Goal: Complete Application Form: Complete application form

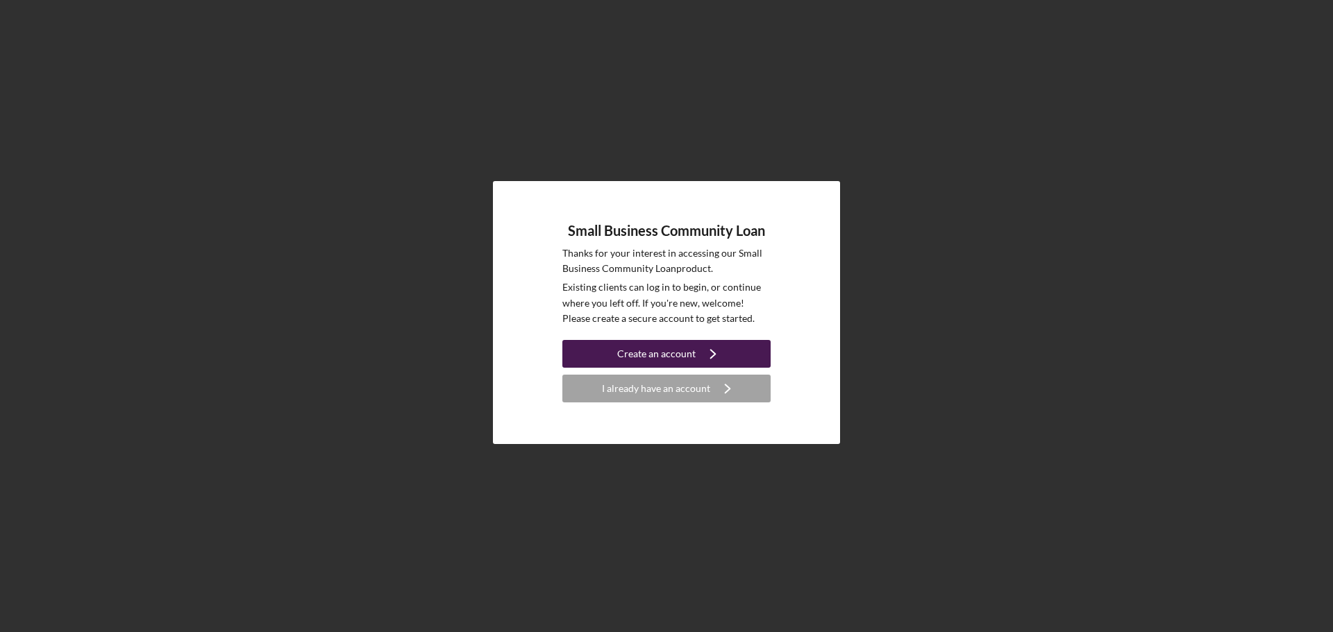
click at [644, 353] on div "Create an account" at bounding box center [656, 354] width 78 height 28
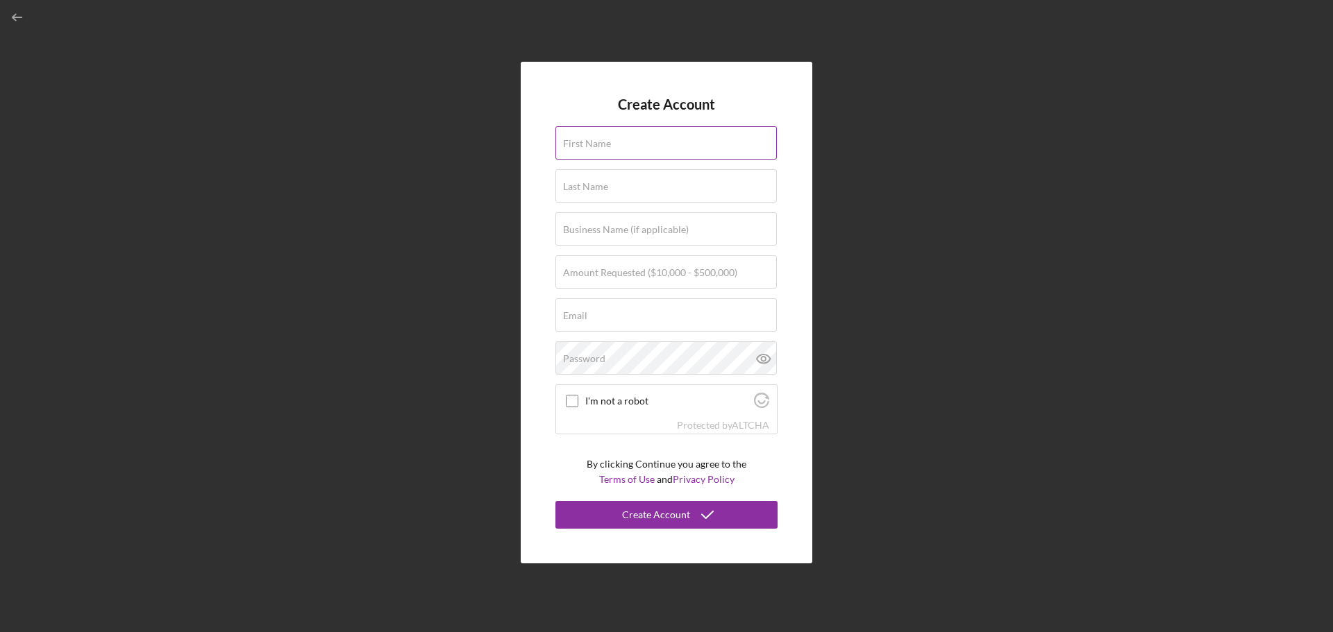
click at [633, 143] on input "First Name" at bounding box center [665, 142] width 221 height 33
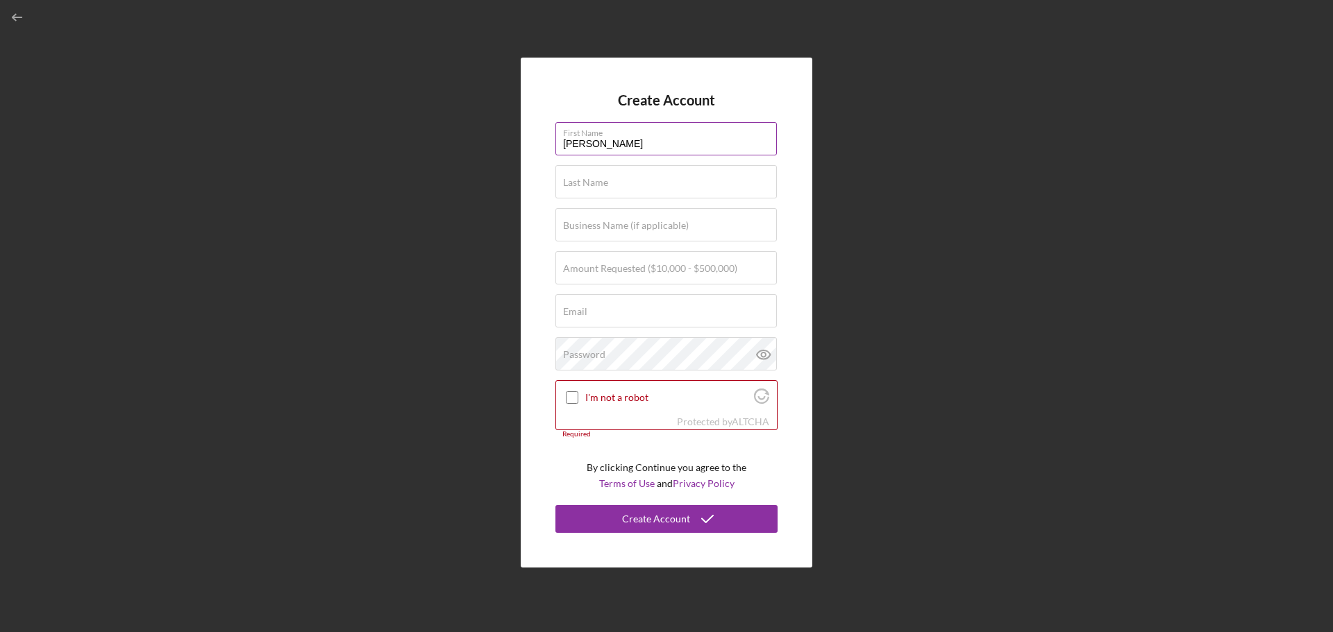
type input "[PERSON_NAME]"
type input "Dynamic Education Services, Inc."
type input "$500,000"
paste input "714.823.3361"
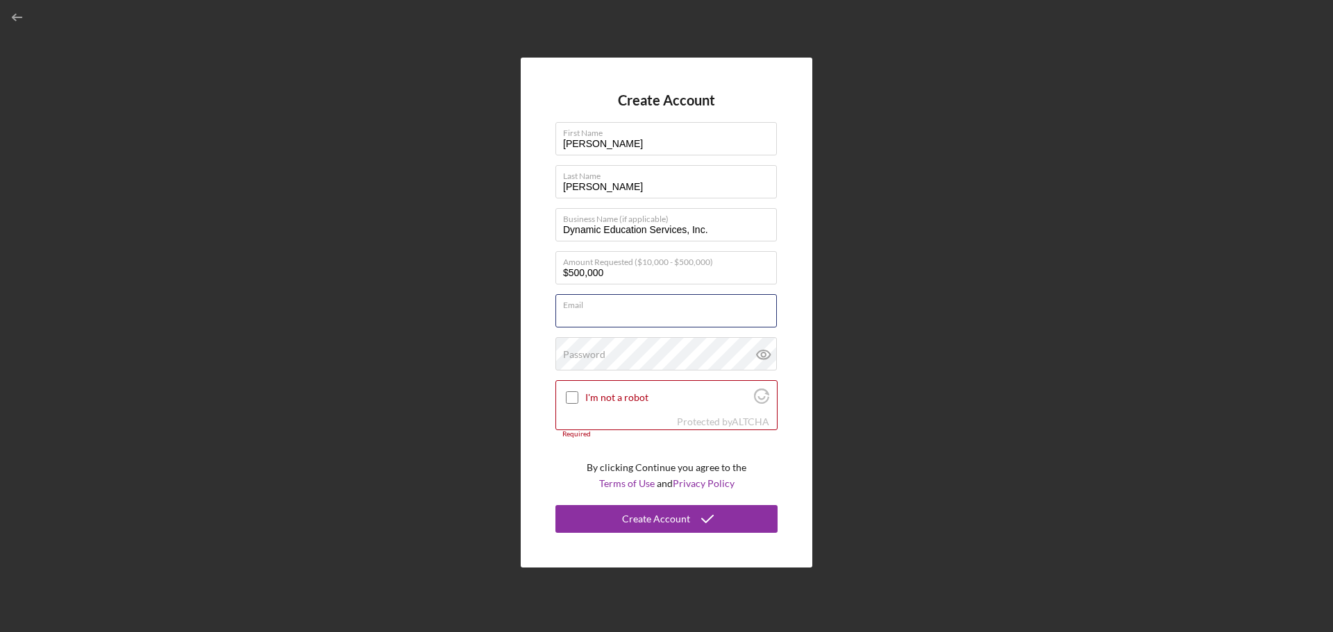
type input "714.823.3361"
drag, startPoint x: 648, startPoint y: 321, endPoint x: 526, endPoint y: 321, distance: 121.5
click at [526, 321] on div "Create Account First Name Jonas Last Name Maceda Business Name (if applicable) …" at bounding box center [667, 313] width 292 height 510
drag, startPoint x: 698, startPoint y: 314, endPoint x: 460, endPoint y: 312, distance: 238.8
click at [460, 312] on div "Create Account First Name Jonas Last Name Maceda Business Name (if applicable) …" at bounding box center [666, 312] width 1319 height 625
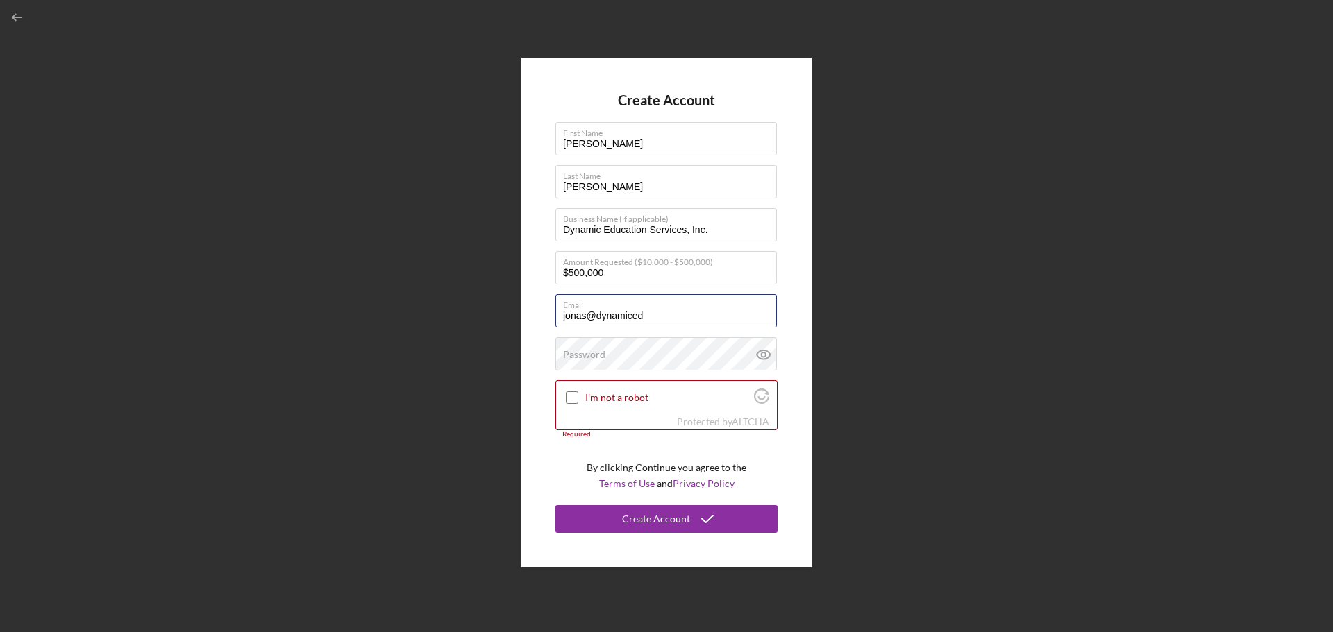
paste input "services.net"
type input "jonas@dynamicedservices.net"
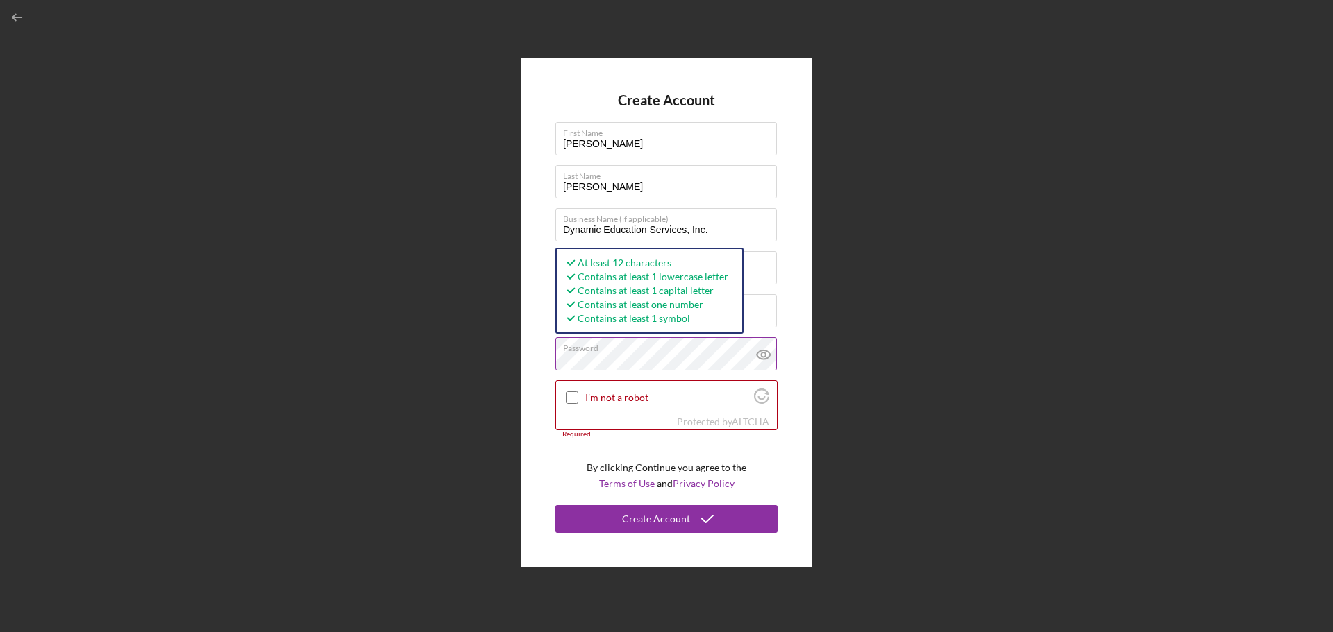
click at [759, 352] on icon at bounding box center [763, 355] width 13 height 9
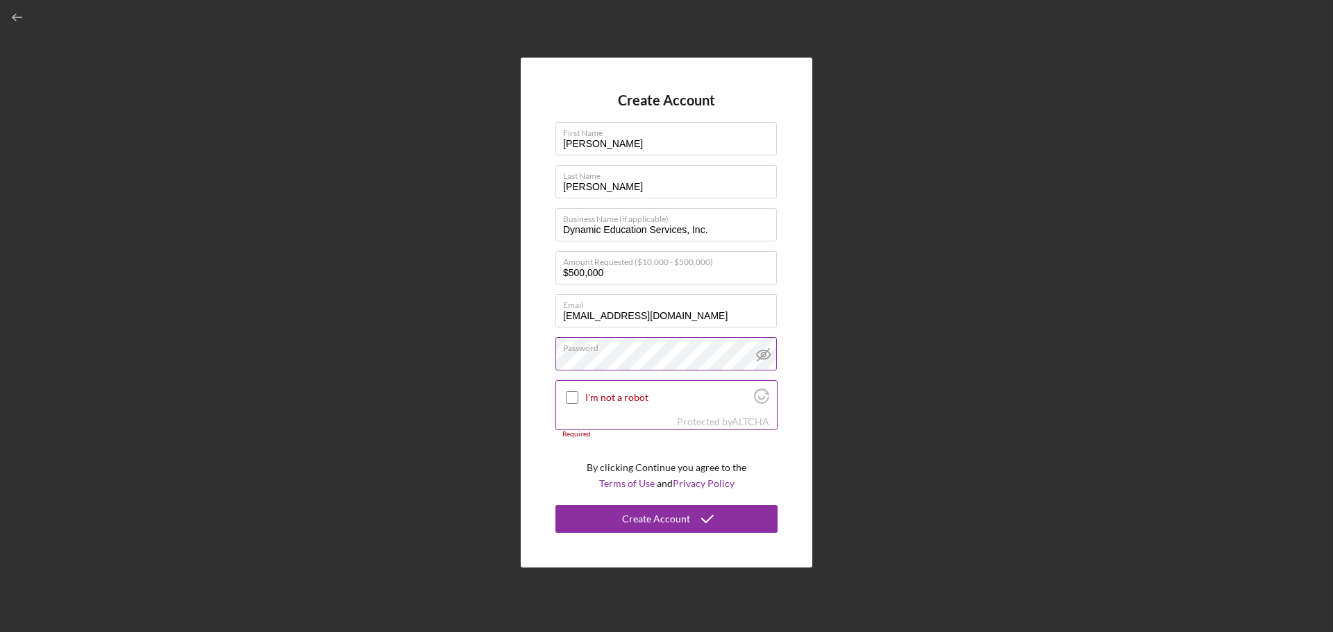
click at [569, 398] on input "I'm not a robot" at bounding box center [572, 398] width 12 height 12
checkbox input "true"
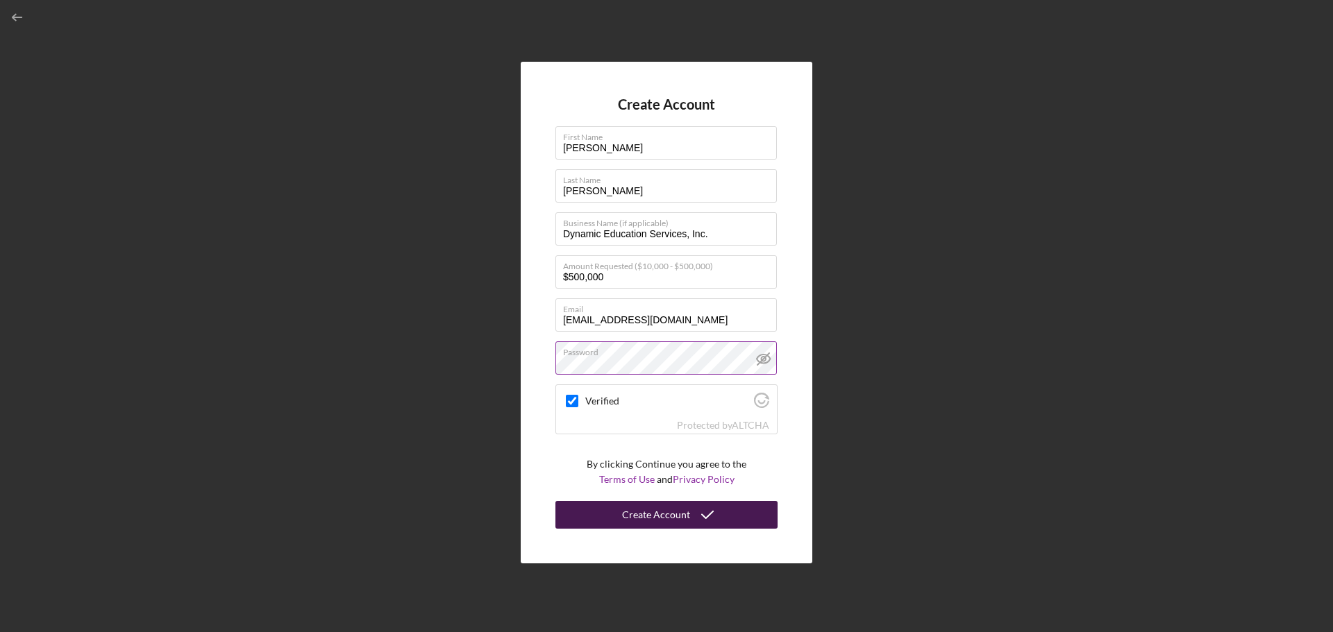
click at [656, 515] on div "Create Account" at bounding box center [656, 515] width 68 height 28
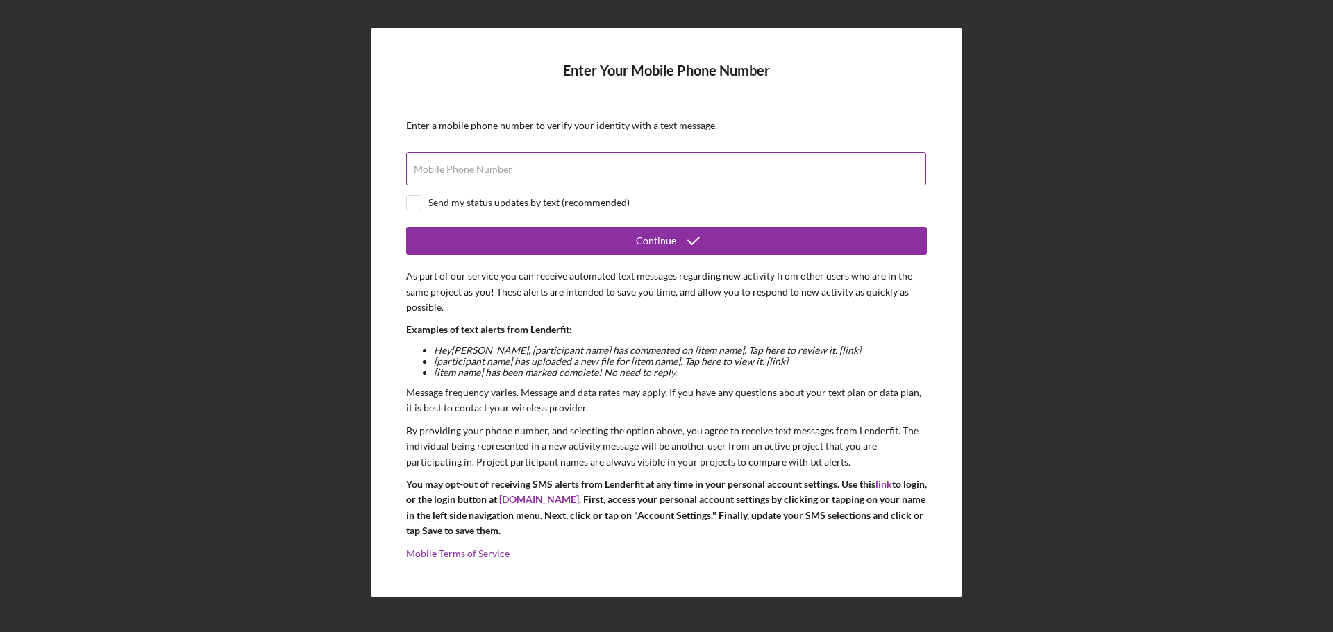
click at [438, 168] on label "Mobile Phone Number" at bounding box center [463, 169] width 99 height 11
click at [438, 168] on input "Mobile Phone Number" at bounding box center [666, 168] width 520 height 33
paste input "(714) 823-3361"
type input "(714) 823-3361"
click at [416, 204] on input "checkbox" at bounding box center [414, 203] width 14 height 14
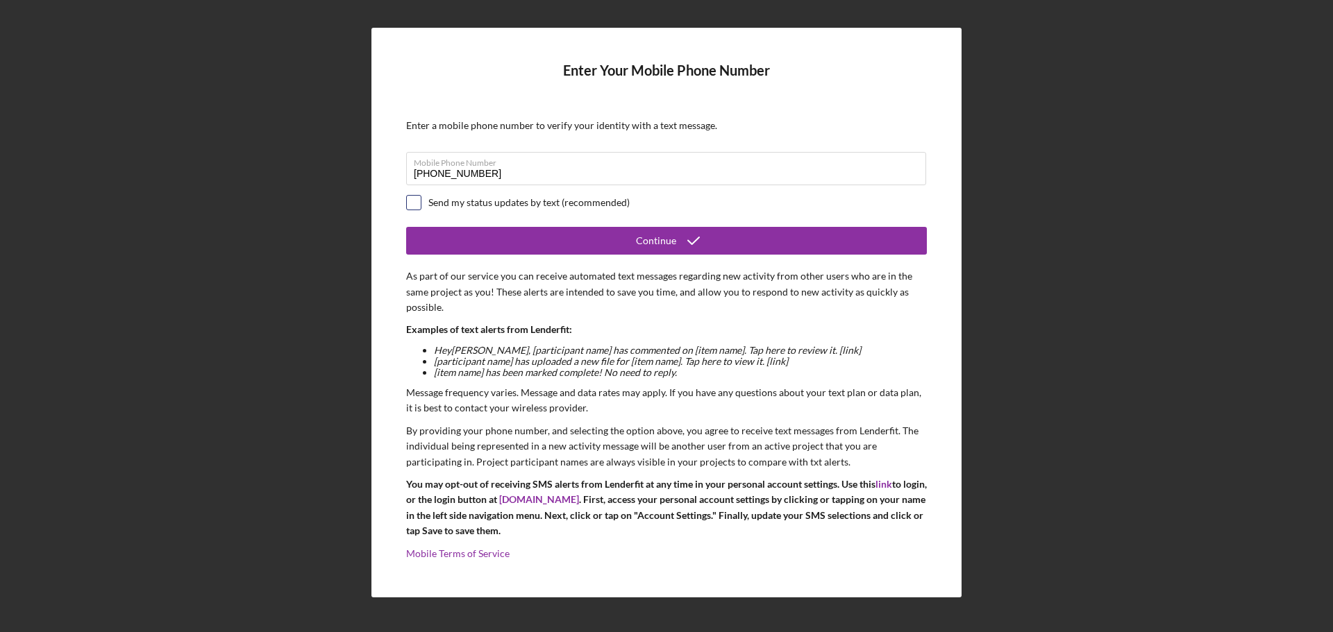
checkbox input "true"
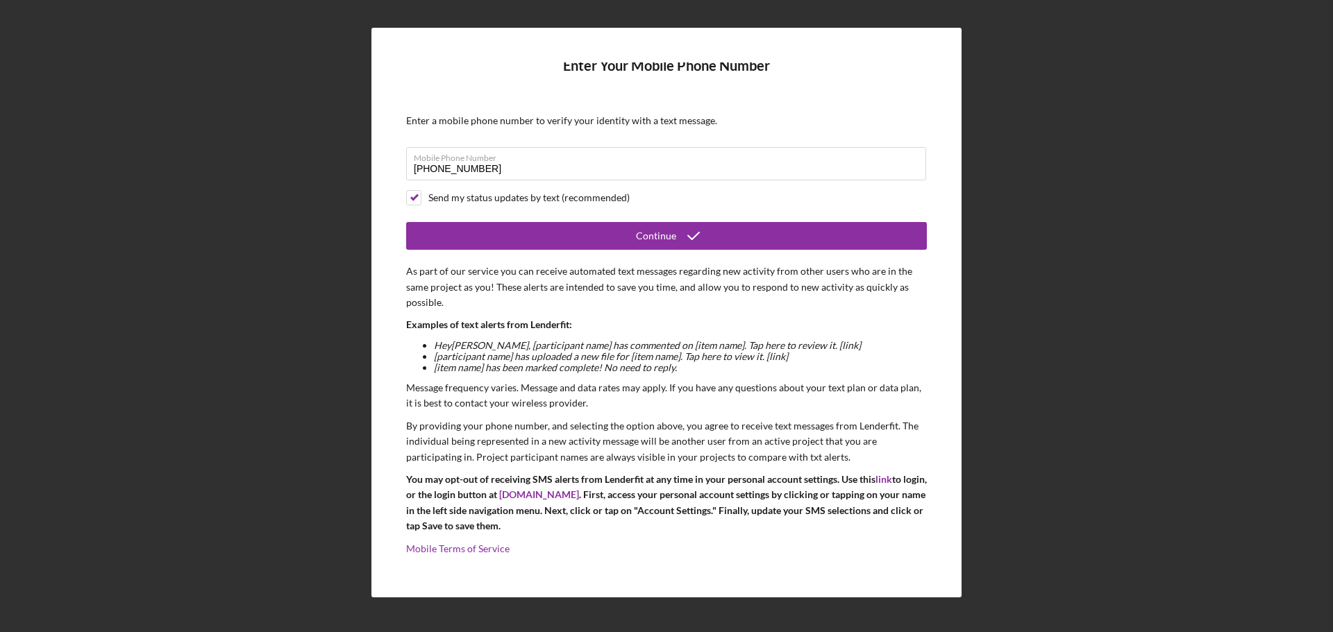
scroll to position [6, 0]
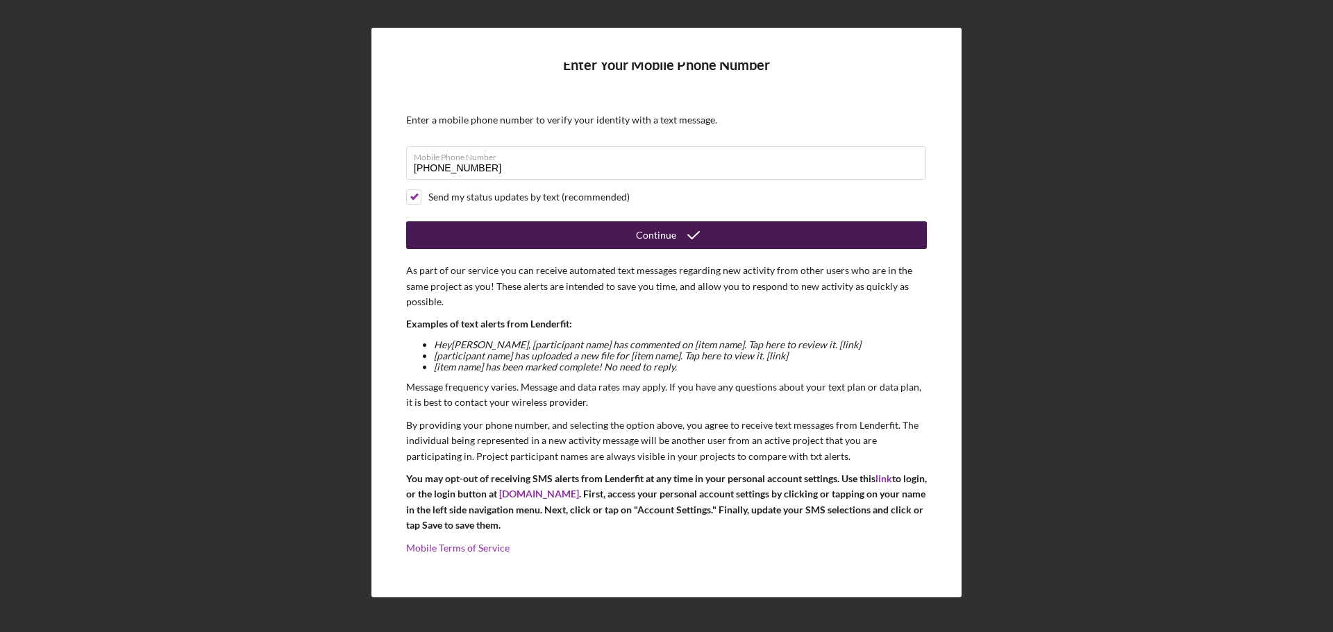
click at [663, 239] on div "Continue" at bounding box center [656, 235] width 40 height 28
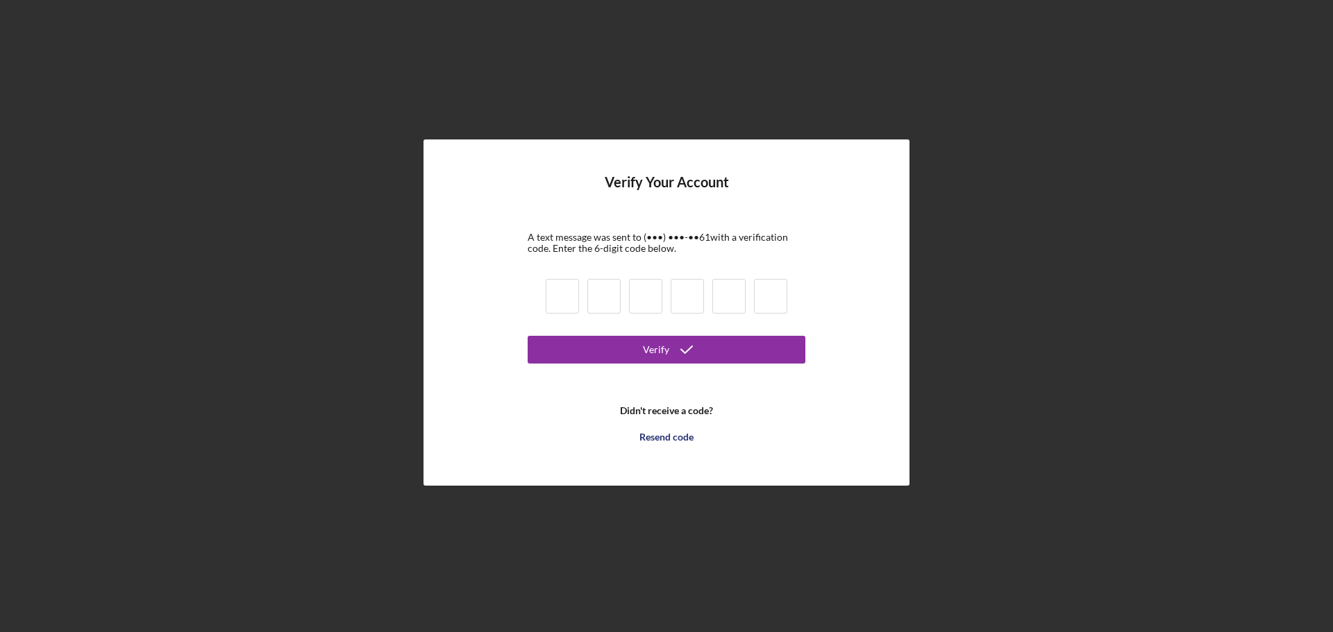
click at [561, 301] on input at bounding box center [562, 296] width 33 height 35
type input "8"
type input "1"
type input "2"
type input "4"
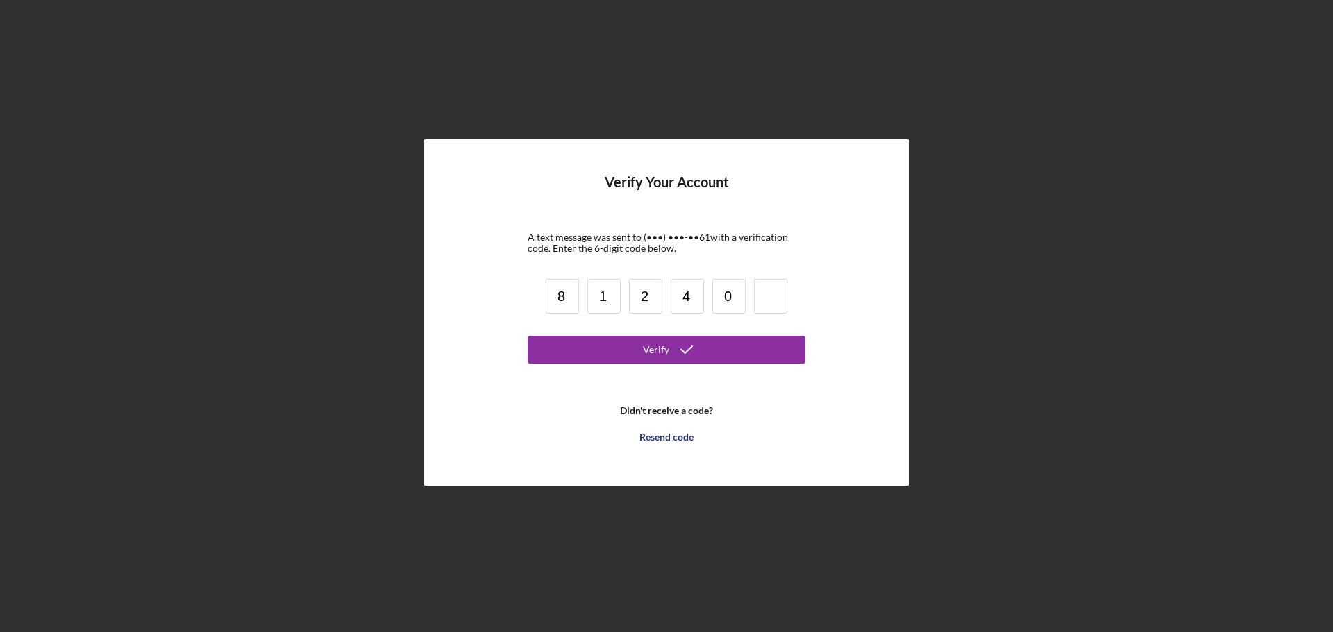
type input "0"
type input "3"
click at [664, 349] on div "Verify" at bounding box center [656, 350] width 26 height 28
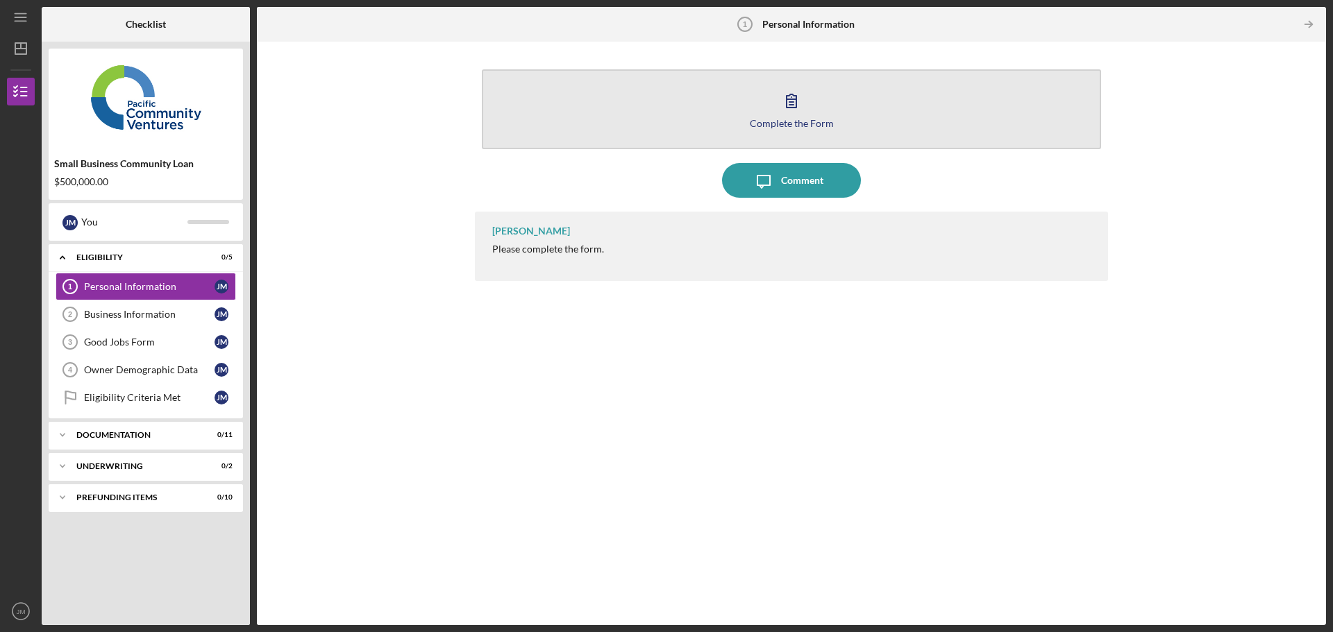
click at [791, 117] on button "Complete the Form Form" at bounding box center [791, 109] width 619 height 80
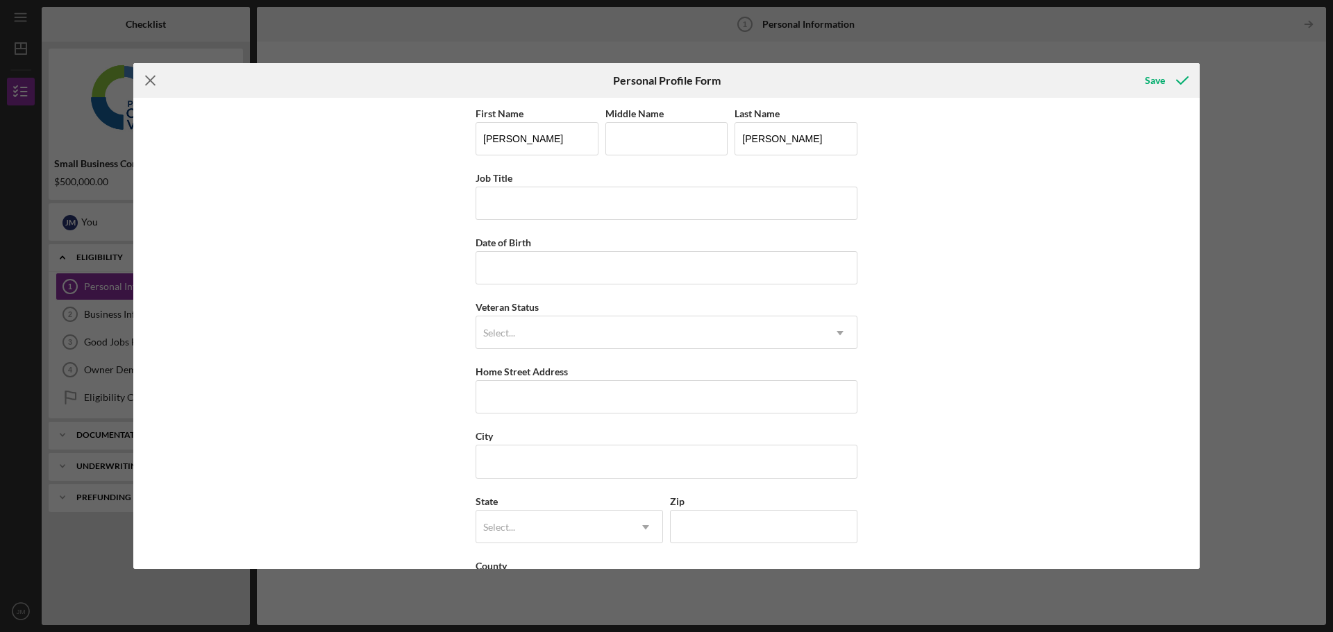
click at [147, 79] on icon "Icon/Menu Close" at bounding box center [150, 80] width 35 height 35
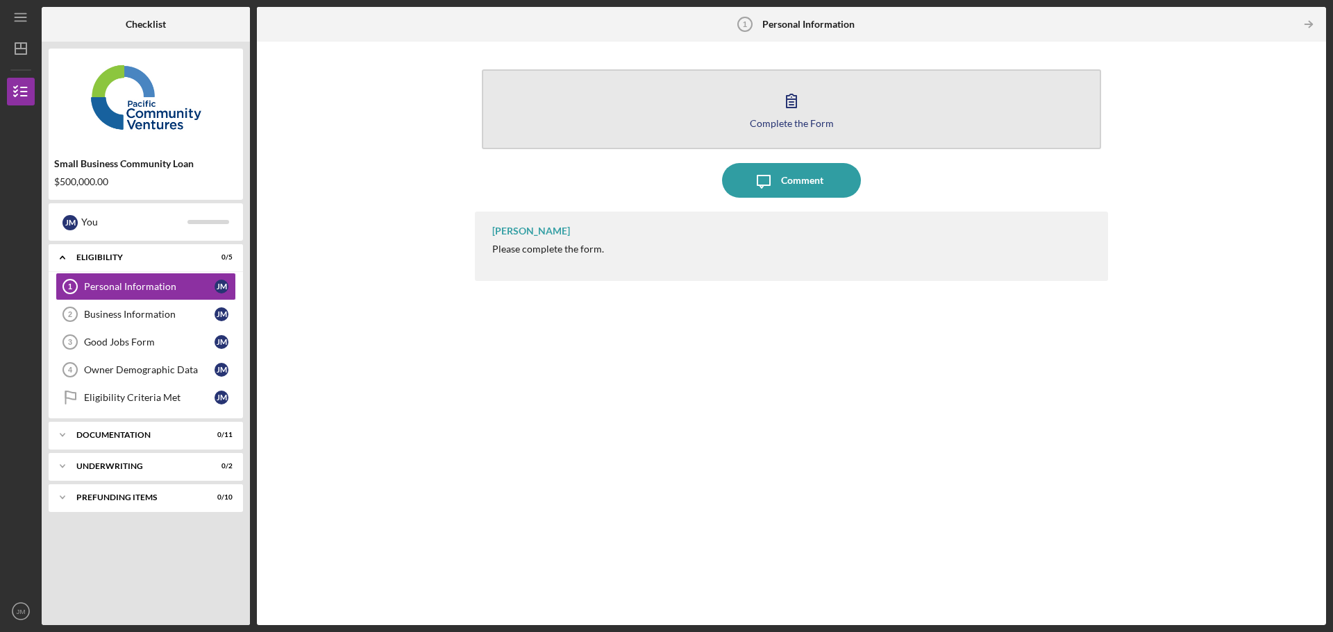
click at [793, 103] on icon "button" at bounding box center [791, 100] width 35 height 35
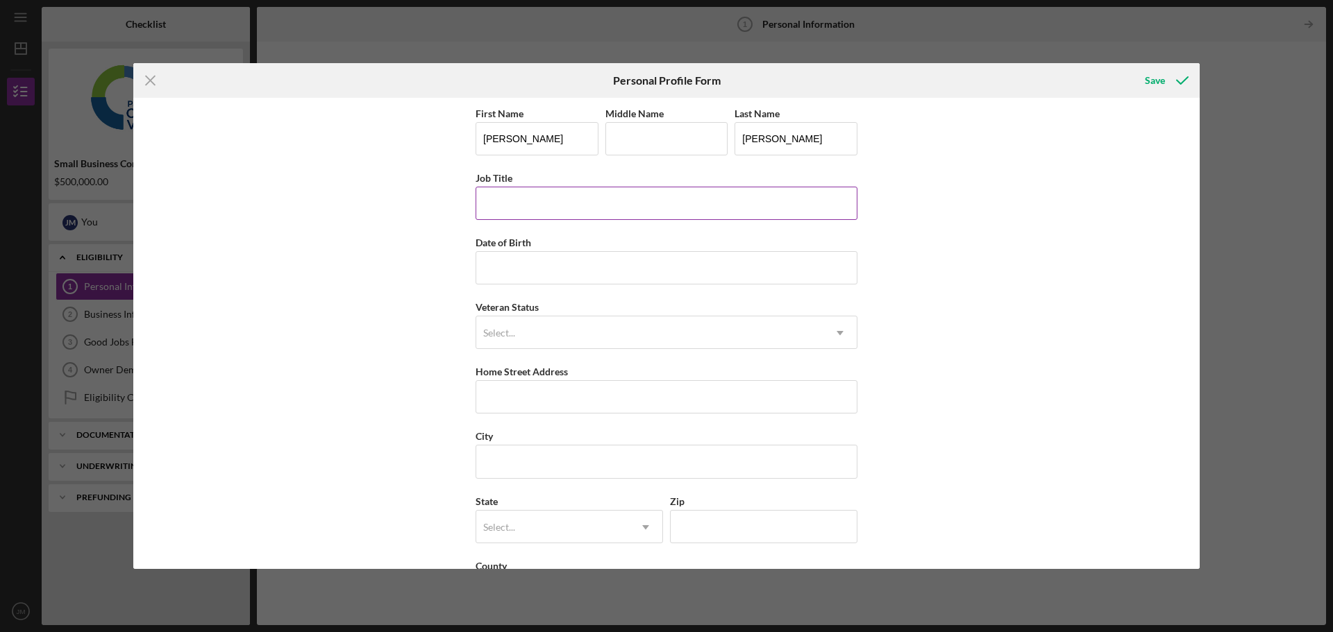
click at [556, 213] on input "Job Title" at bounding box center [667, 203] width 382 height 33
type input "President"
type input "05/13/1975"
click at [644, 343] on div "Select..." at bounding box center [649, 333] width 347 height 32
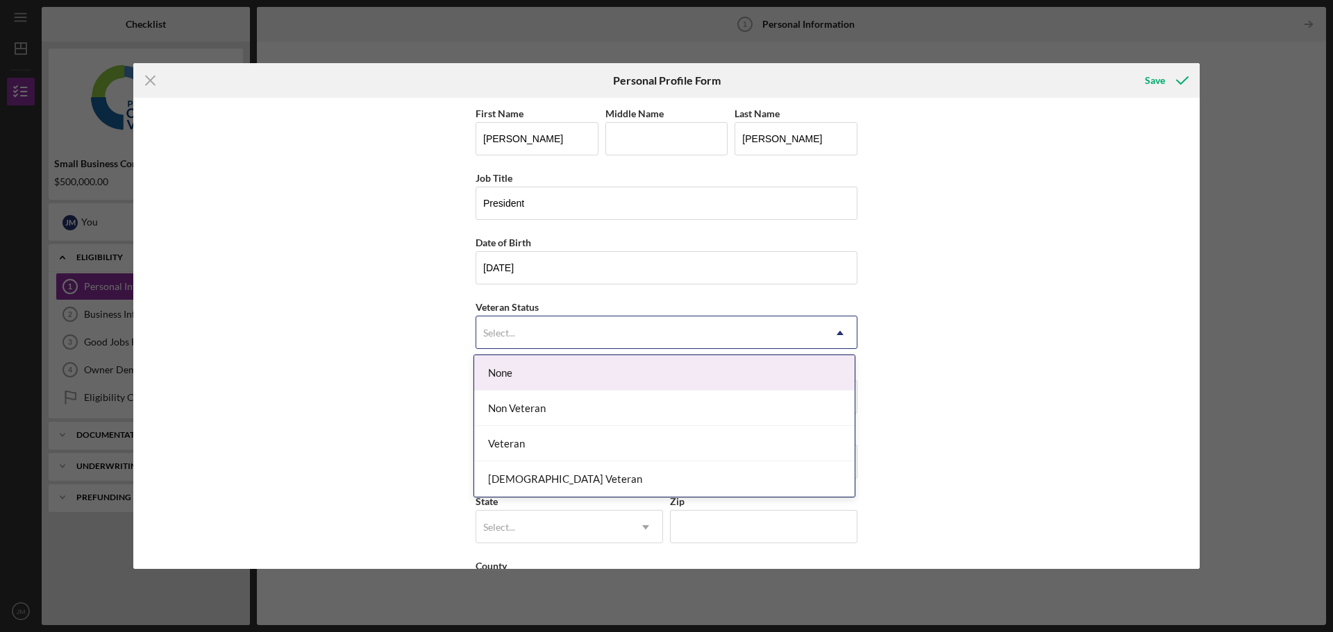
click at [647, 373] on div "None" at bounding box center [664, 372] width 380 height 35
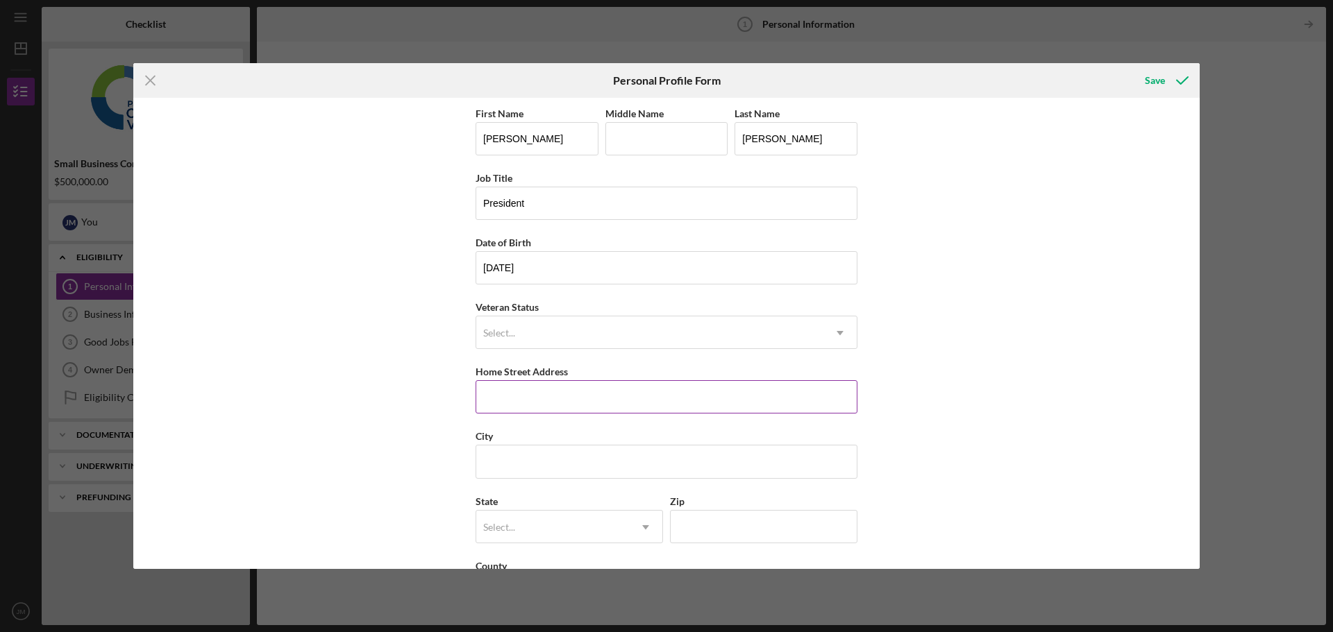
click at [530, 392] on input "Home Street Address" at bounding box center [667, 396] width 382 height 33
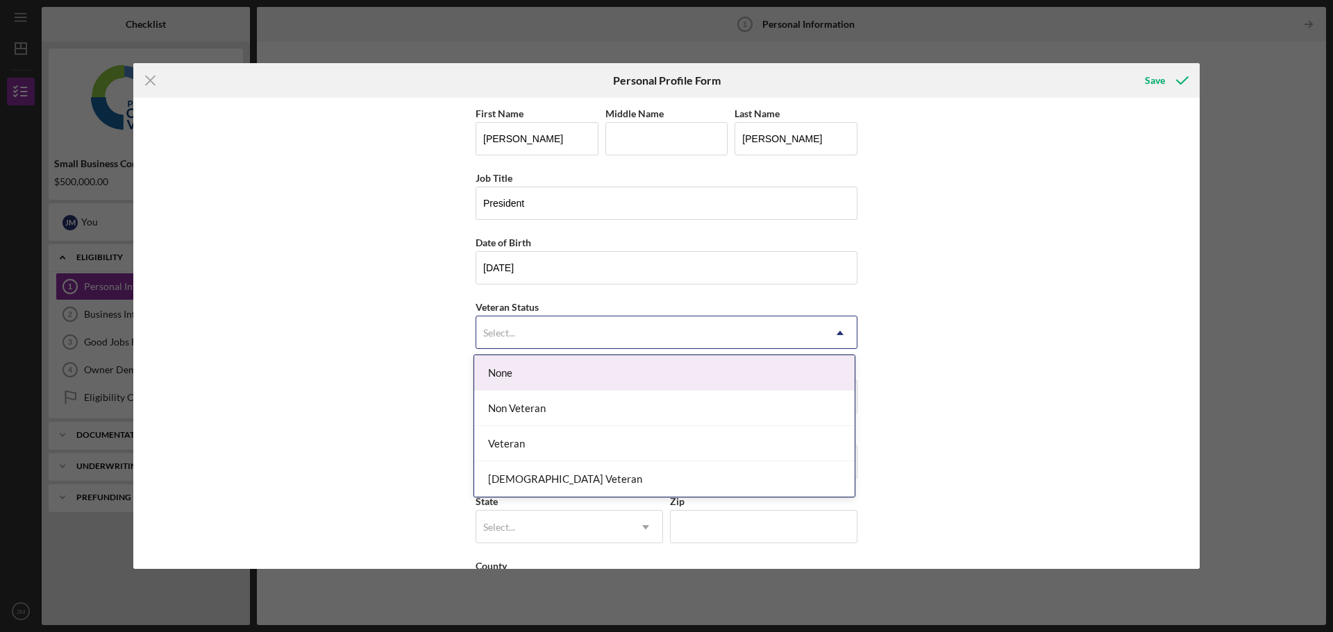
click at [530, 330] on div "Select..." at bounding box center [649, 333] width 347 height 32
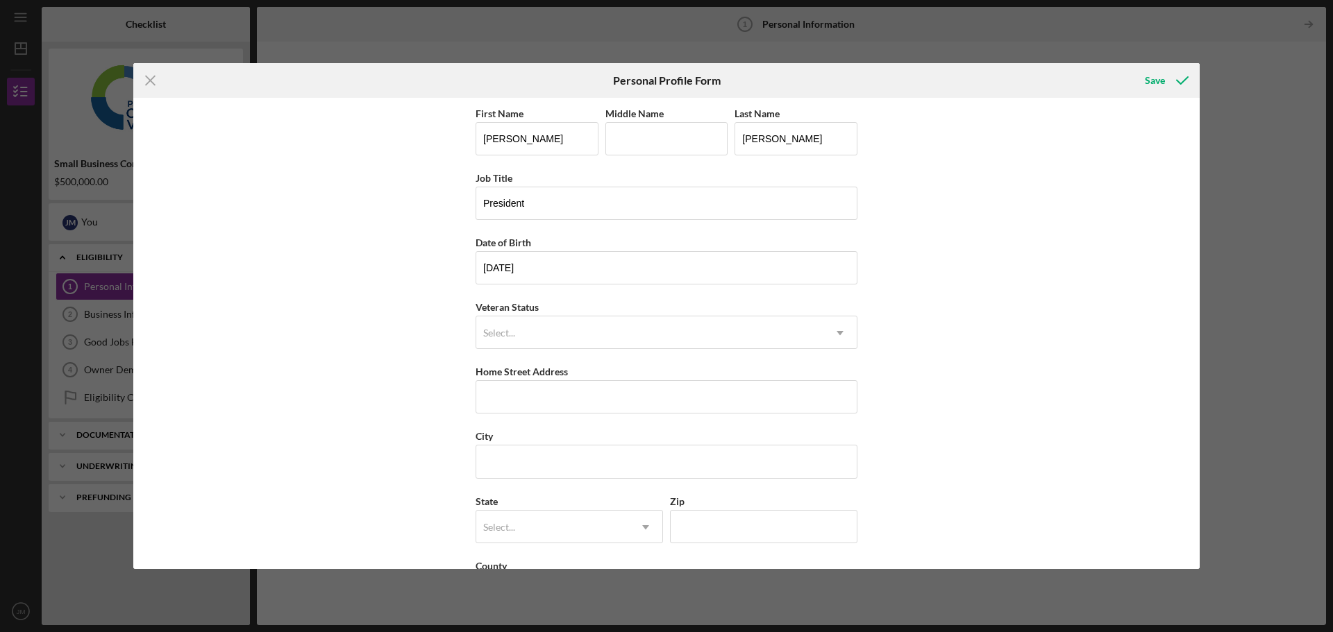
click at [420, 367] on div "First Name Jonas Middle Name Last Name Maceda Job Title President Date of Birth…" at bounding box center [666, 333] width 1066 height 471
click at [500, 334] on div "Select..." at bounding box center [499, 333] width 32 height 11
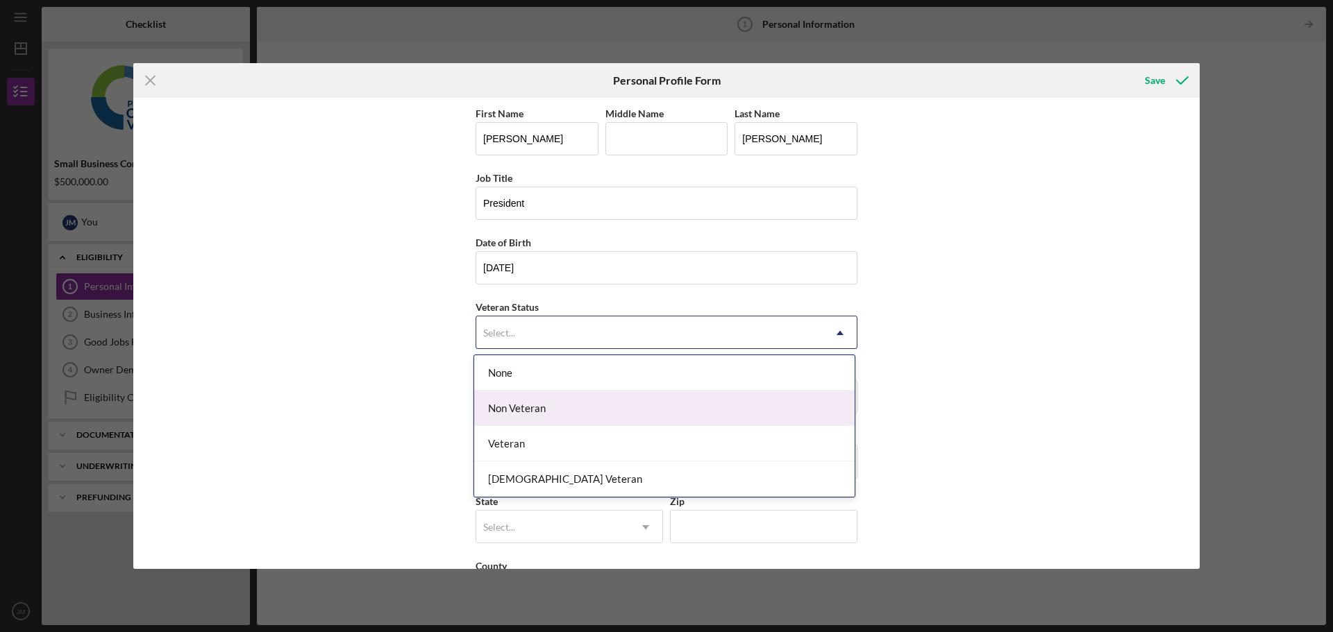
click at [523, 405] on div "Non Veteran" at bounding box center [664, 408] width 380 height 35
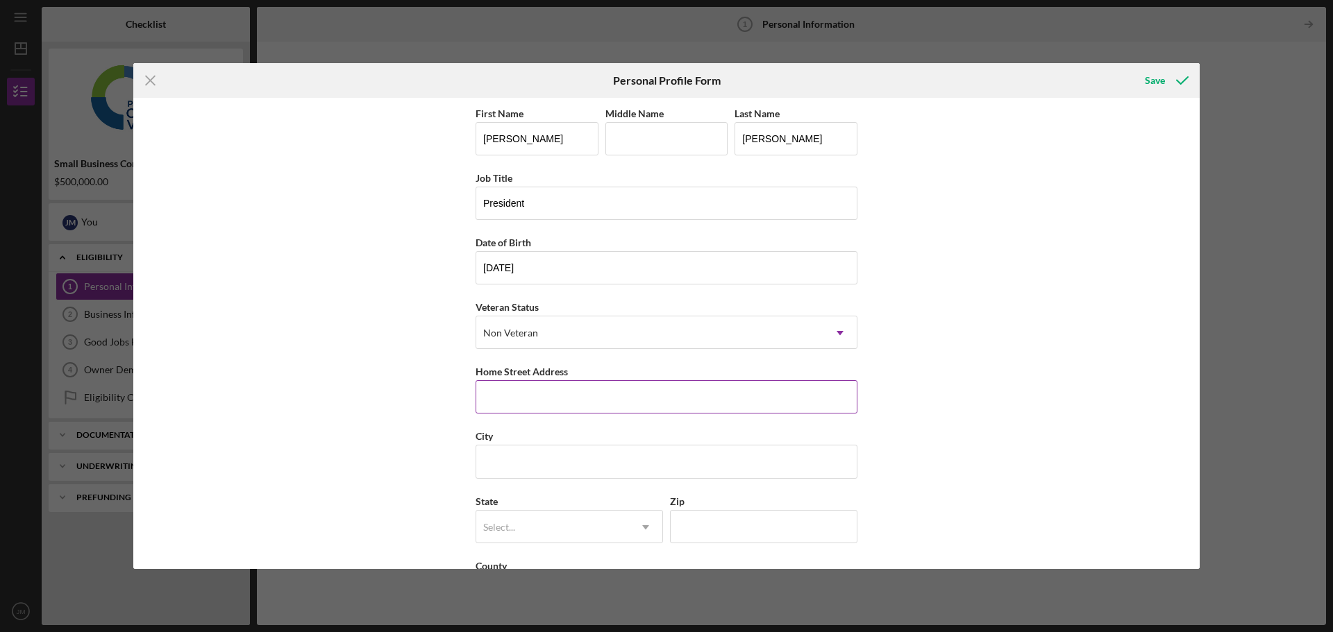
click at [540, 401] on input "Home Street Address" at bounding box center [667, 396] width 382 height 33
paste input "2510 E JAMISON STREET"
type input "2510 E JAMISON STREET"
click at [515, 453] on input "City" at bounding box center [667, 461] width 382 height 33
type input "Anaheim"
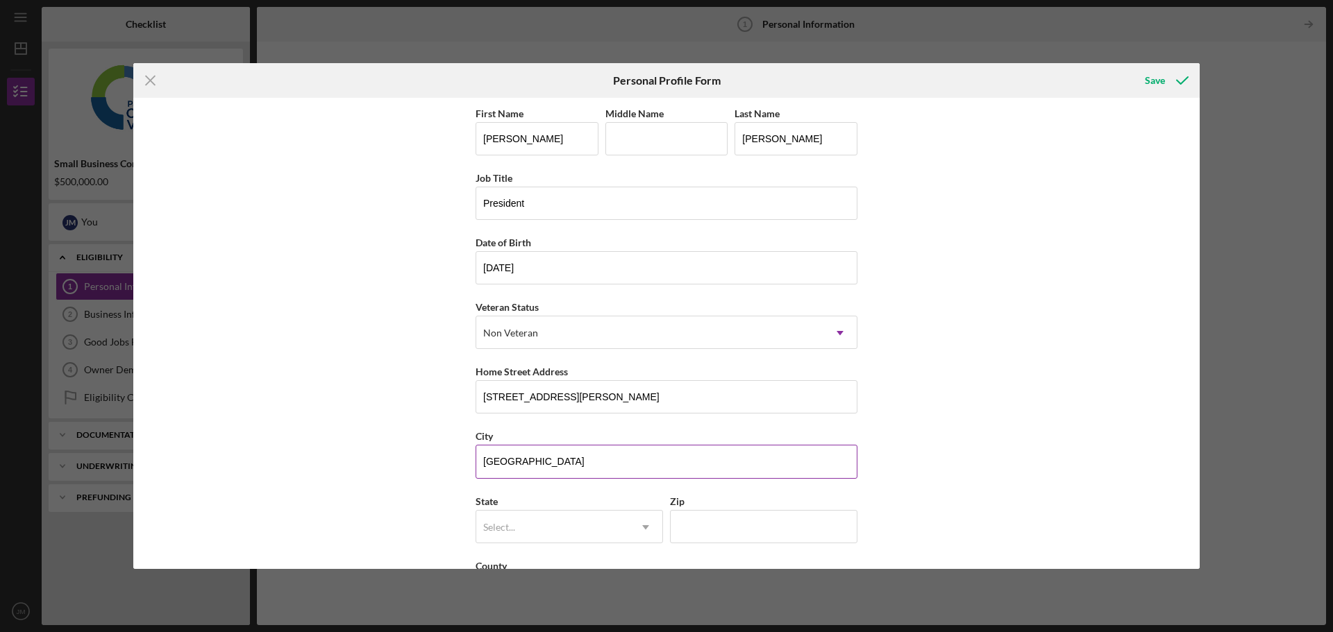
type input "c"
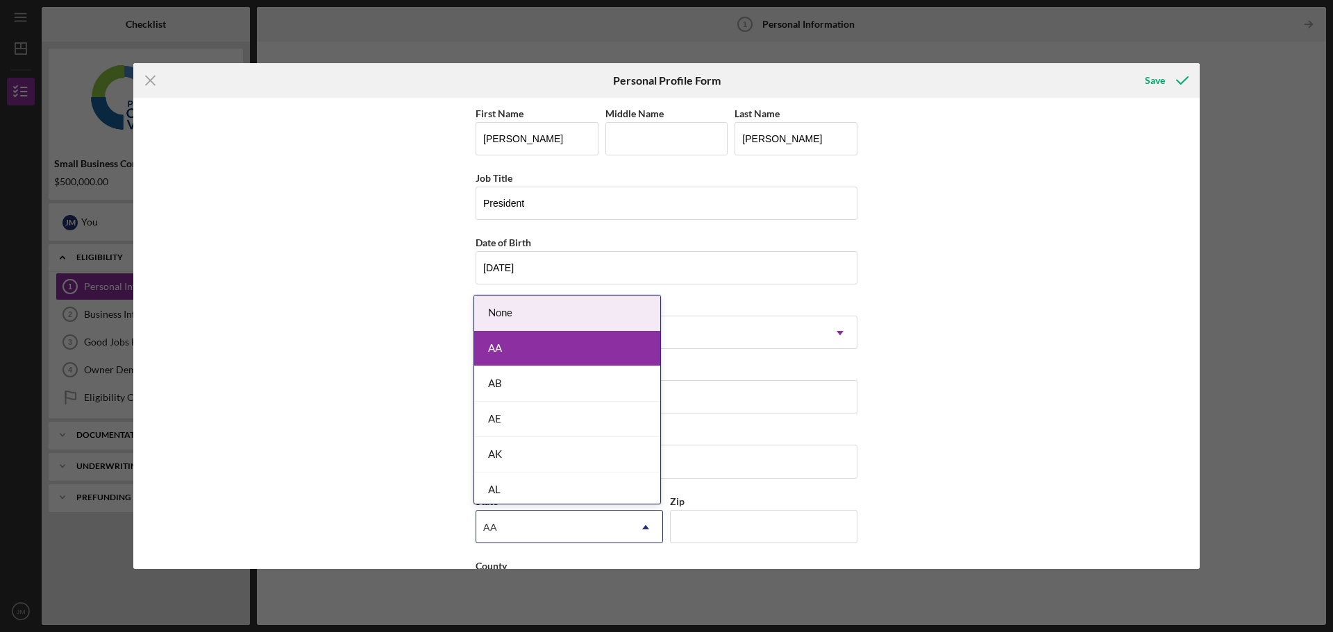
click at [572, 532] on div "AA" at bounding box center [552, 528] width 153 height 32
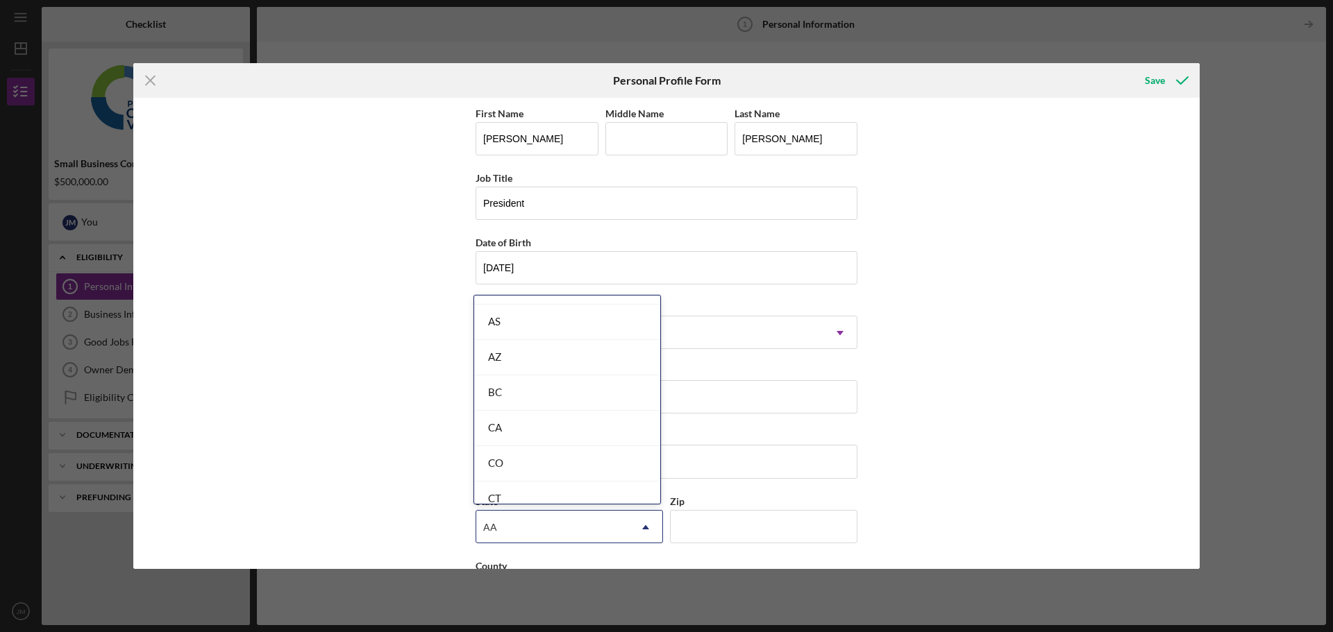
scroll to position [278, 0]
click at [538, 423] on div "CA" at bounding box center [567, 425] width 186 height 35
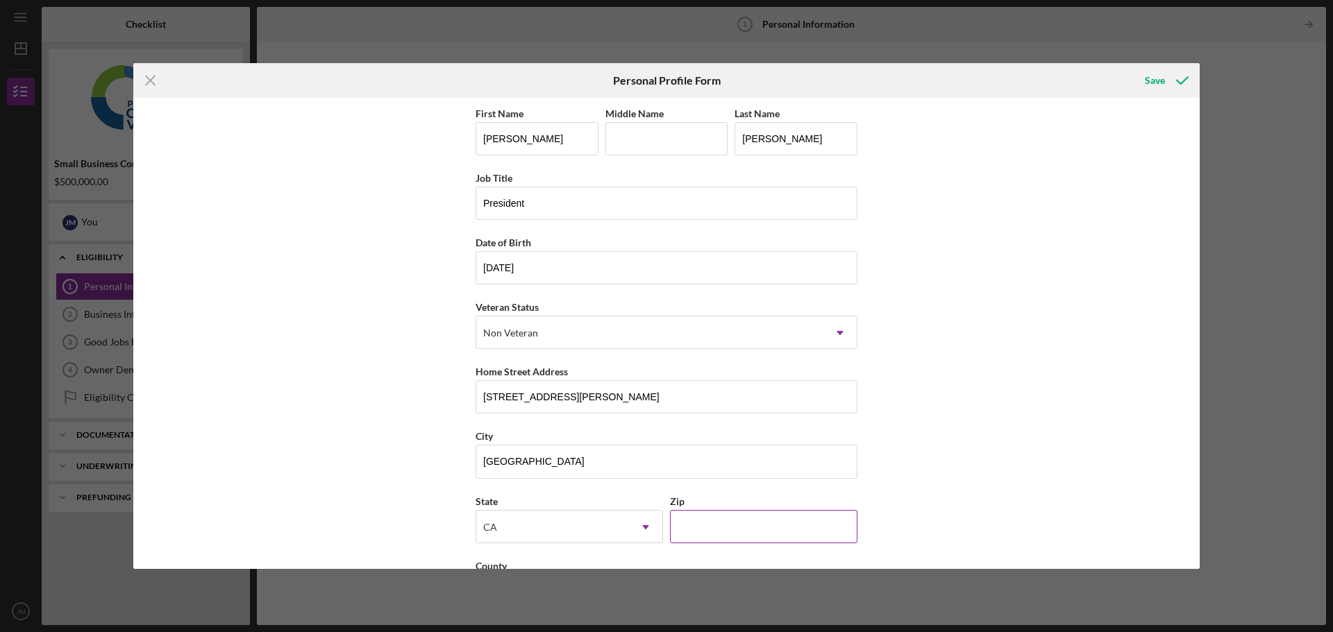
click at [730, 539] on input "Zip" at bounding box center [763, 526] width 187 height 33
type input "92806"
click at [958, 427] on div "First Name Jonas Middle Name Last Name Maceda Job Title President Date of Birth…" at bounding box center [666, 333] width 1066 height 471
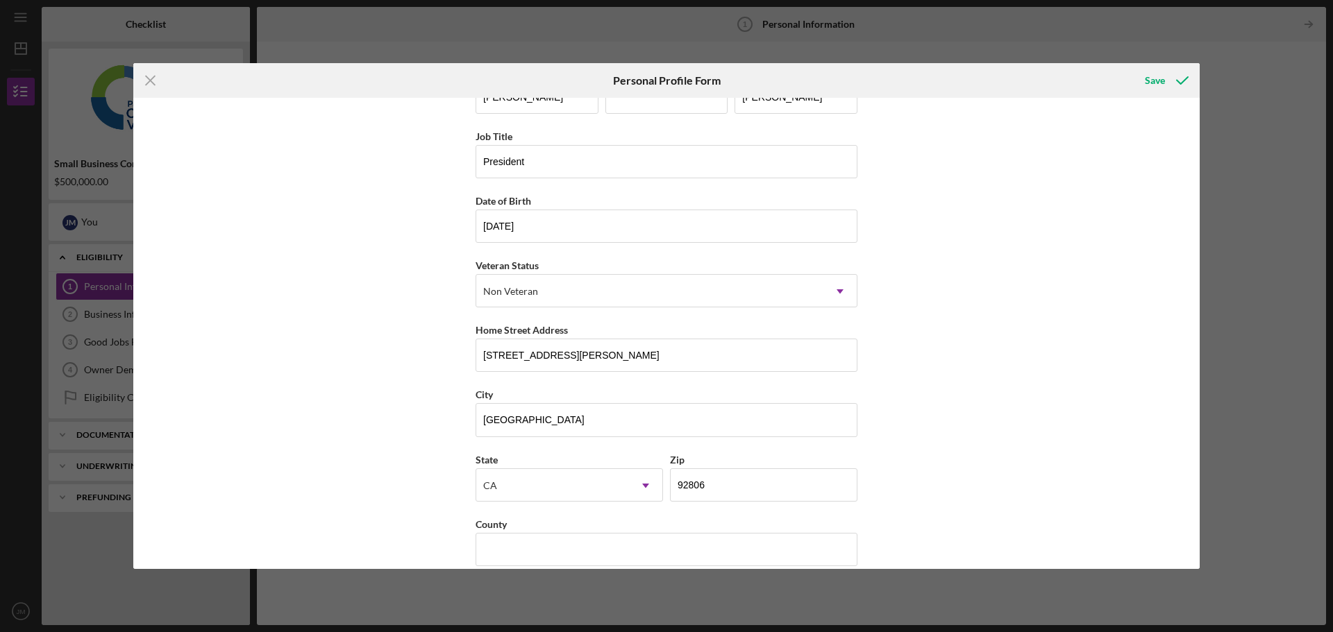
scroll to position [60, 0]
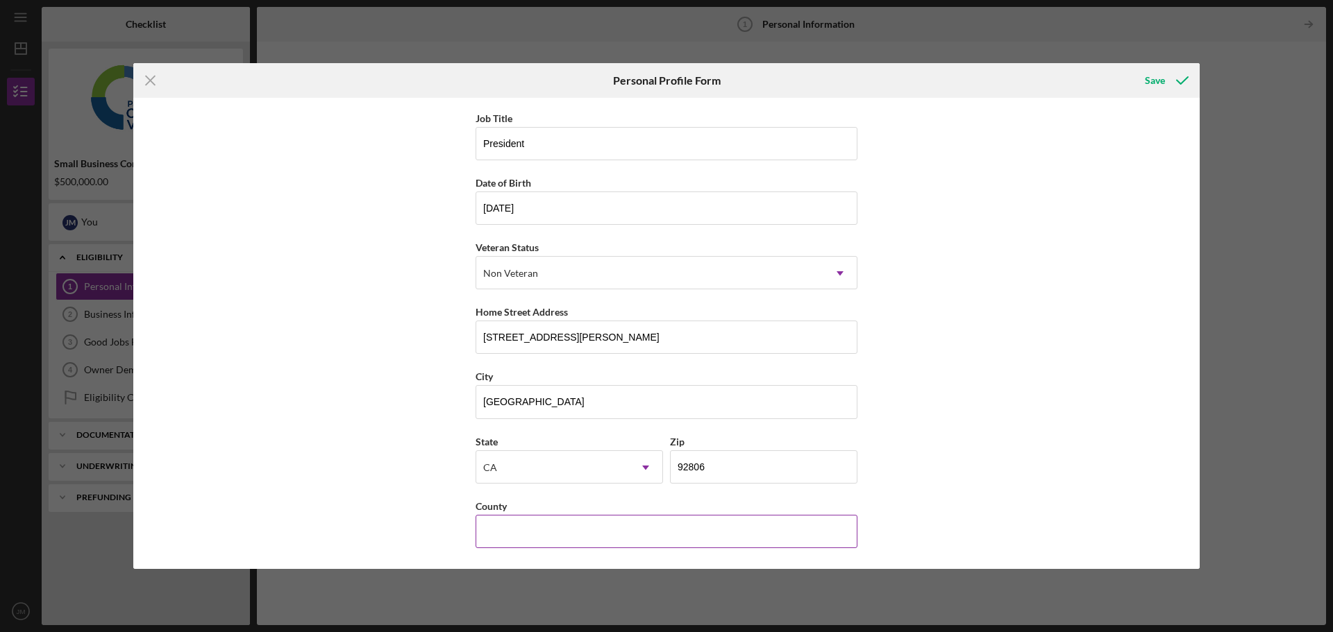
click at [564, 535] on input "County" at bounding box center [667, 531] width 382 height 33
type input "Orange"
click at [1135, 75] on button "Save" at bounding box center [1165, 81] width 69 height 28
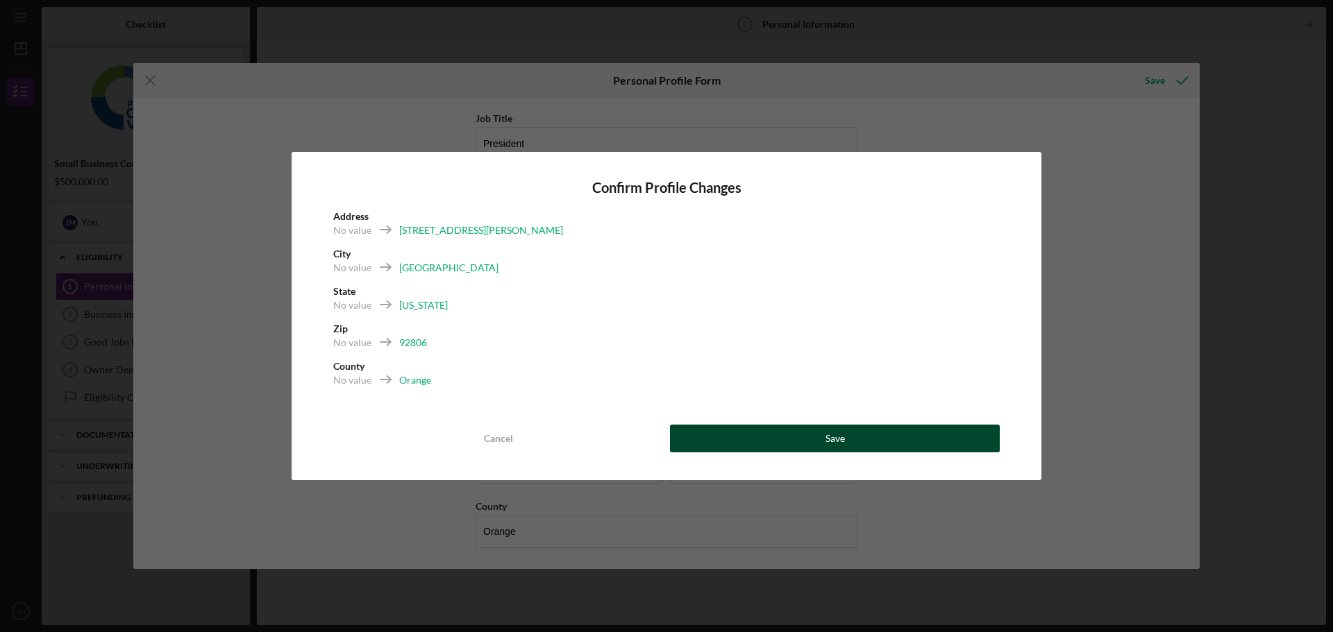
click at [840, 435] on div "Save" at bounding box center [834, 439] width 19 height 28
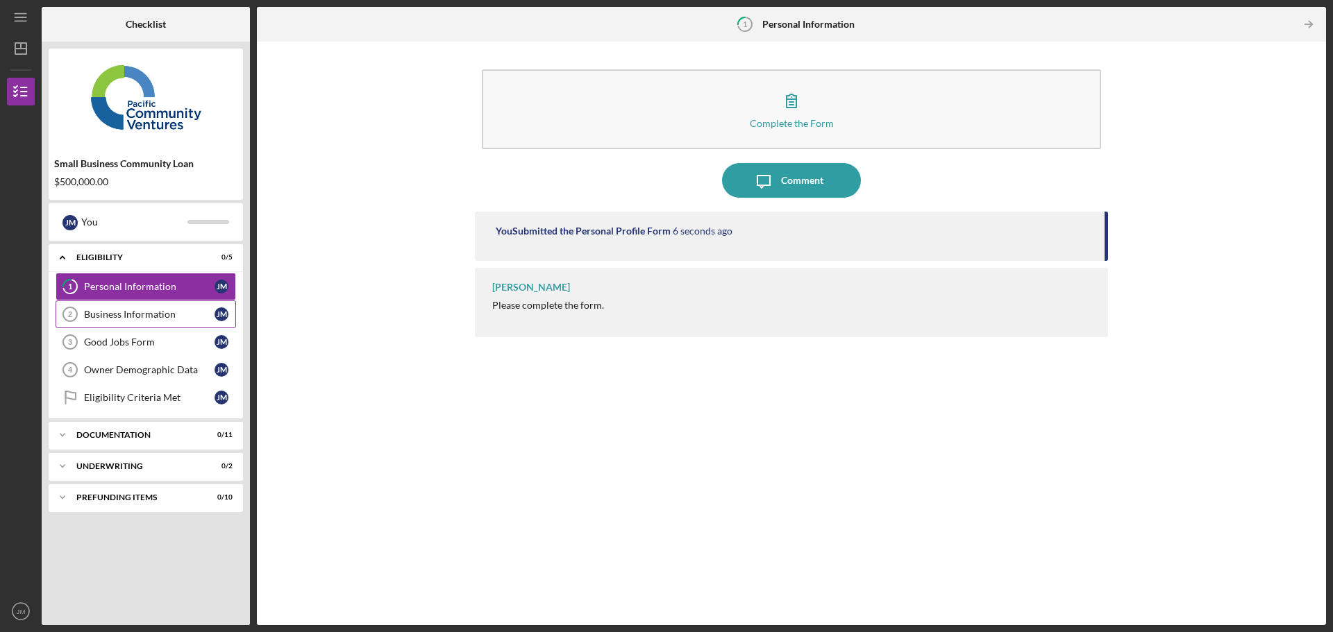
click at [144, 321] on link "Business Information 2 Business Information J M" at bounding box center [146, 315] width 180 height 28
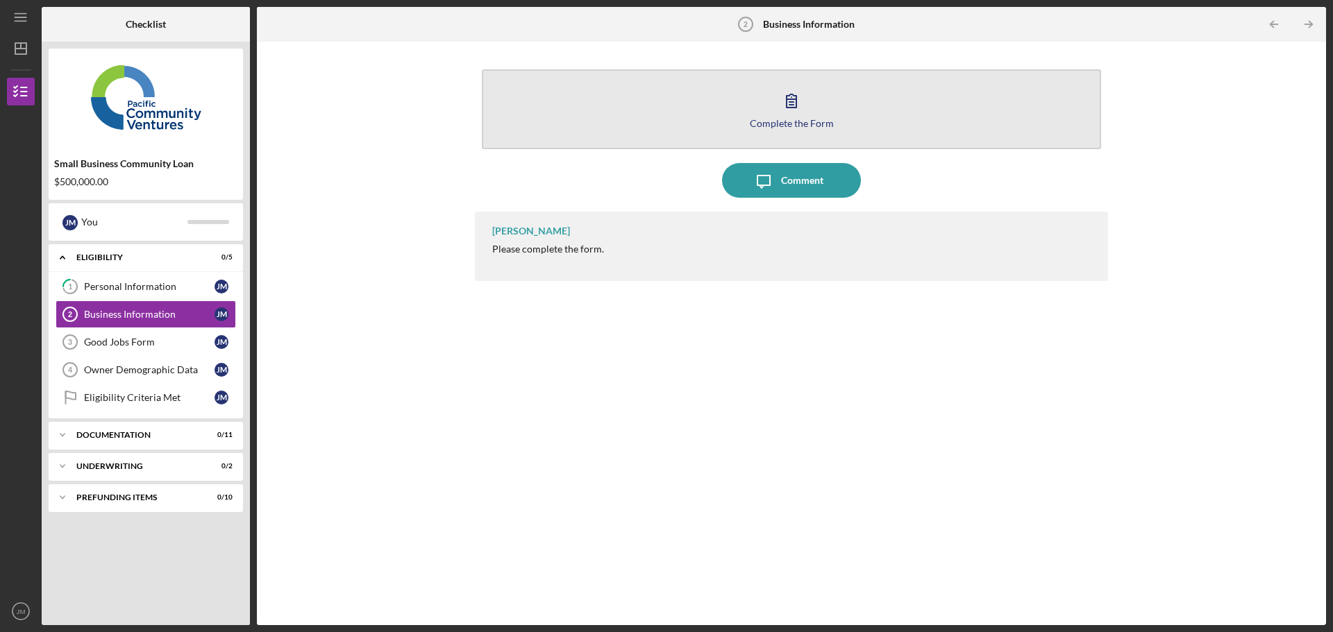
click at [784, 109] on icon "button" at bounding box center [791, 100] width 35 height 35
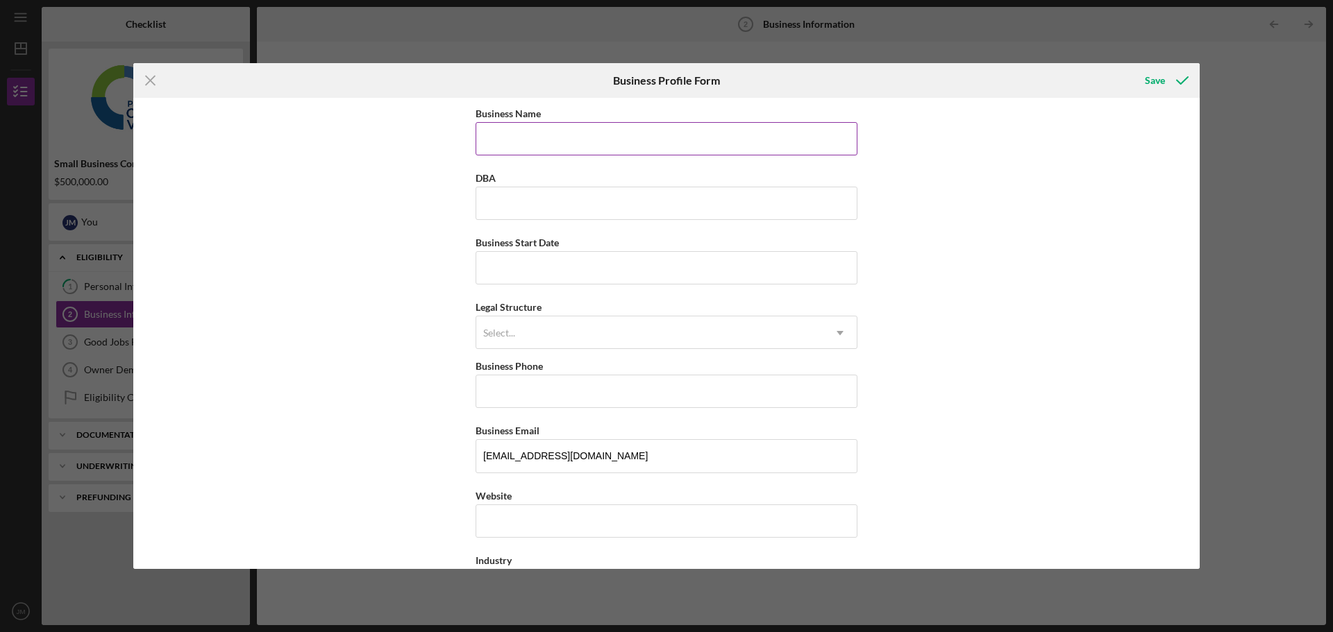
click at [530, 149] on input "Business Name" at bounding box center [667, 138] width 382 height 33
paste input "Dynamic Education Services Inc"
type input "Dynamic Education Services Inc"
click at [542, 264] on input "Business Start Date" at bounding box center [667, 267] width 382 height 33
type input "01/01/2021"
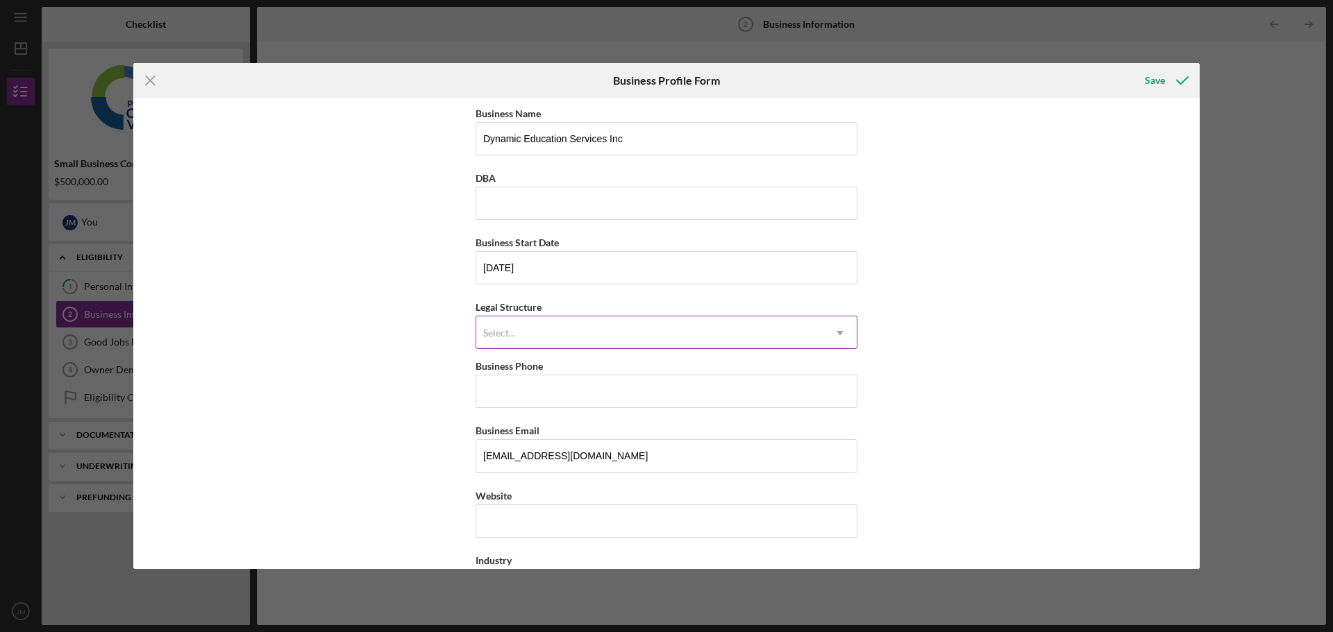
click at [527, 336] on div "Select..." at bounding box center [649, 333] width 347 height 32
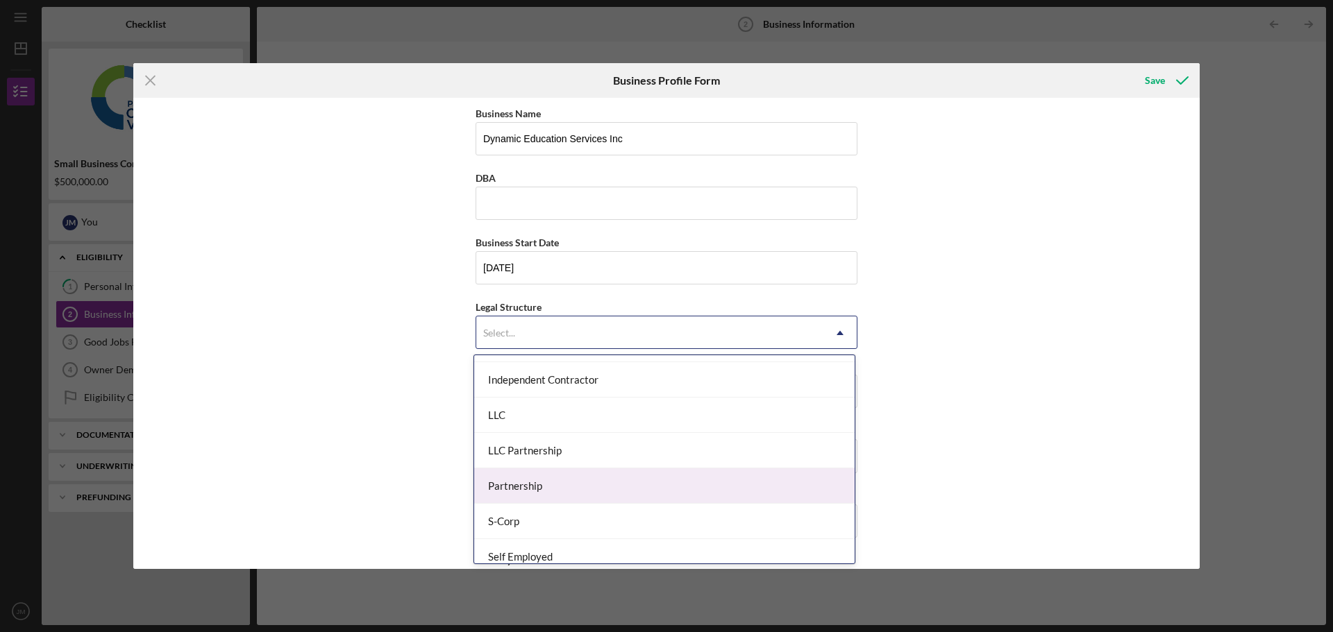
scroll to position [208, 0]
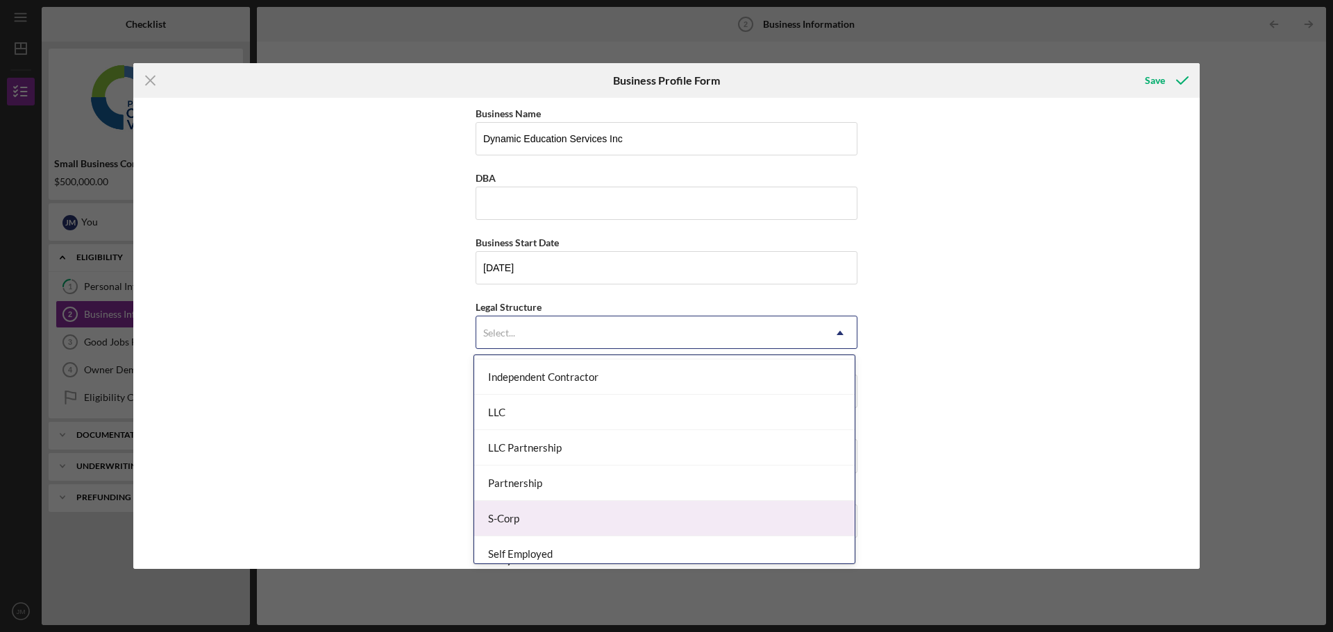
click at [521, 515] on div "S-Corp" at bounding box center [664, 518] width 380 height 35
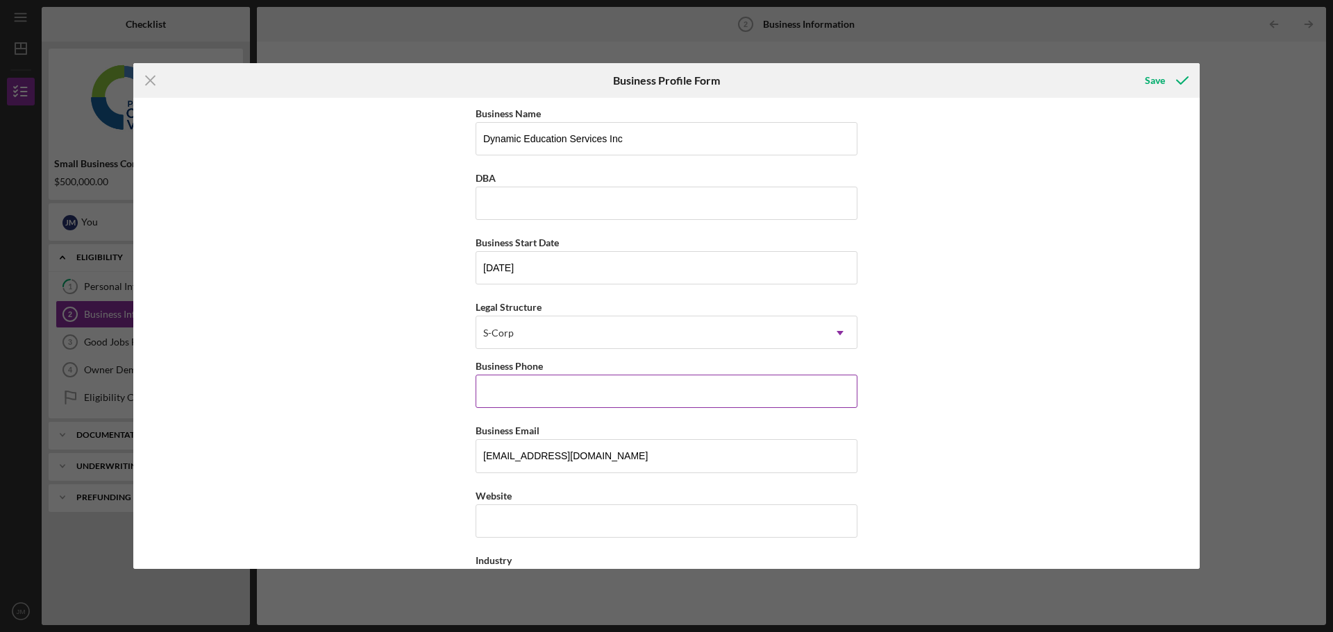
click at [545, 401] on input "Business Phone" at bounding box center [667, 391] width 382 height 33
paste input "(714) 823-3361"
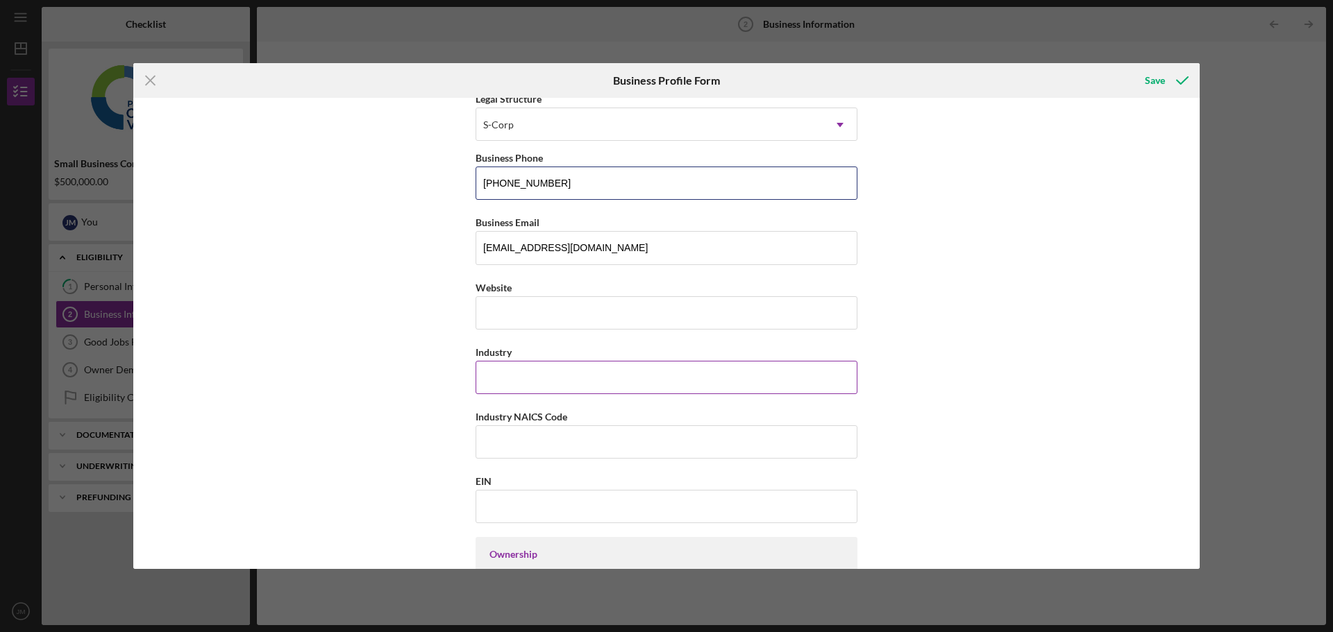
type input "(714) 823-3361"
click at [529, 384] on input "Industry" at bounding box center [667, 377] width 382 height 33
click at [555, 444] on input "Industry NAICS Code" at bounding box center [667, 442] width 382 height 33
type input "611"
click at [526, 382] on input "Industry" at bounding box center [667, 377] width 382 height 33
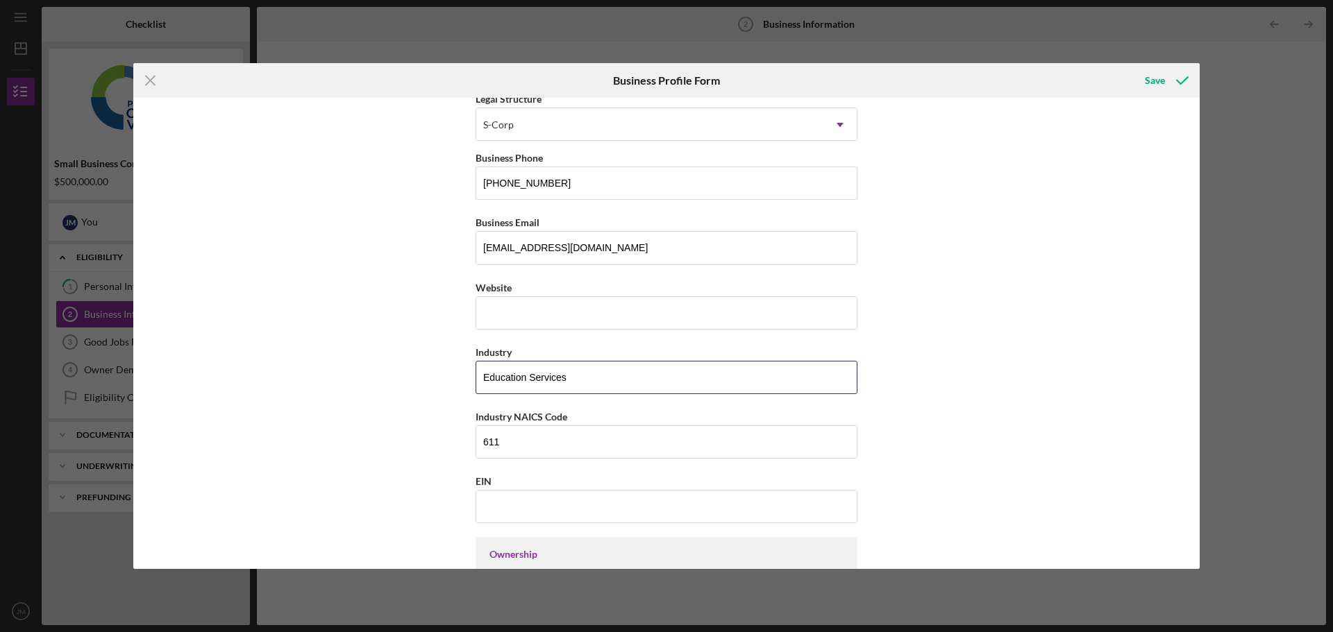
type input "Education Services"
click at [569, 503] on input "EIN" at bounding box center [667, 506] width 382 height 33
paste input "83-2766880"
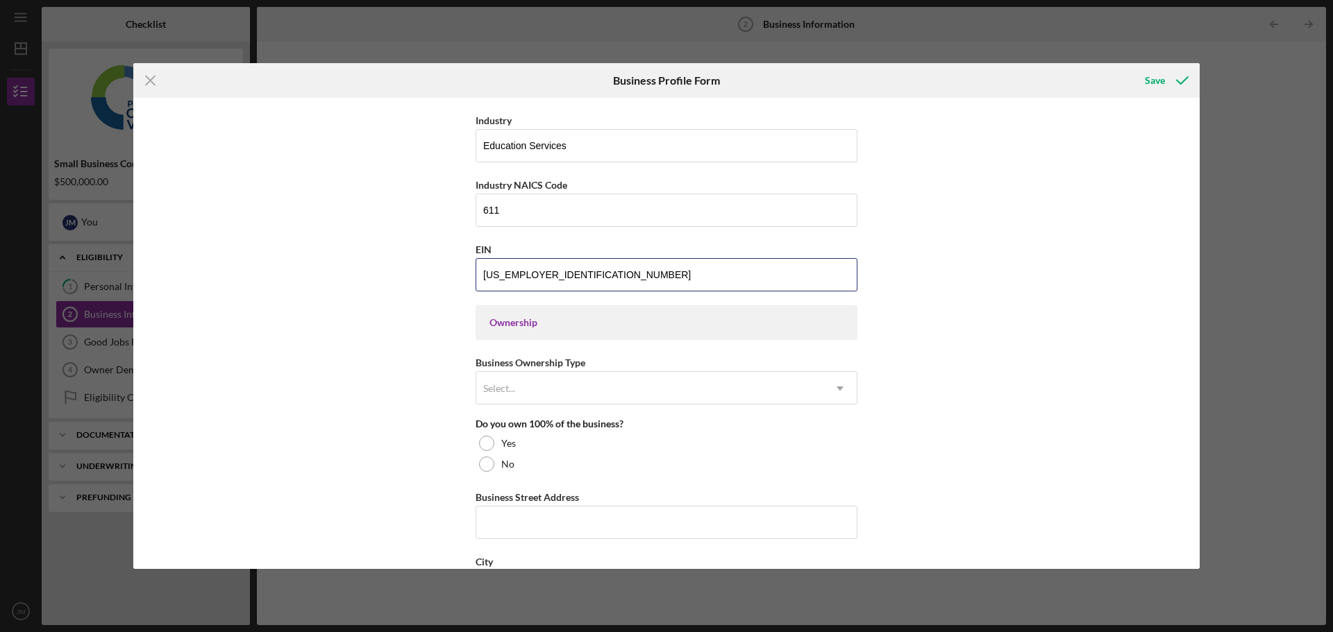
scroll to position [486, 0]
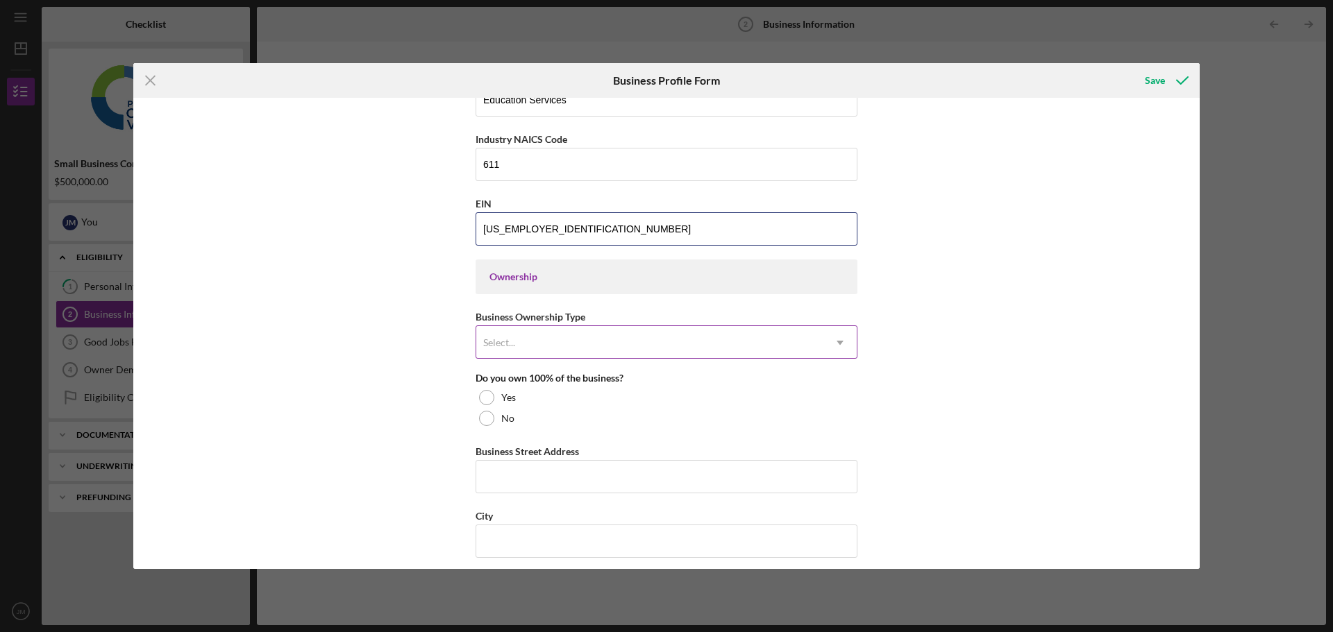
type input "83-2766880"
click at [522, 342] on div "Select..." at bounding box center [649, 343] width 347 height 32
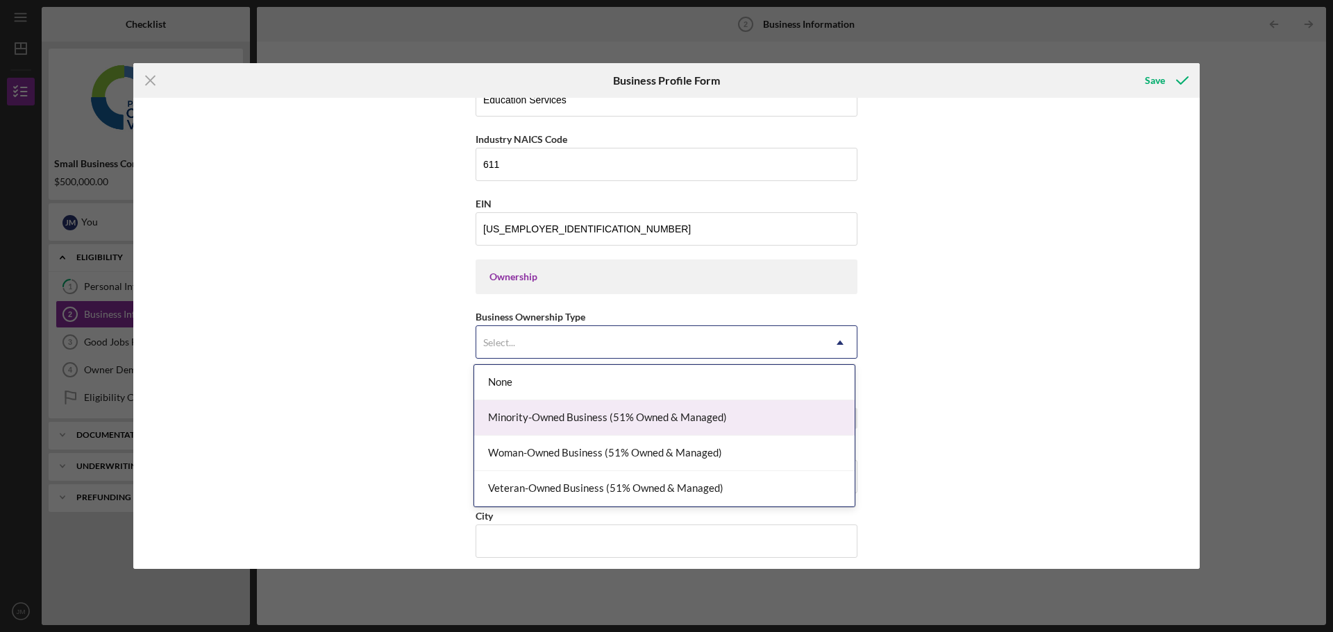
click at [571, 424] on div "Minority-Owned Business (51% Owned & Managed)" at bounding box center [664, 418] width 380 height 35
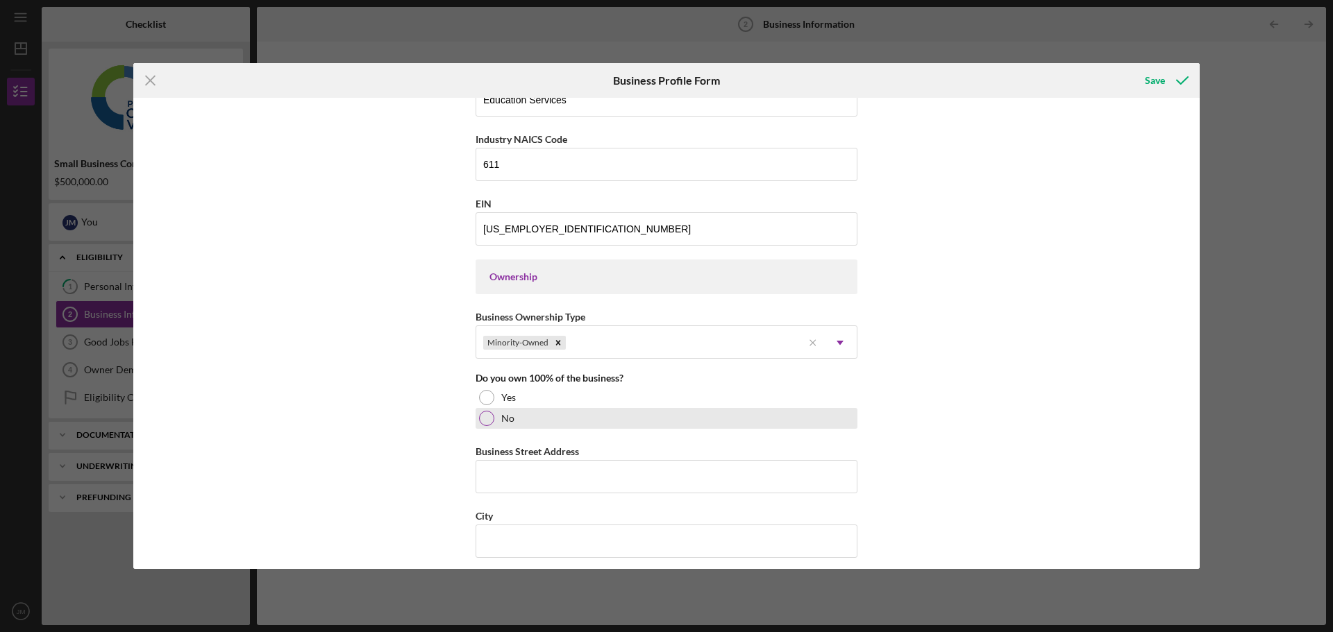
click at [487, 417] on div at bounding box center [486, 418] width 15 height 15
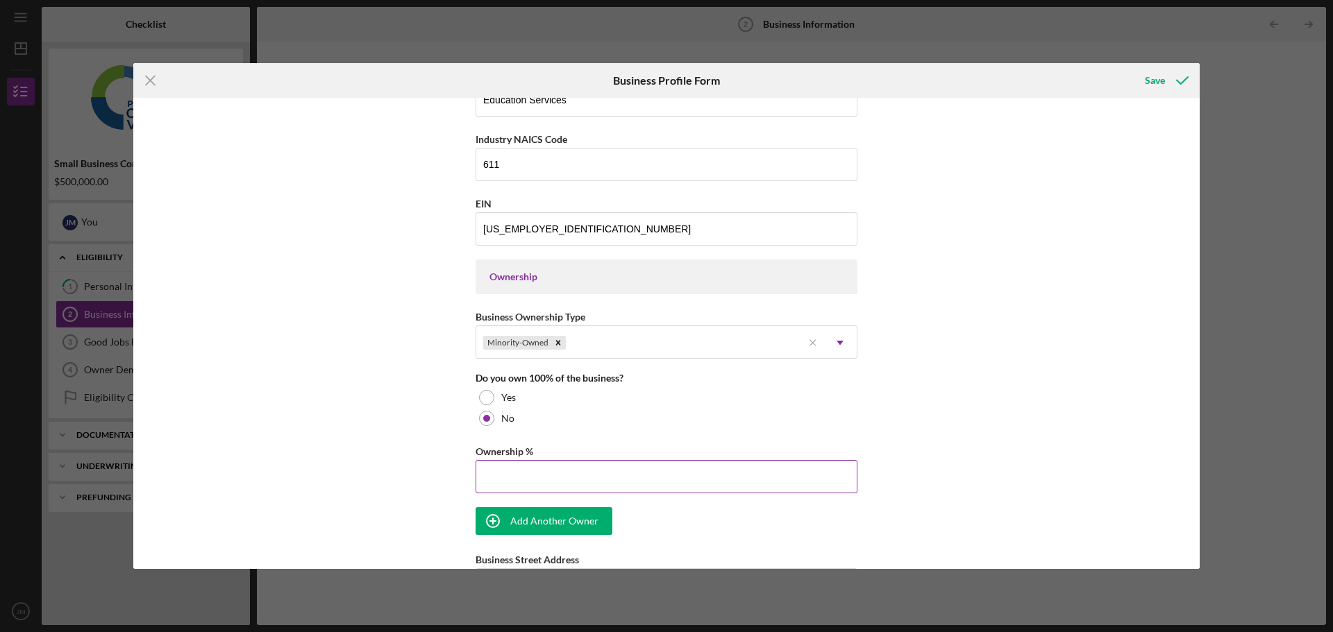
click at [515, 482] on input "Ownership %" at bounding box center [667, 476] width 382 height 33
type input "90.00%"
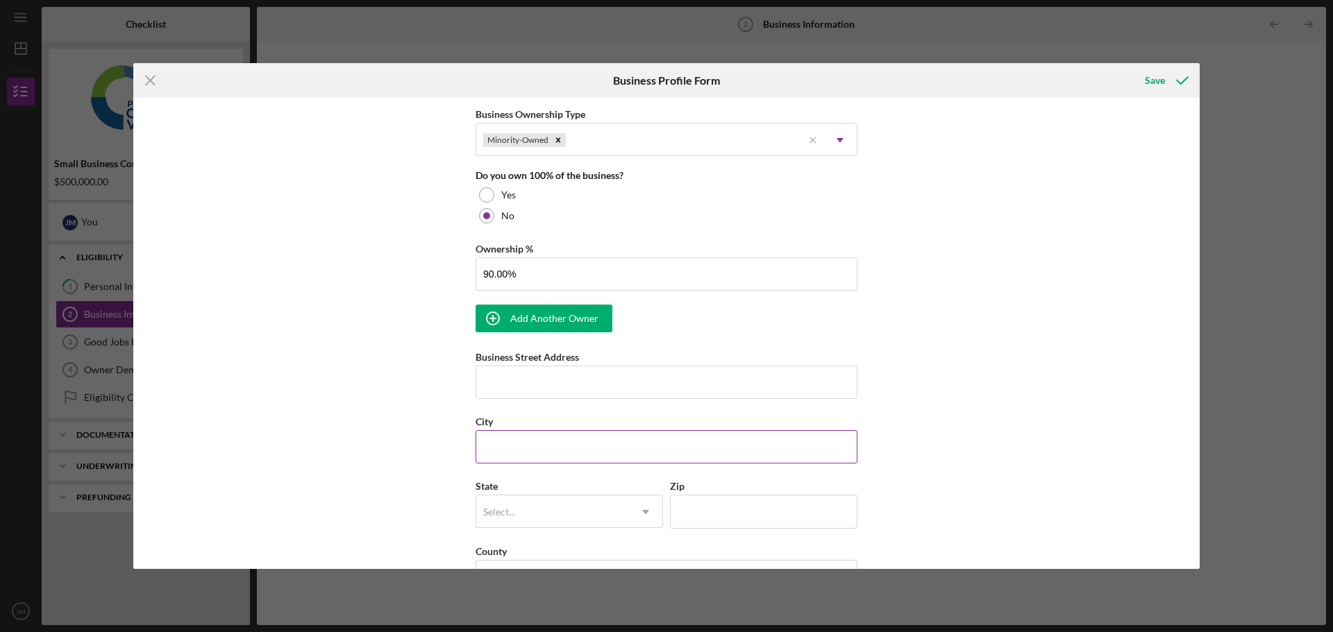
scroll to position [694, 0]
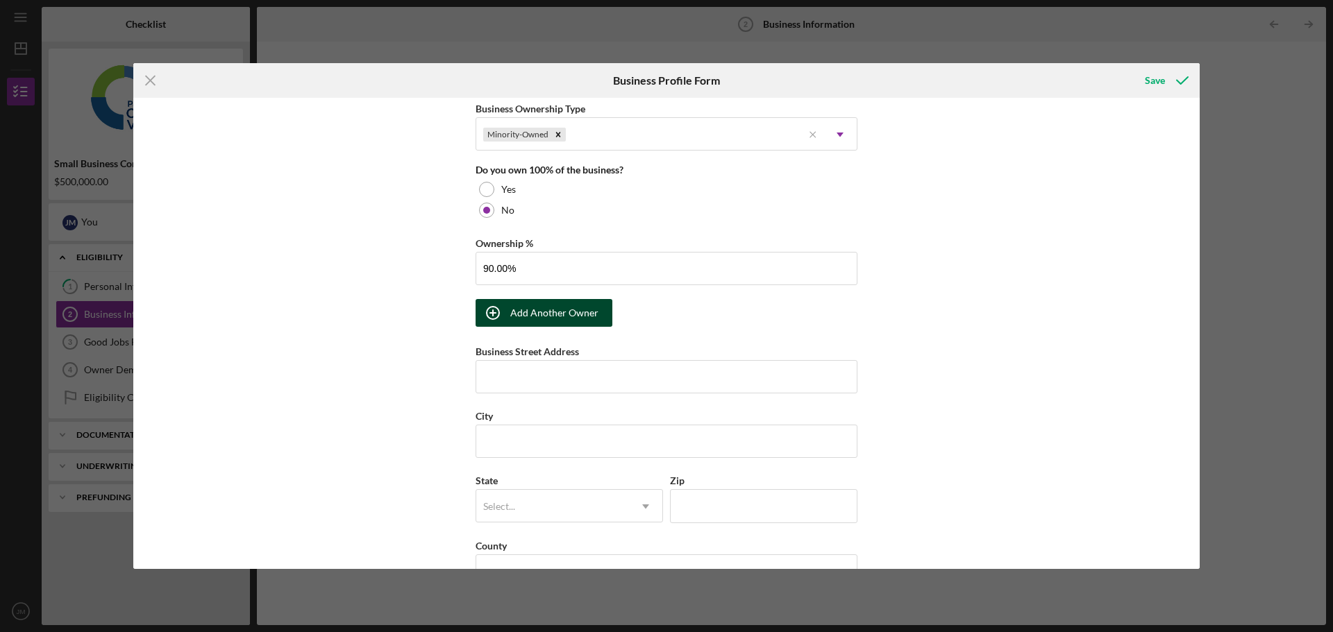
click at [543, 314] on div "Add Another Owner" at bounding box center [554, 313] width 88 height 28
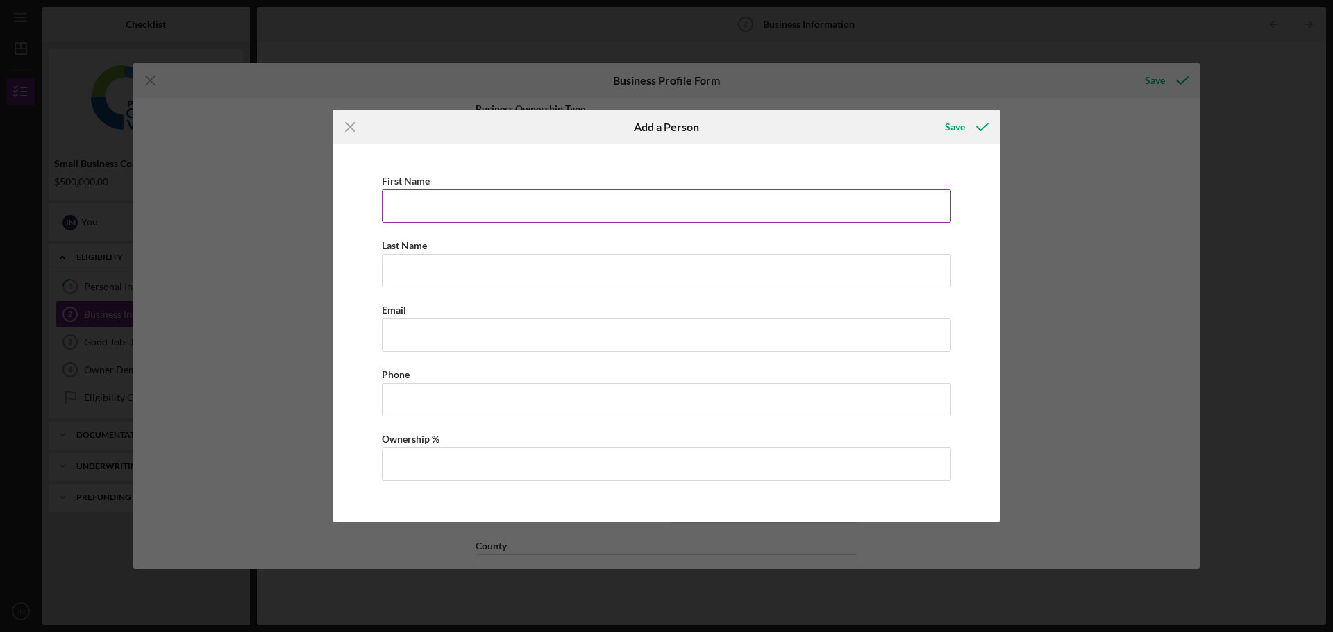
click at [486, 209] on input "First Name" at bounding box center [666, 206] width 569 height 33
type input "Robert"
type input "Ungs"
type input "10.00%"
click at [946, 131] on div "Save" at bounding box center [955, 127] width 20 height 28
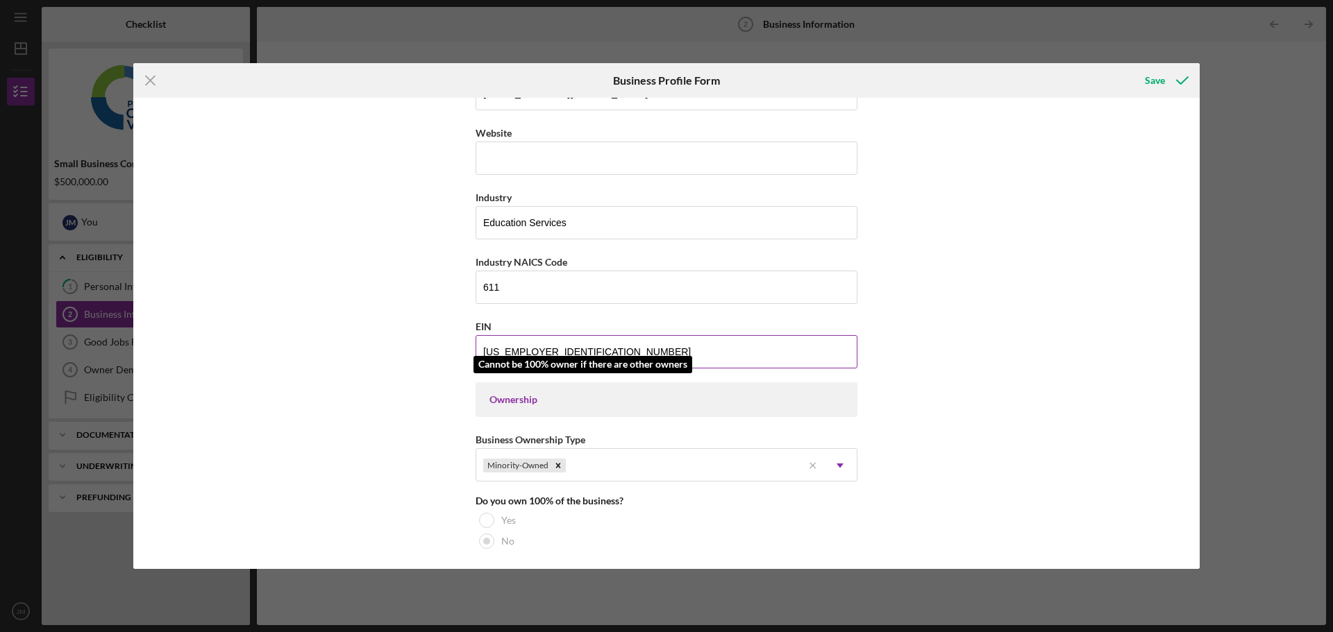
scroll to position [347, 0]
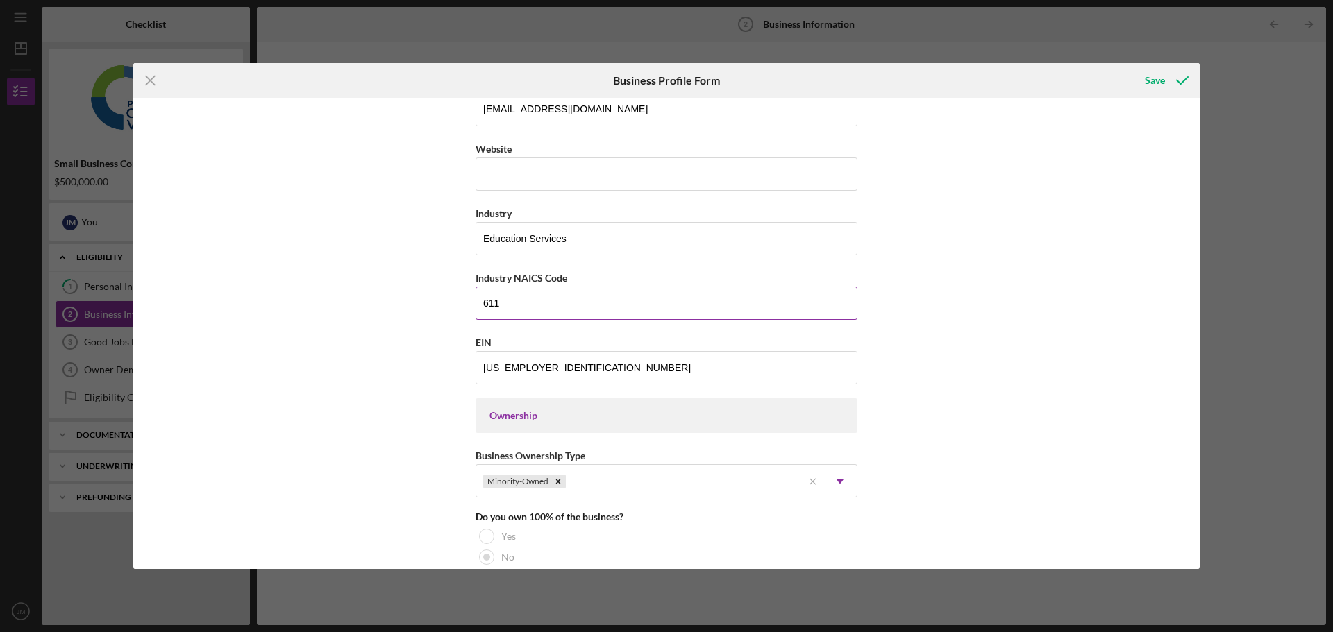
click at [517, 300] on input "611" at bounding box center [667, 303] width 382 height 33
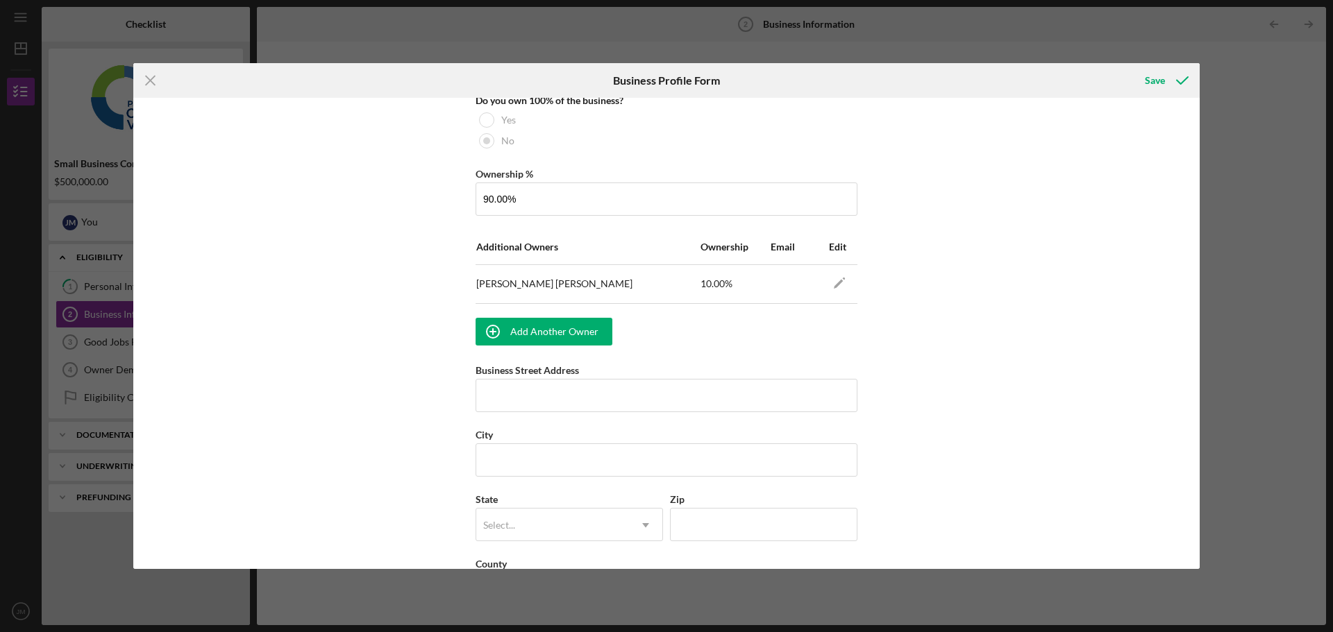
scroll to position [833, 0]
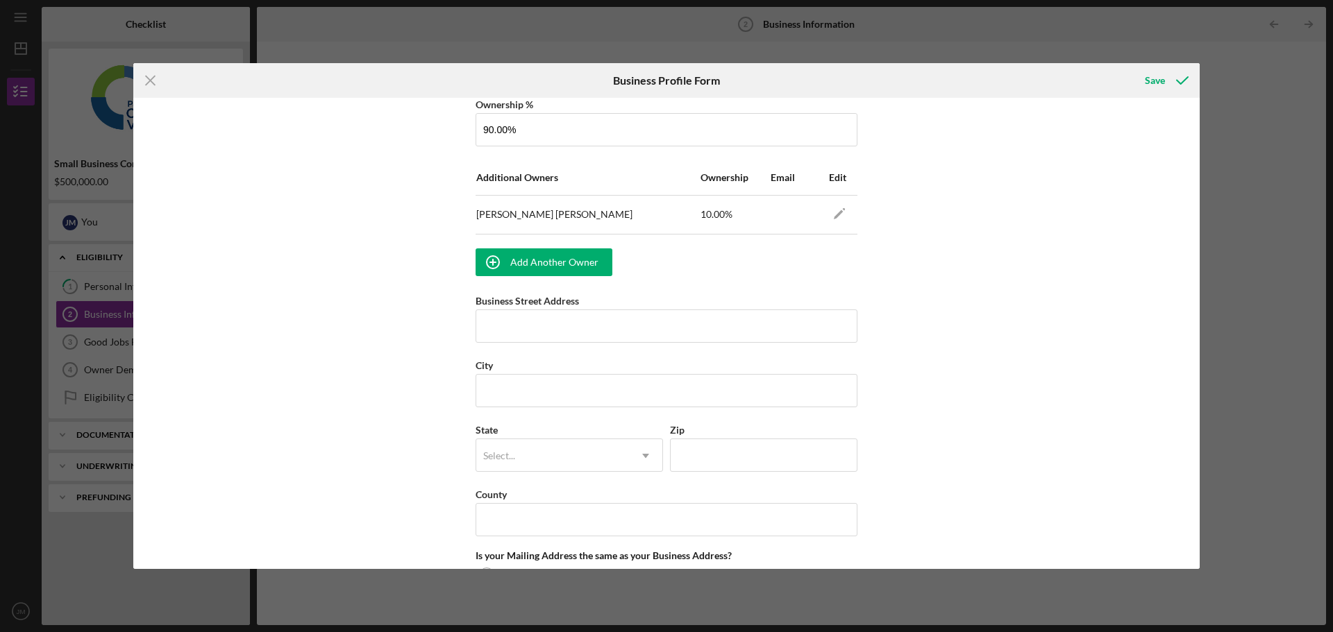
type input "611710"
click at [566, 330] on input "Business Street Address" at bounding box center [667, 326] width 382 height 33
paste input "701 W. Kimberly Avenue, Suite 115,"
type input "701 W. Kimberly Avenue, Suite 115"
click at [605, 386] on input "City" at bounding box center [667, 390] width 382 height 33
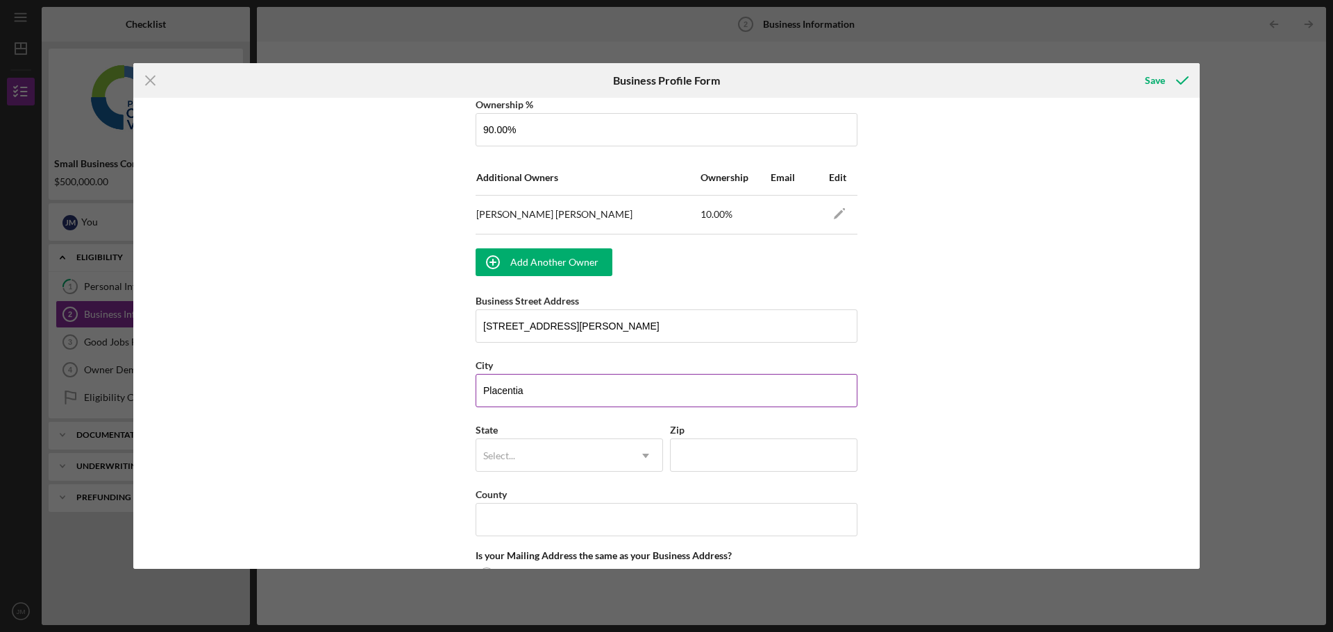
type input "Placentia"
type input "c"
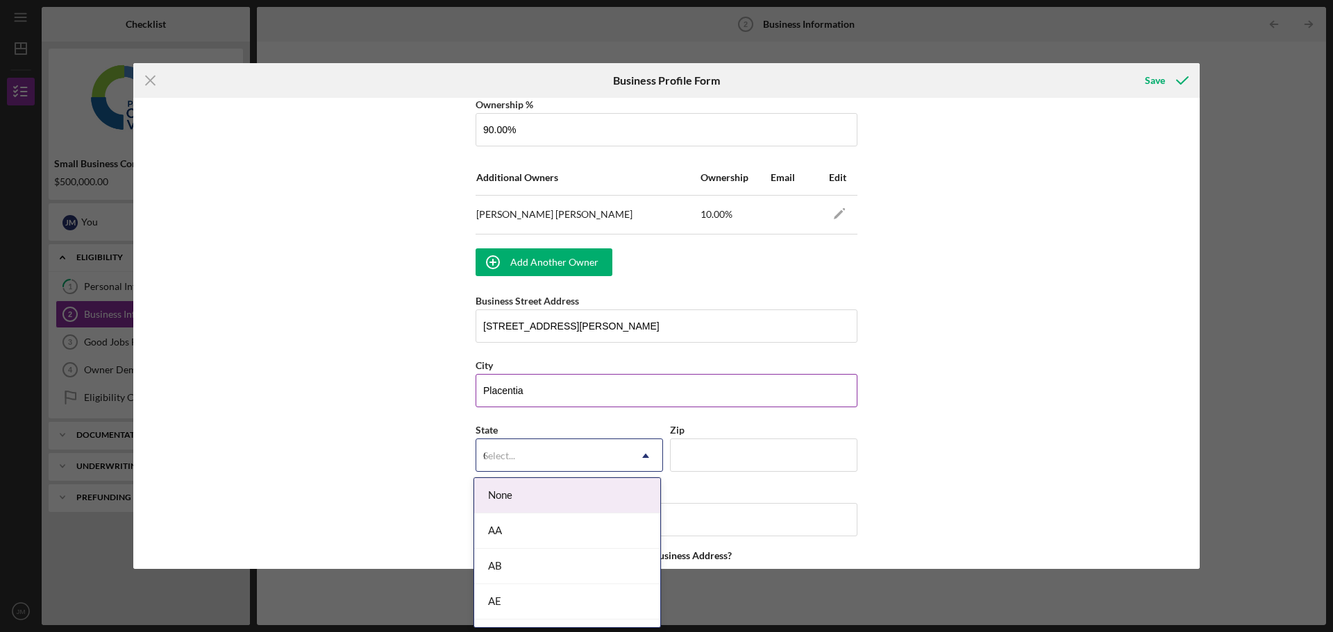
type input "CA"
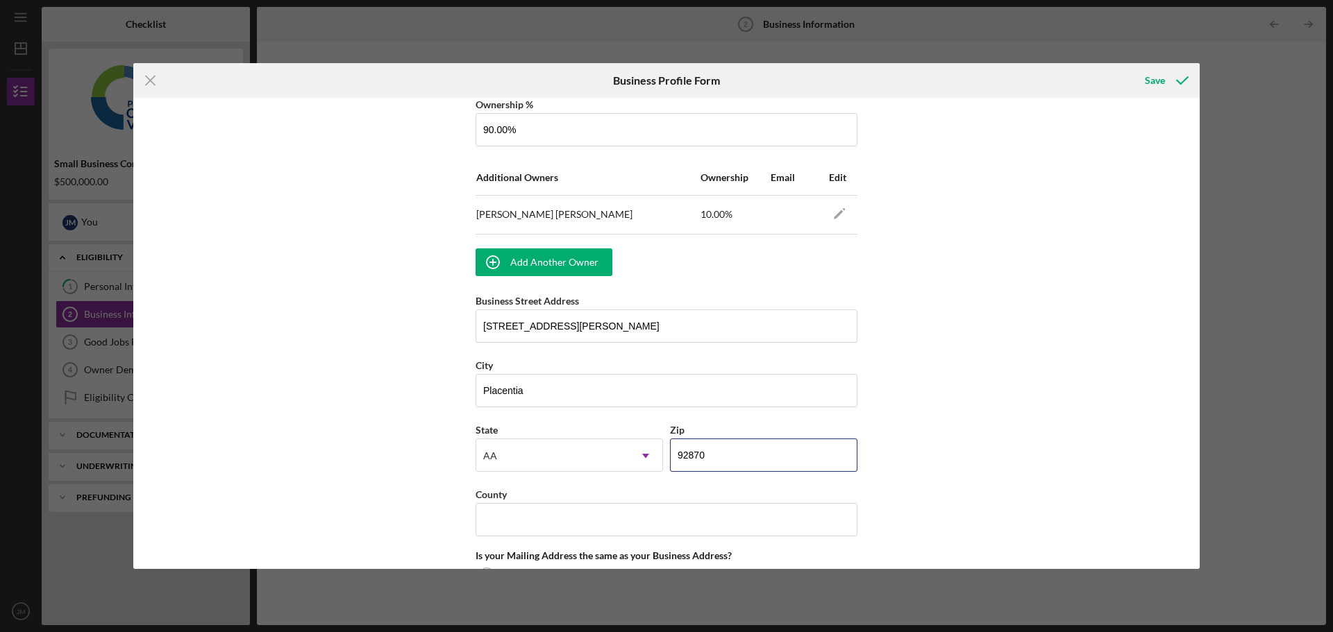
type input "92870"
click at [937, 429] on div "Business Name Dynamic Education Services Inc DBA Business Start Date 01/01/2021…" at bounding box center [666, 333] width 1066 height 471
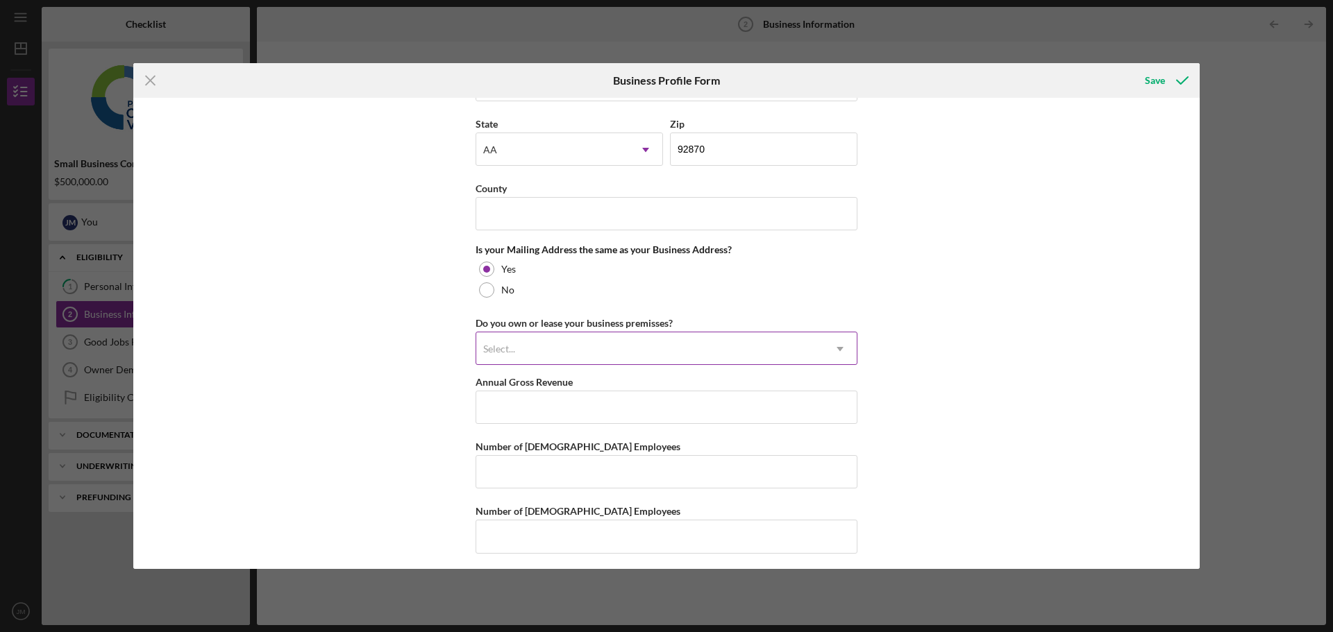
scroll to position [1144, 0]
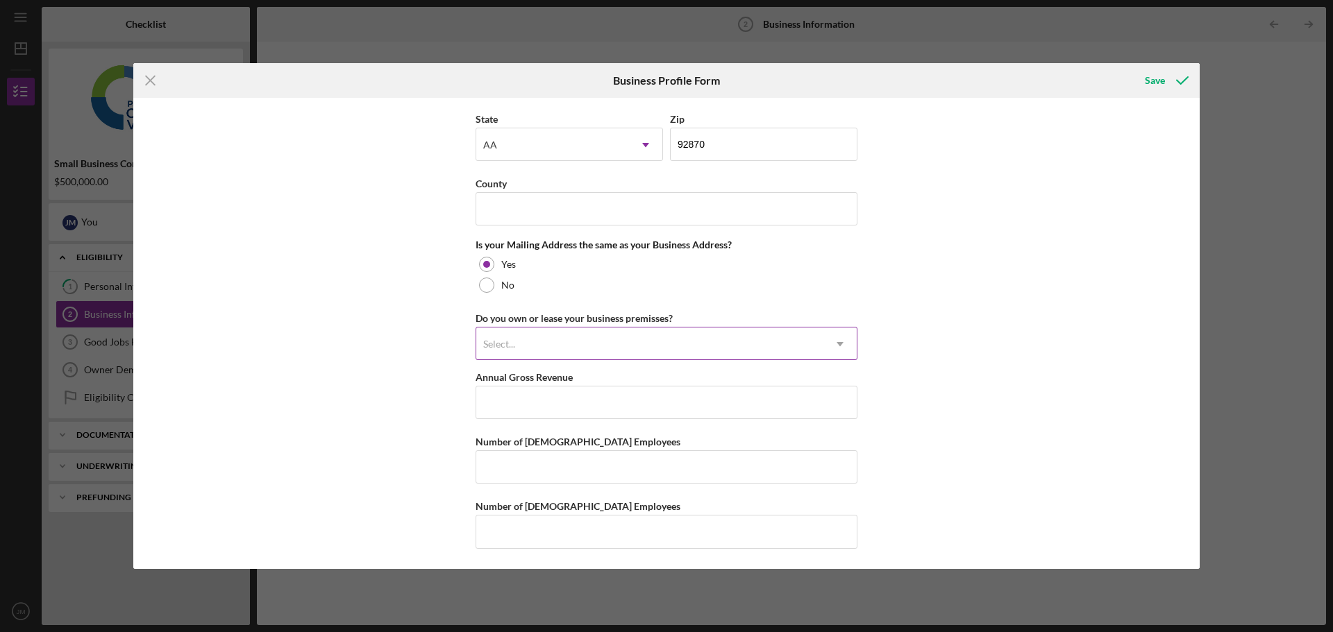
click at [535, 351] on div "Select..." at bounding box center [649, 344] width 347 height 32
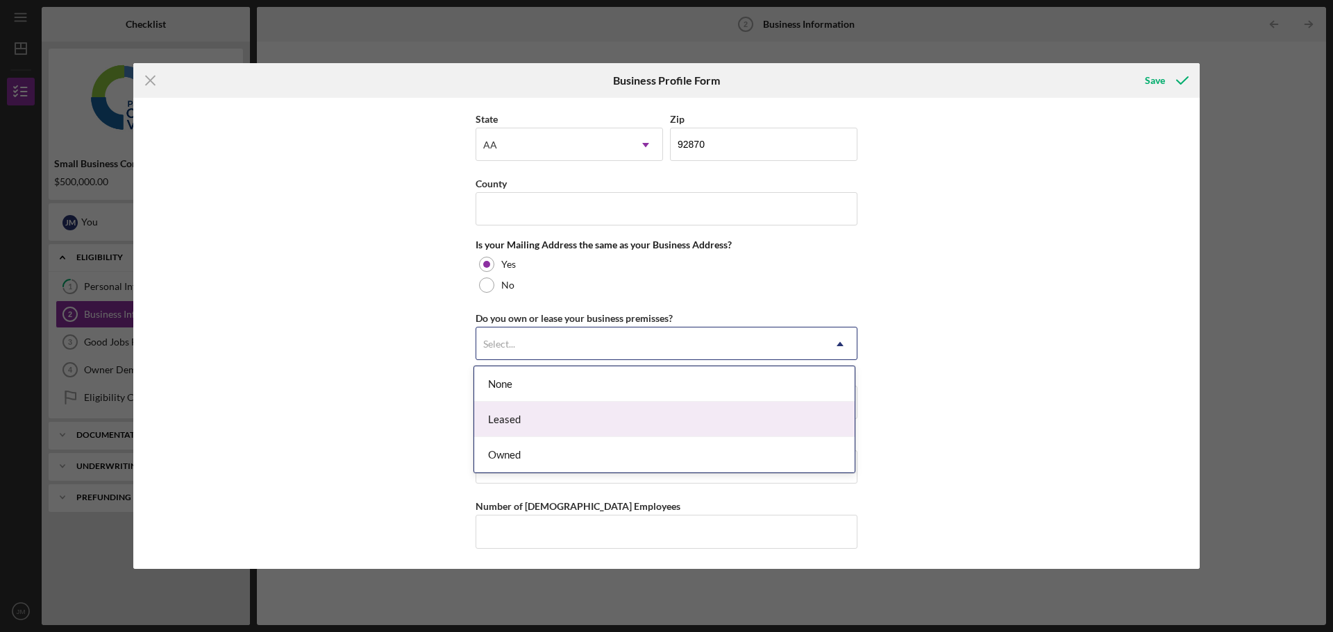
click at [517, 426] on div "Leased" at bounding box center [664, 419] width 380 height 35
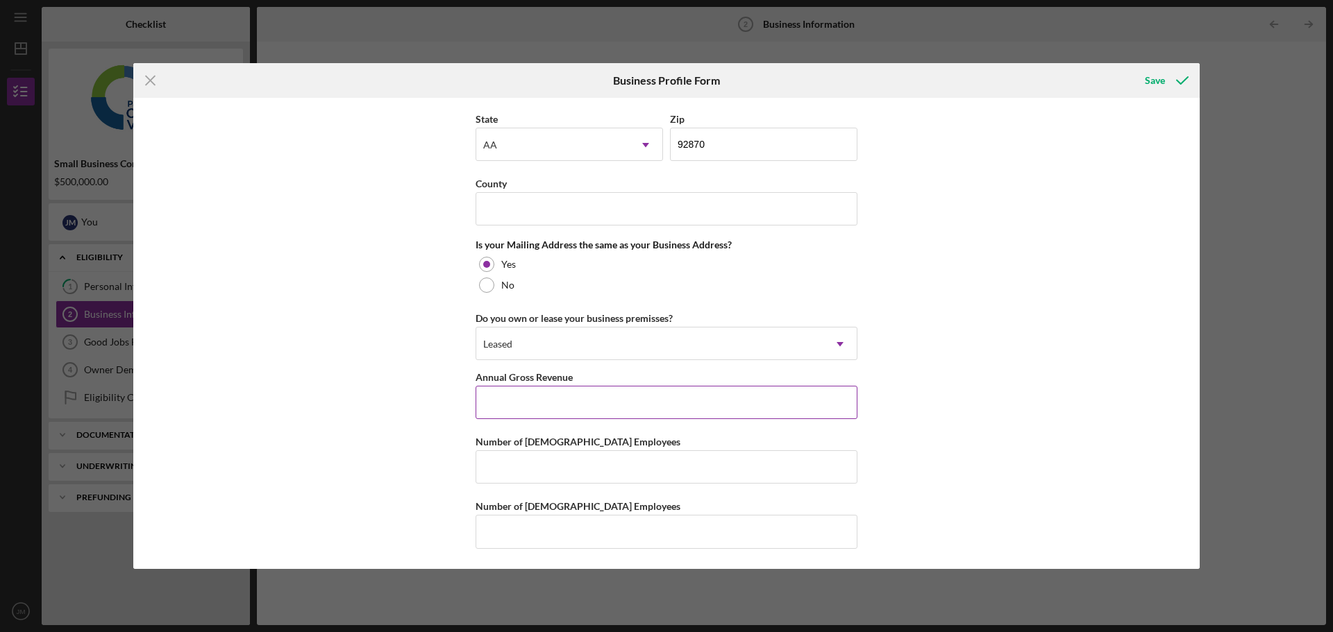
click at [554, 406] on input "Annual Gross Revenue" at bounding box center [667, 402] width 382 height 33
type input "$4,255,298"
click at [539, 464] on input "Number of Full-Time Employees" at bounding box center [667, 467] width 382 height 33
click at [553, 464] on input "Number of Full-Time Employees" at bounding box center [667, 467] width 382 height 33
click at [519, 214] on input "County" at bounding box center [667, 208] width 382 height 33
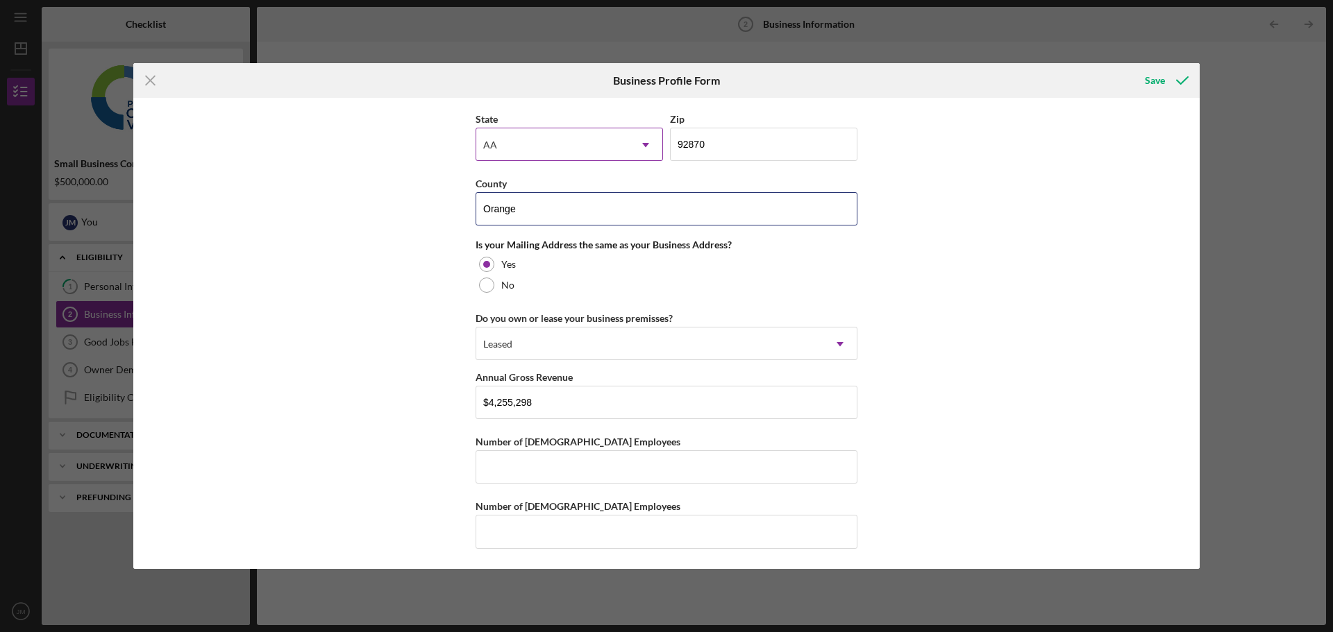
type input "Orange"
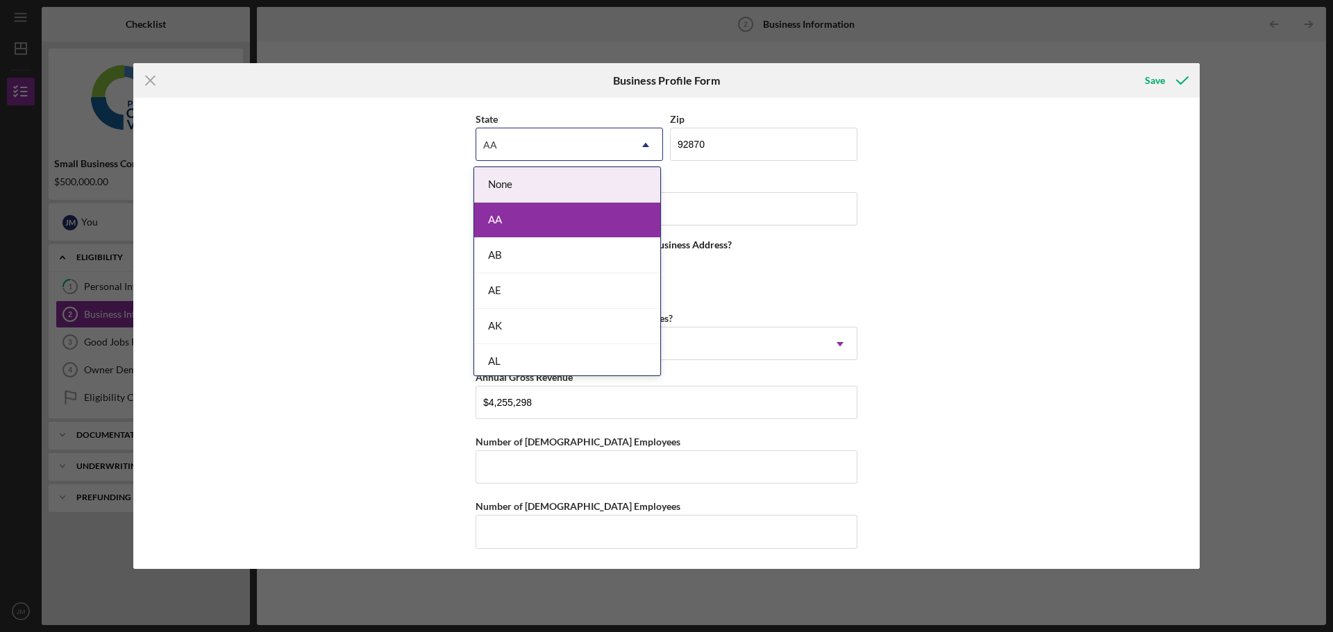
click at [514, 142] on div "AA" at bounding box center [552, 145] width 153 height 32
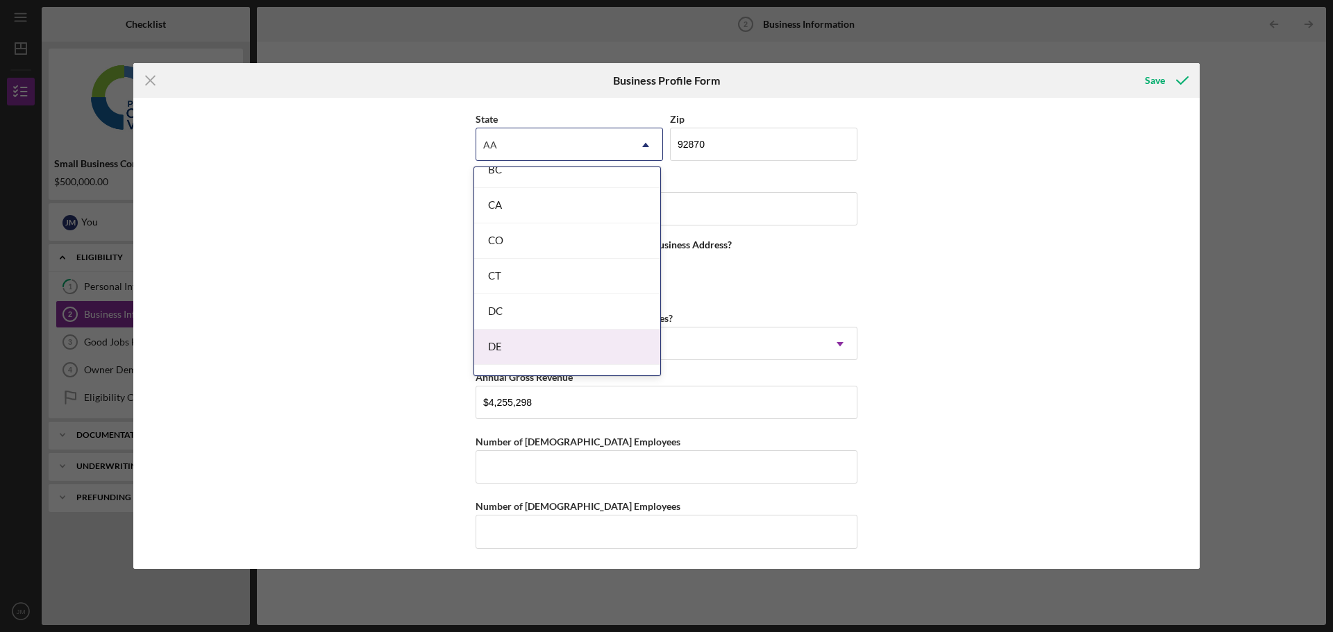
scroll to position [347, 0]
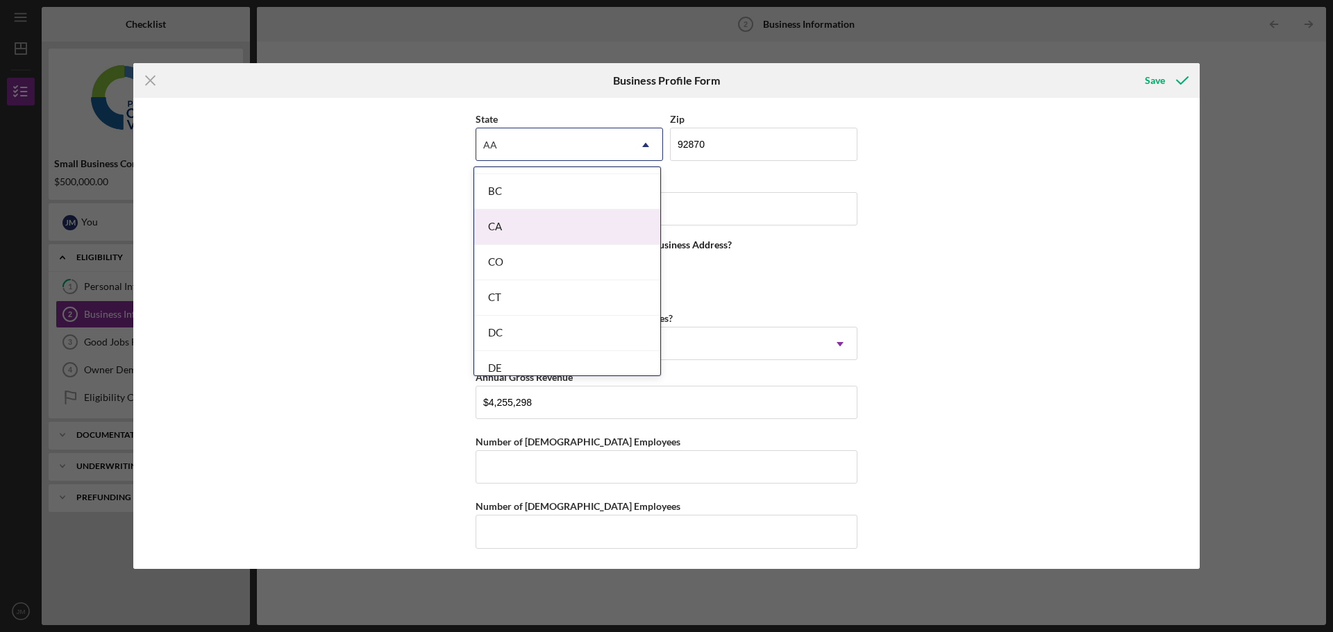
click at [496, 233] on div "CA" at bounding box center [567, 227] width 186 height 35
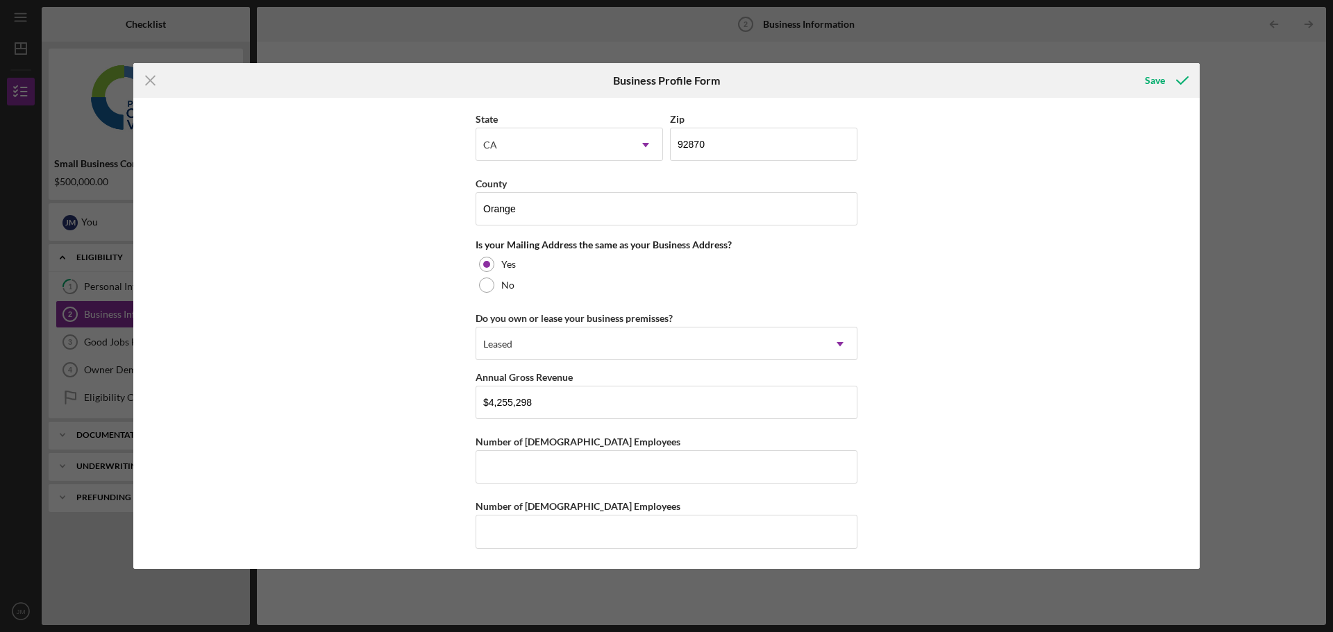
click at [311, 274] on div "Business Name Dynamic Education Services Inc DBA Business Start Date 01/01/2021…" at bounding box center [666, 333] width 1066 height 471
click at [538, 466] on input "Number of Full-Time Employees" at bounding box center [667, 467] width 382 height 33
type input "10"
type input "1"
click at [1141, 82] on button "Save" at bounding box center [1165, 81] width 69 height 28
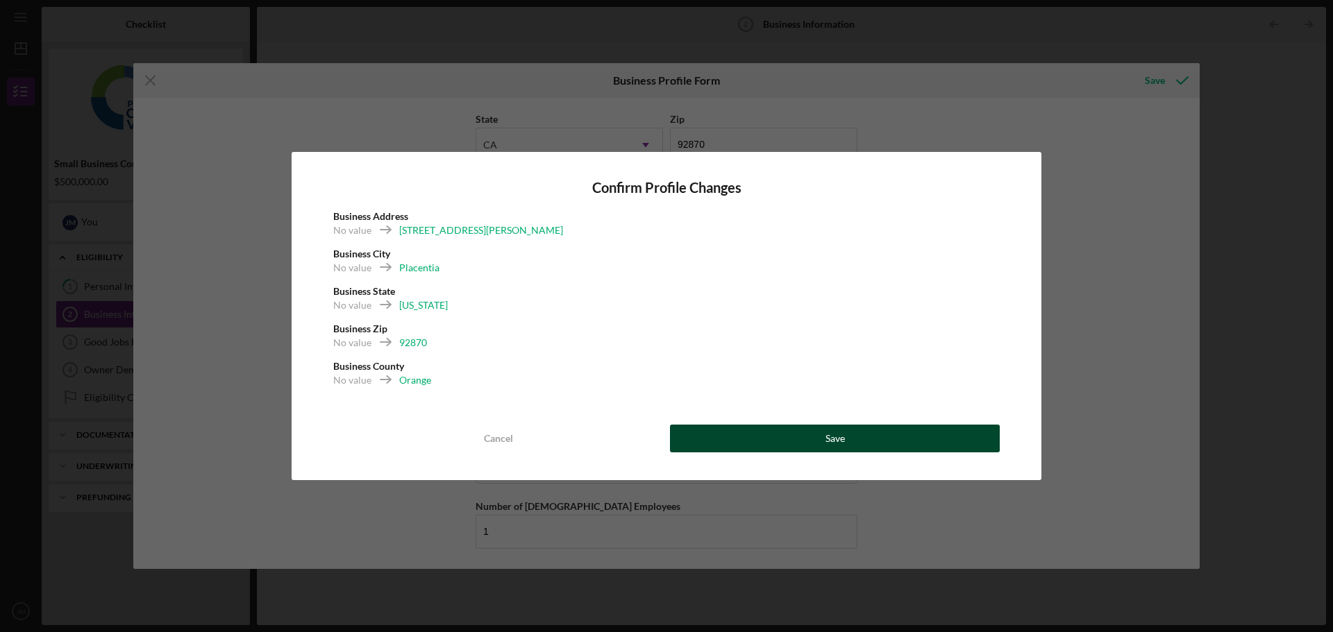
click at [830, 432] on div "Save" at bounding box center [834, 439] width 19 height 28
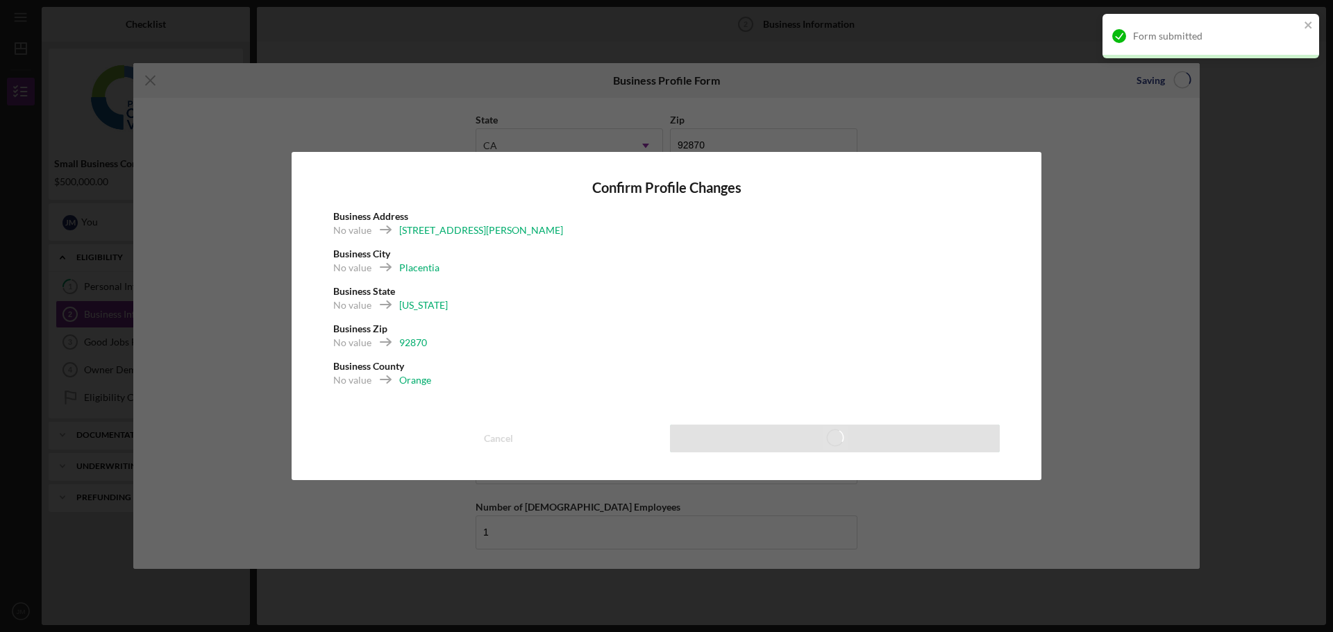
scroll to position [1144, 0]
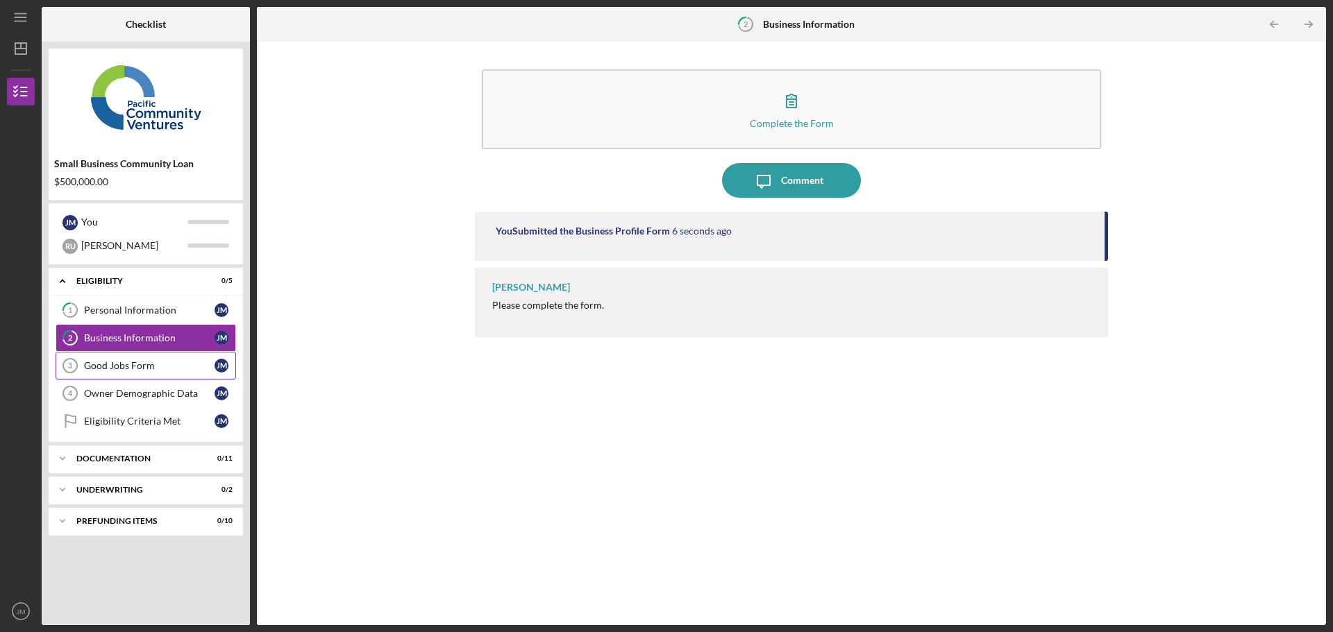
click at [144, 367] on div "Good Jobs Form" at bounding box center [149, 365] width 131 height 11
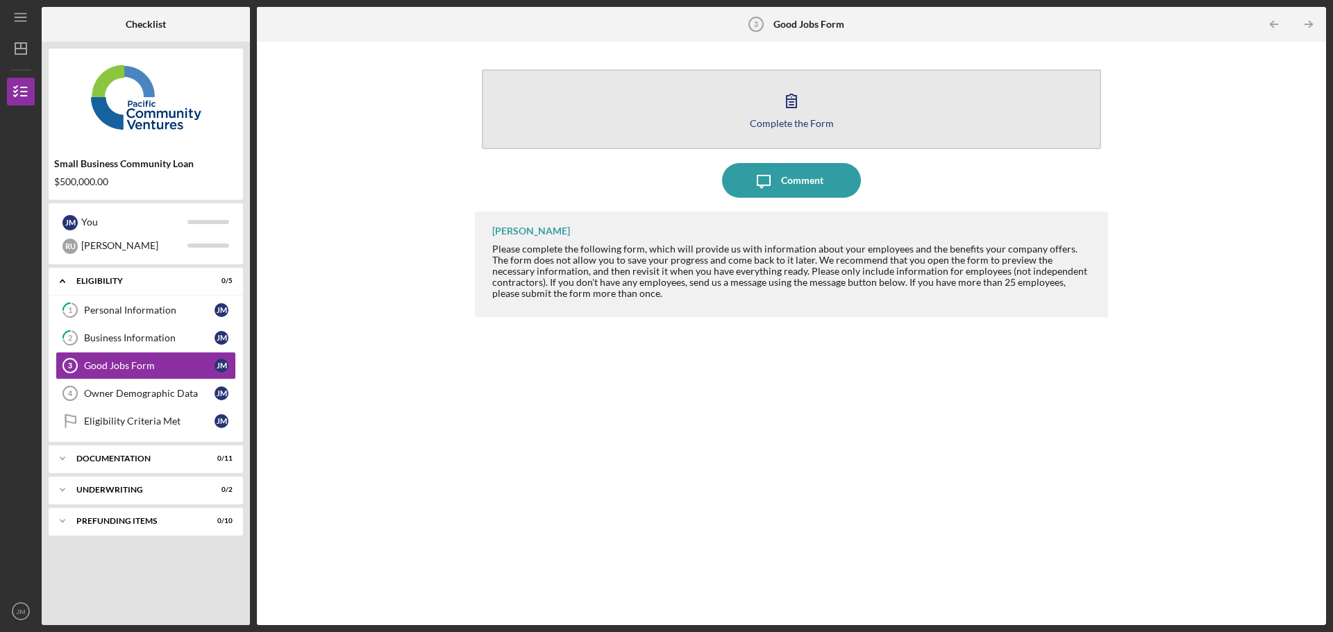
click at [797, 101] on icon "button" at bounding box center [791, 100] width 35 height 35
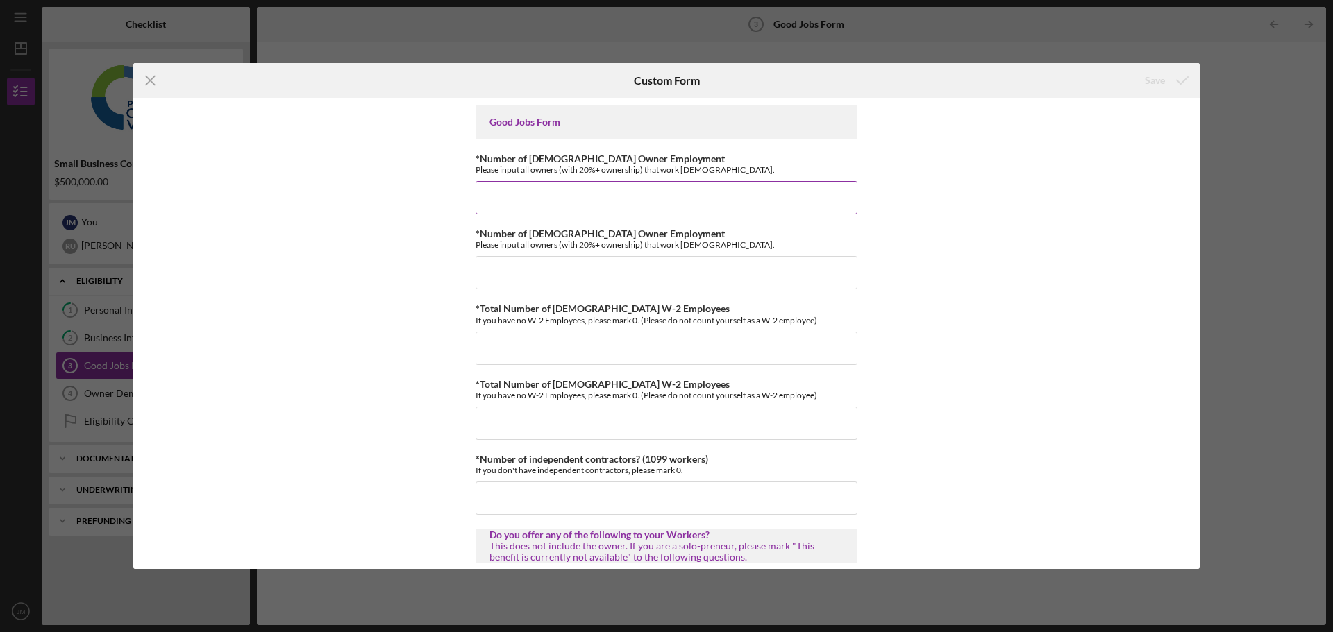
click at [549, 202] on input "*Number of Full-Time Owner Employment" at bounding box center [667, 197] width 382 height 33
type input "1"
click at [548, 273] on input "*Number of Part-Time Owner Employment" at bounding box center [667, 272] width 382 height 33
type input "0"
click at [509, 353] on input "*Total Number of Full-Time W-2 Employees" at bounding box center [667, 348] width 382 height 33
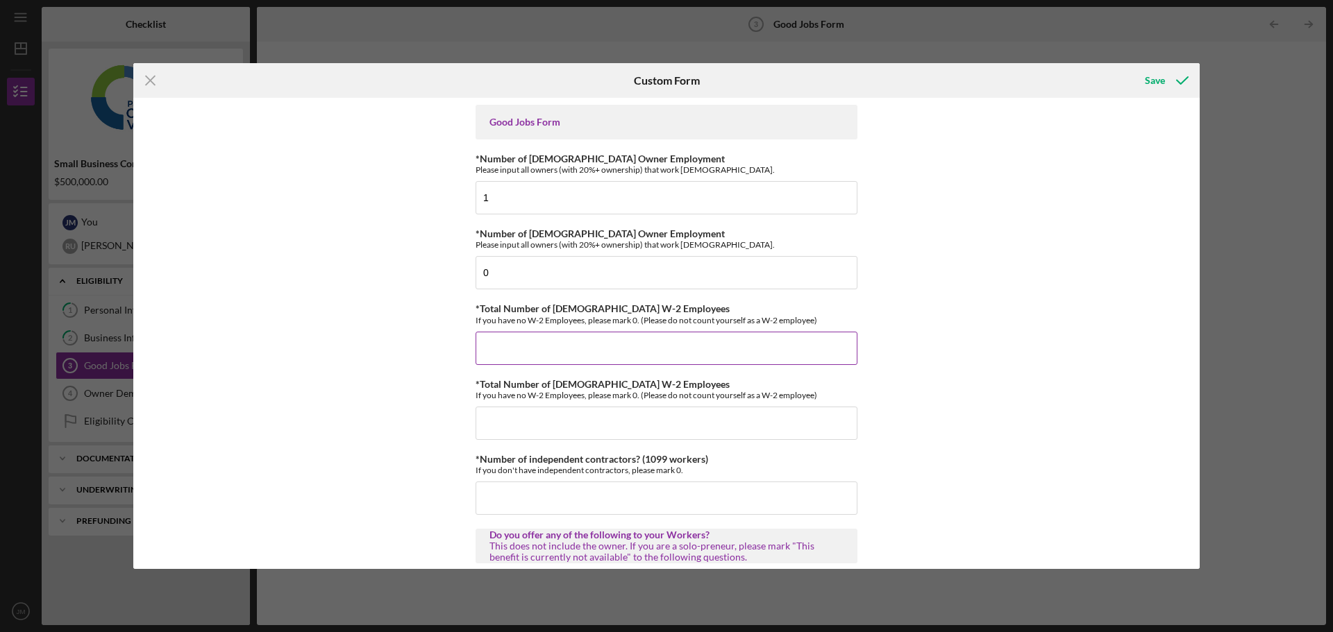
type input "1"
type input "9"
click at [544, 422] on input "*Total Number of Part-Time W-2 Employees" at bounding box center [667, 423] width 382 height 33
type input "1"
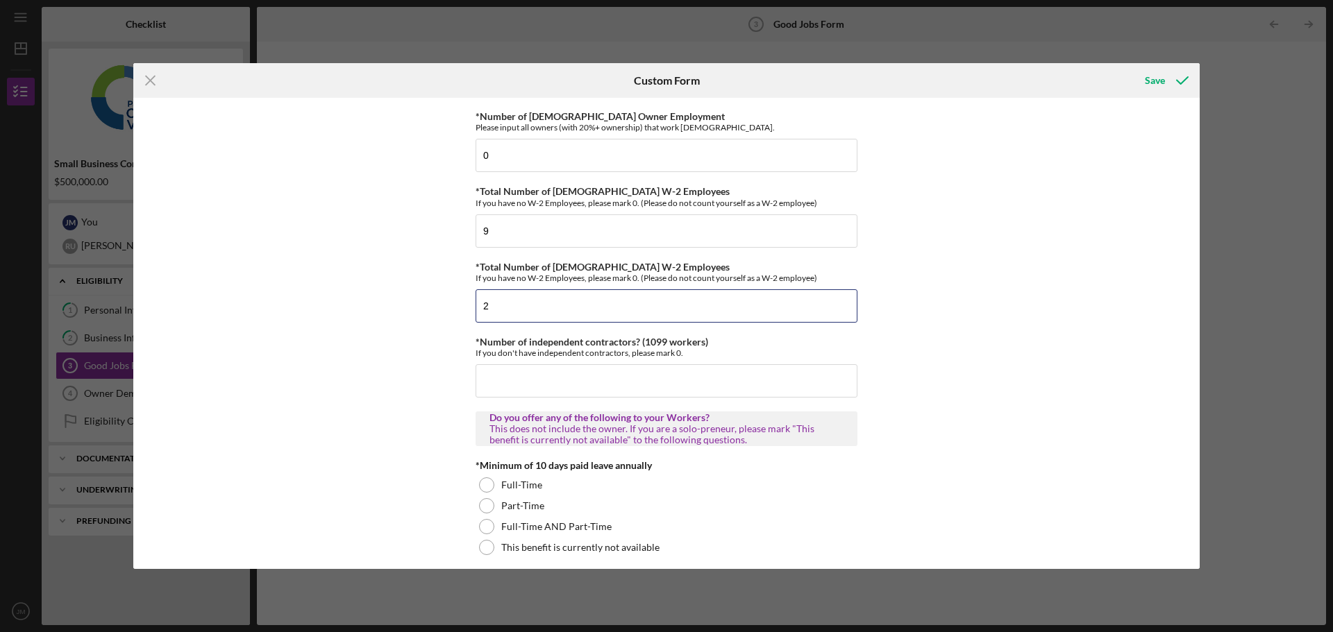
scroll to position [139, 0]
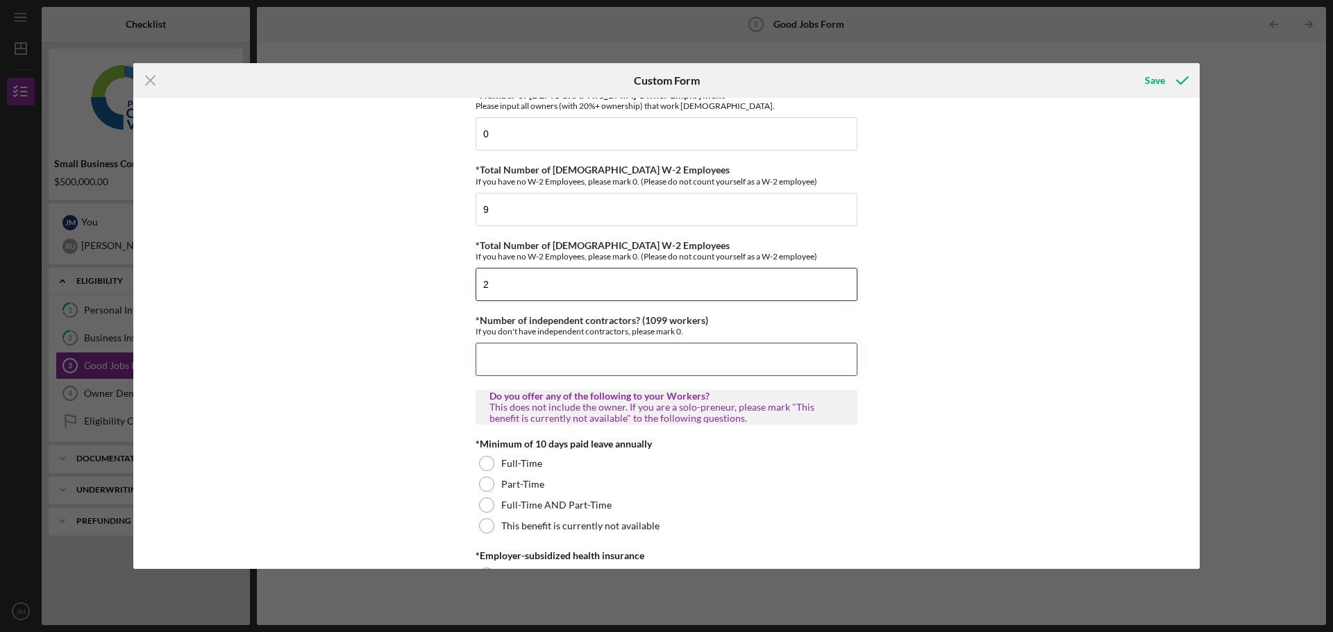
type input "2"
click at [506, 367] on input "*Number of independent contractors? (1099 workers)" at bounding box center [667, 359] width 382 height 33
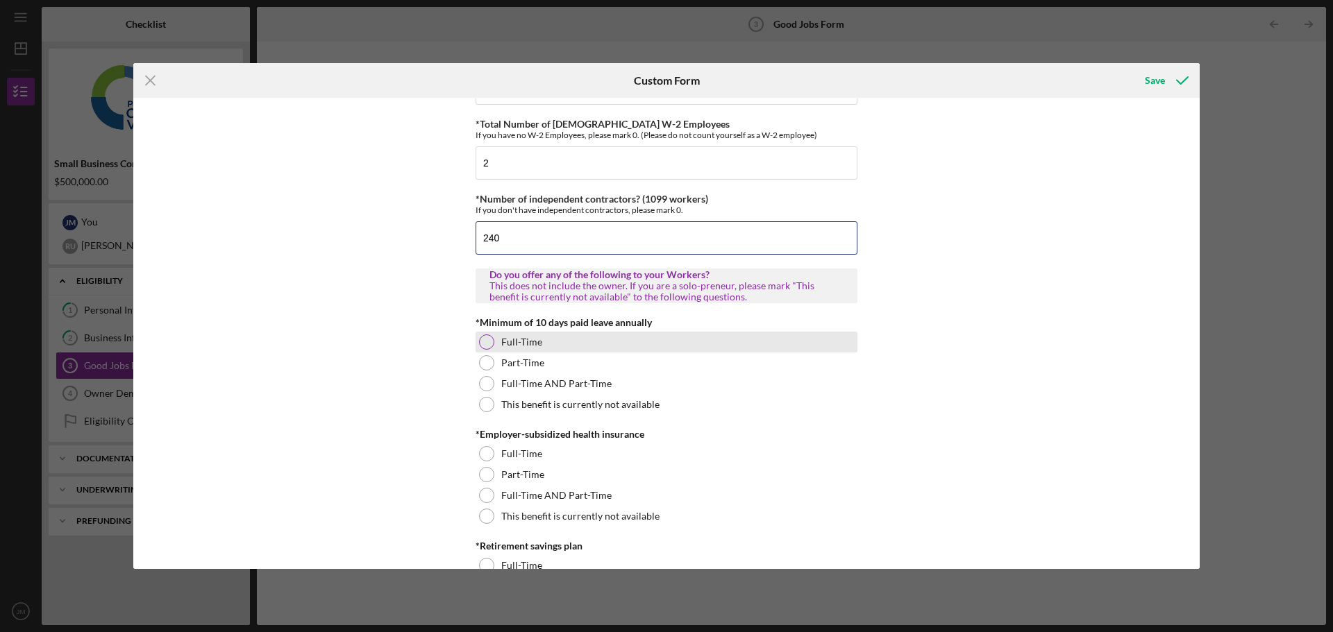
scroll to position [278, 0]
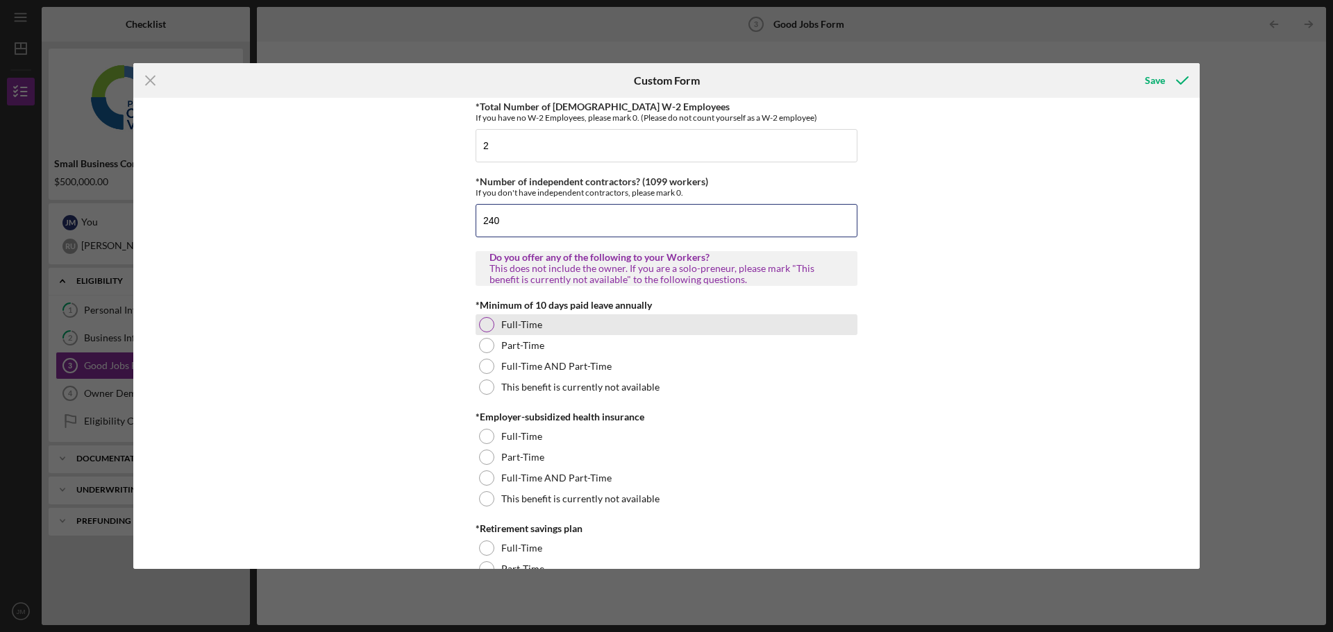
type input "240"
click at [486, 328] on div at bounding box center [486, 324] width 15 height 15
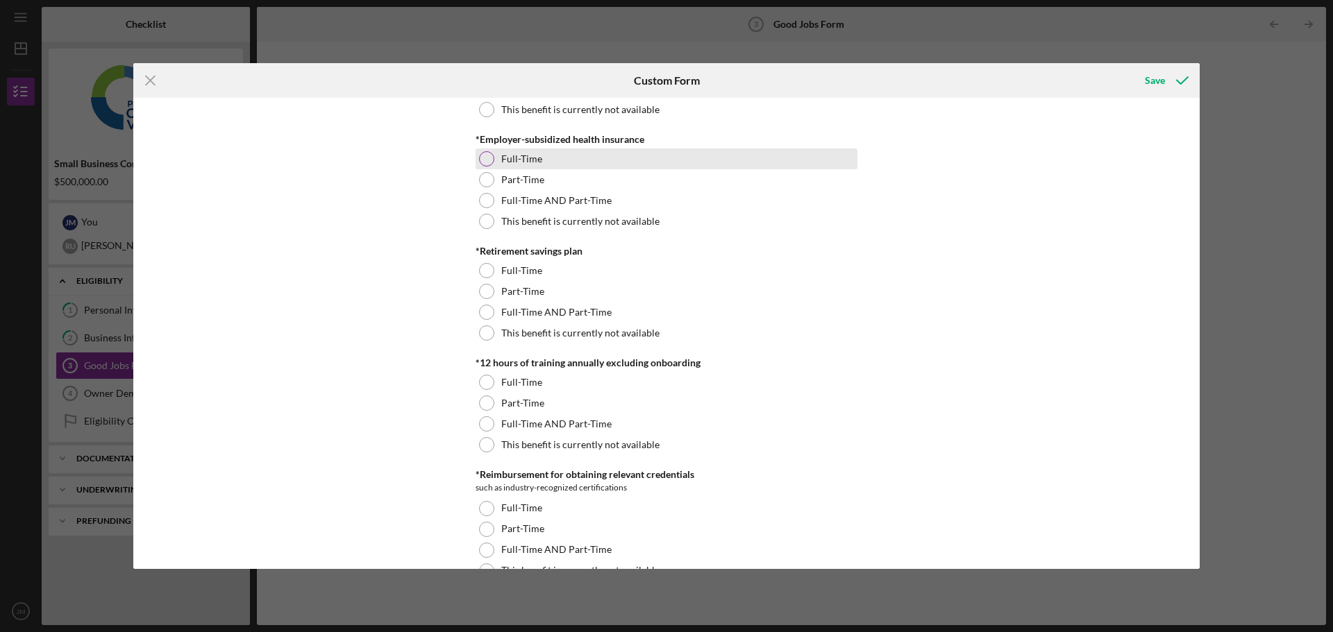
scroll to position [69, 0]
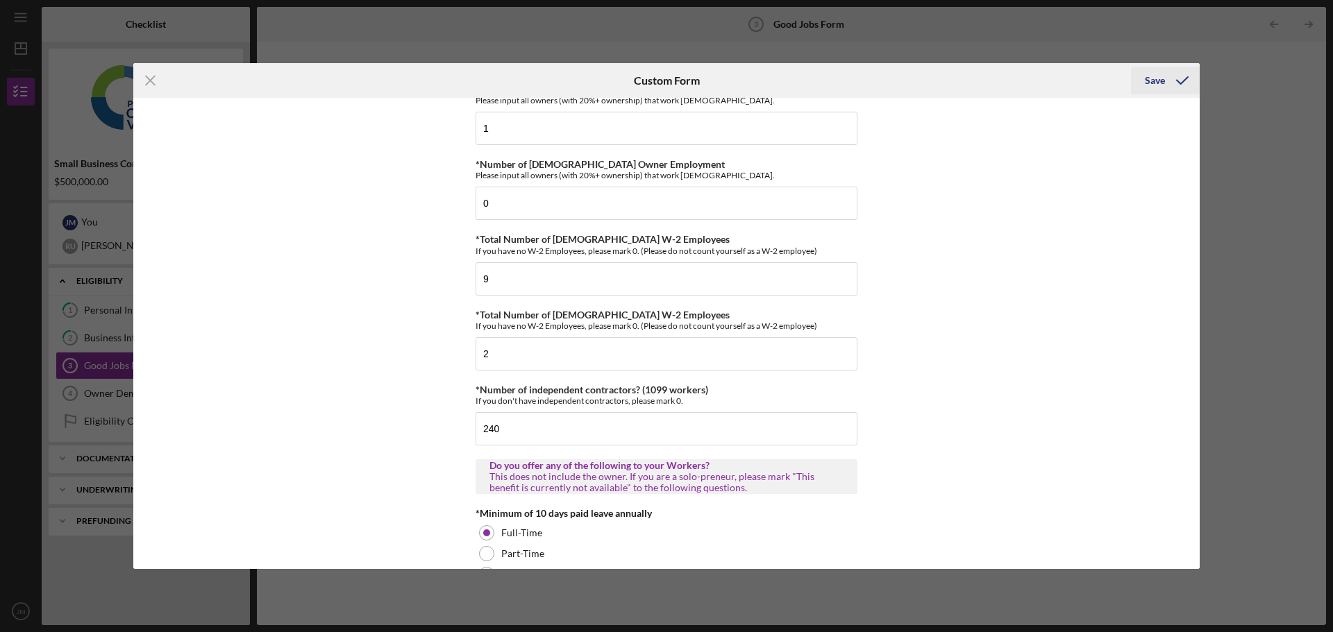
click at [1153, 82] on div "Save" at bounding box center [1155, 81] width 20 height 28
click at [1150, 83] on div "Save" at bounding box center [1155, 81] width 20 height 28
click at [146, 77] on line at bounding box center [150, 80] width 9 height 9
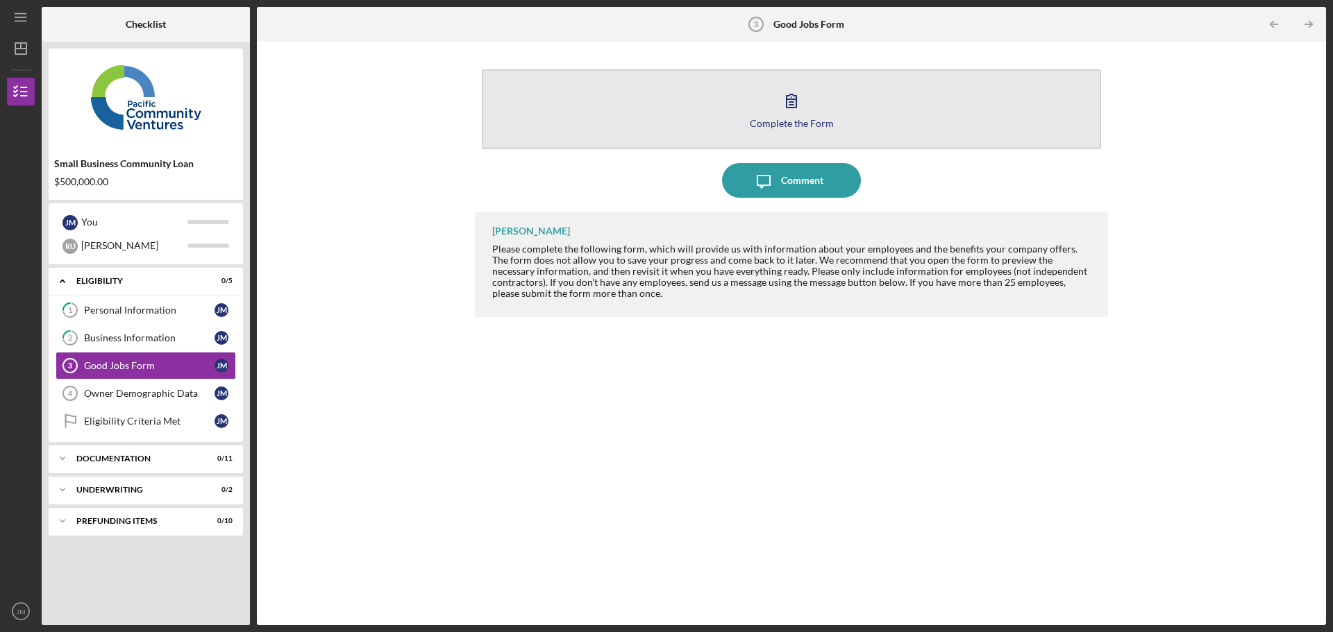
click at [803, 127] on div "Complete the Form" at bounding box center [792, 123] width 84 height 10
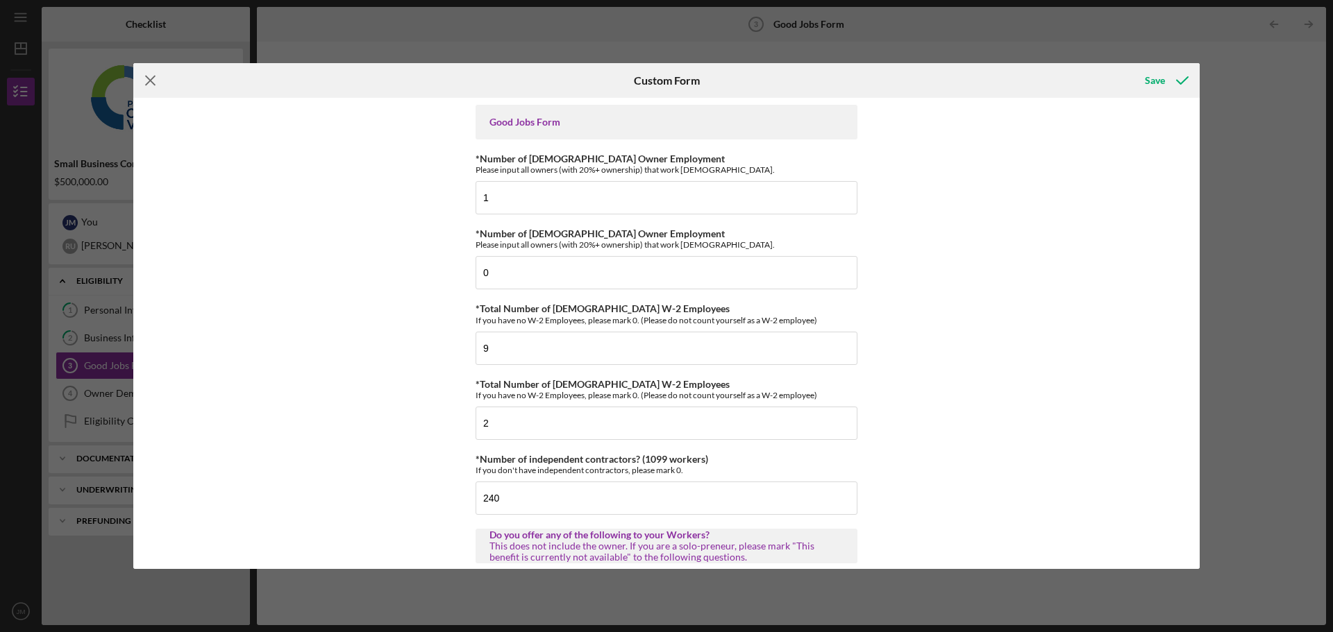
click at [151, 77] on icon "Icon/Menu Close" at bounding box center [150, 80] width 35 height 35
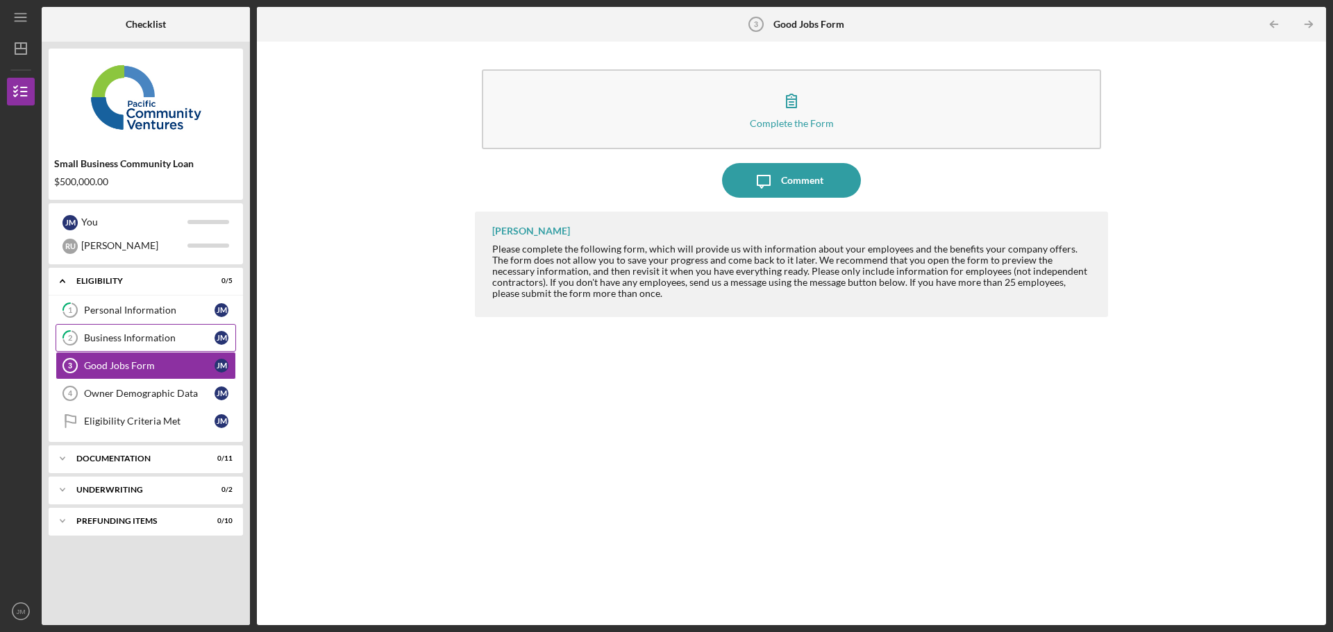
click at [138, 340] on div "Business Information" at bounding box center [149, 338] width 131 height 11
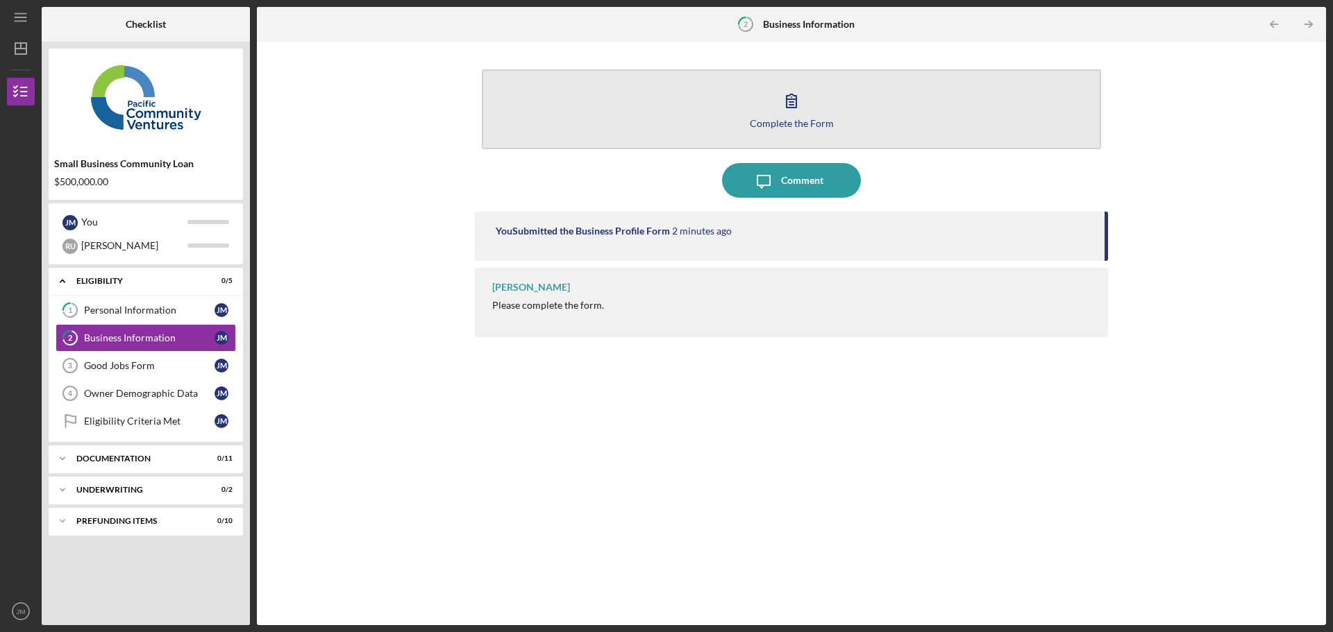
click at [805, 109] on icon "button" at bounding box center [791, 100] width 35 height 35
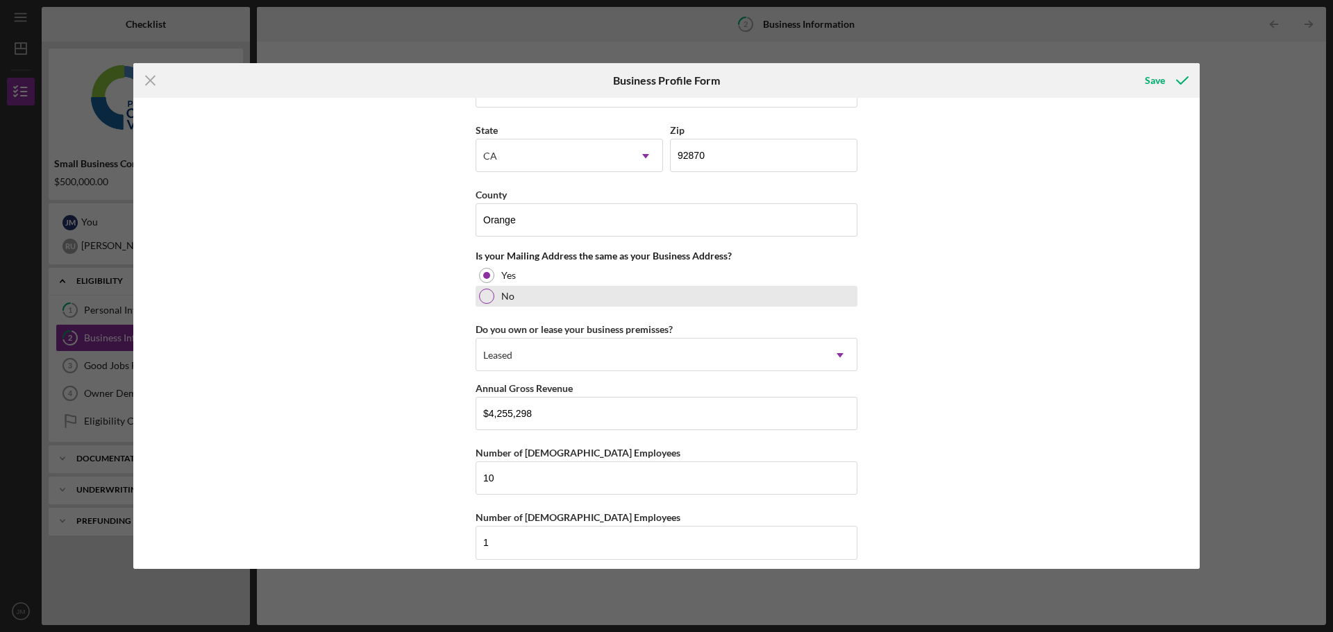
scroll to position [1144, 0]
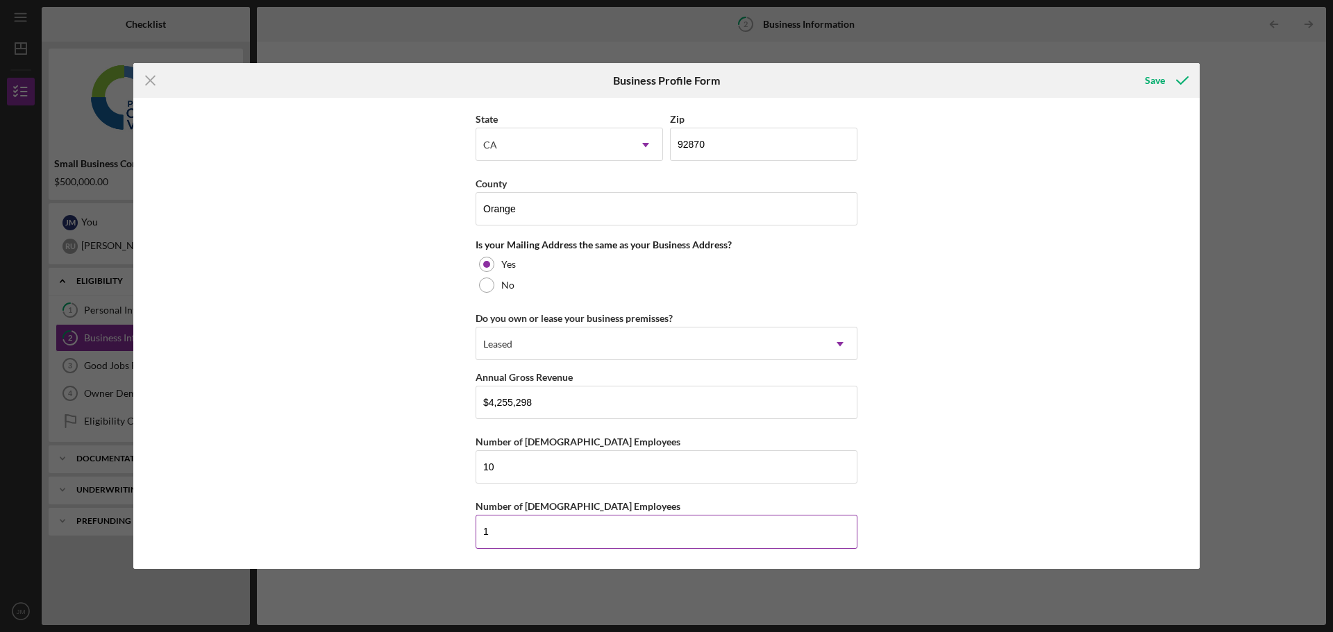
click at [539, 535] on input "1" at bounding box center [667, 531] width 382 height 33
click at [541, 532] on input "1" at bounding box center [667, 531] width 382 height 33
type input "2"
click at [962, 442] on div "Business Name Dynamic Education Services Inc DBA Business Start Date 01/01/2021…" at bounding box center [666, 333] width 1066 height 471
click at [1149, 81] on div "Save" at bounding box center [1155, 81] width 20 height 28
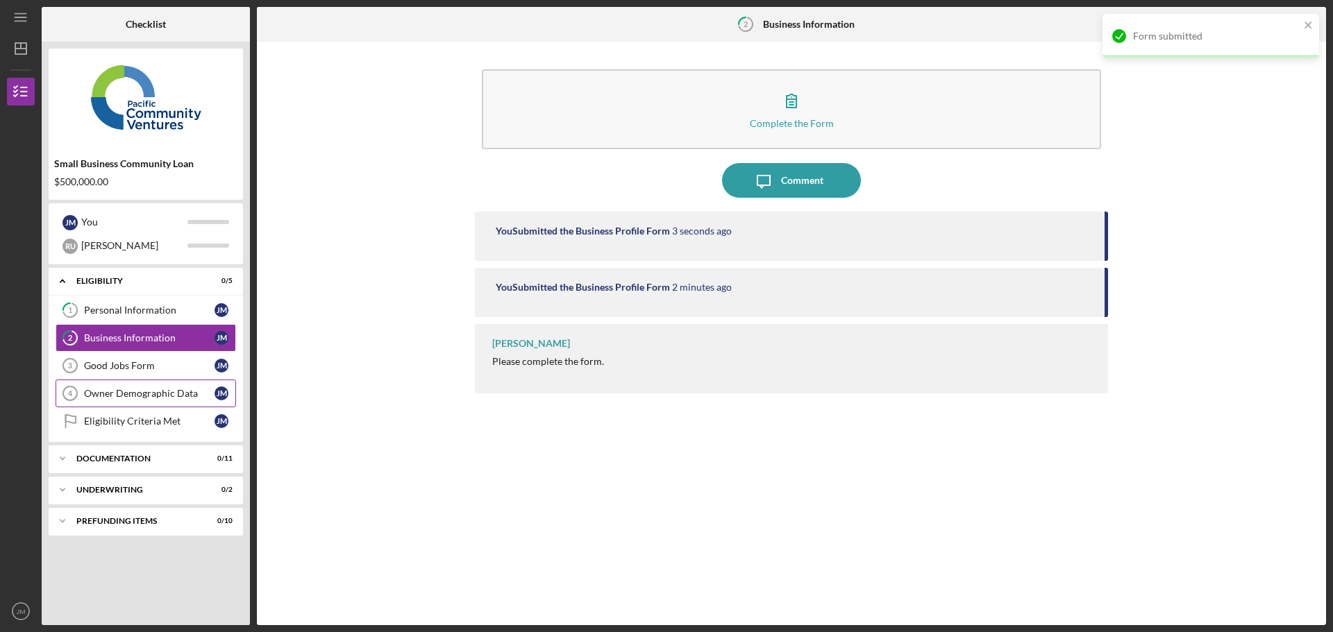
click at [117, 390] on div "Owner Demographic Data" at bounding box center [149, 393] width 131 height 11
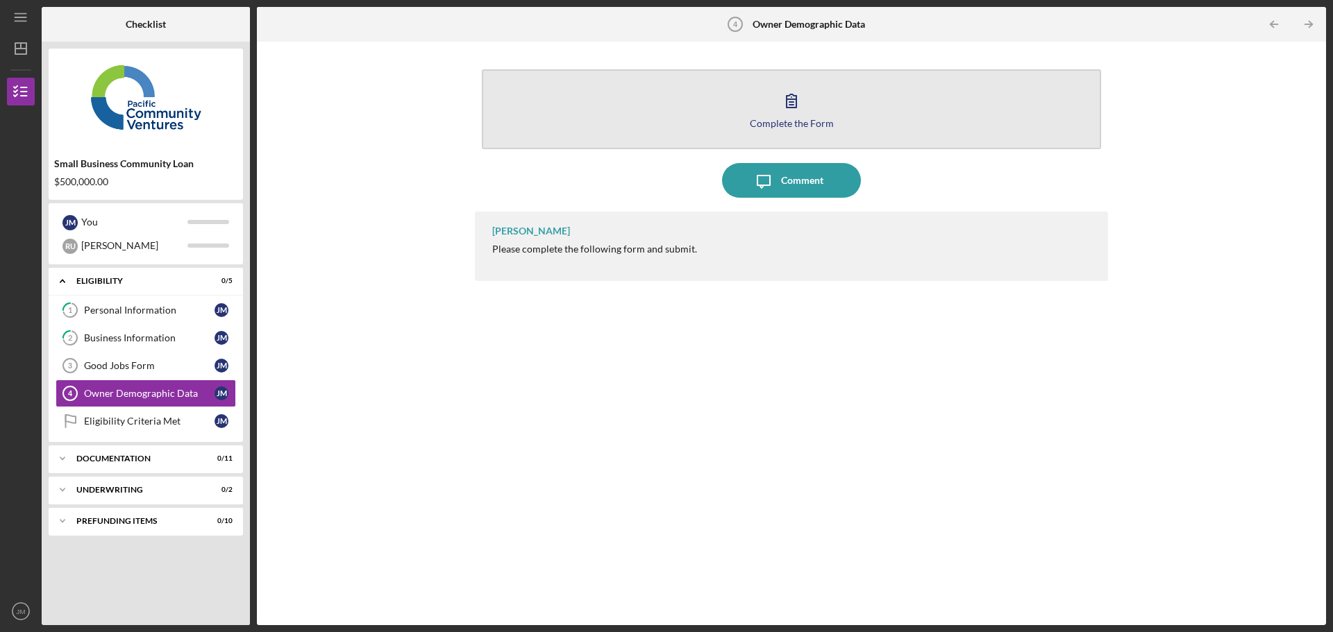
click at [789, 106] on icon "button" at bounding box center [791, 100] width 35 height 35
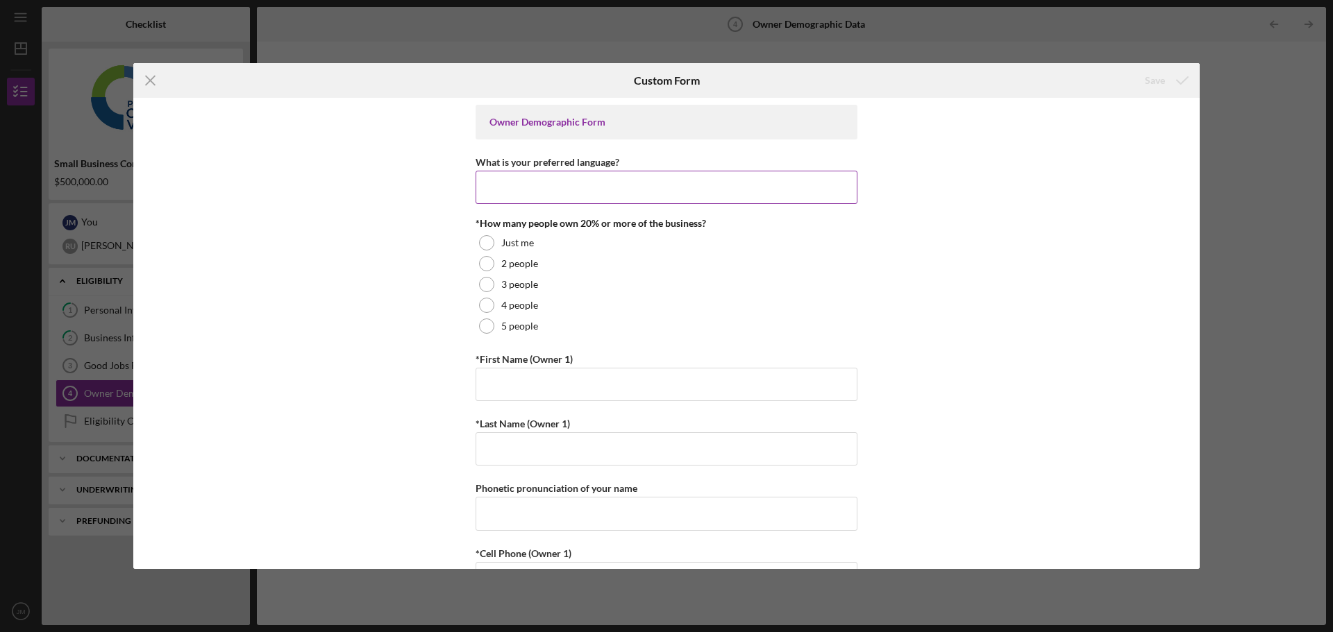
click at [531, 182] on input "What is your preferred language?" at bounding box center [667, 187] width 382 height 33
type input "English"
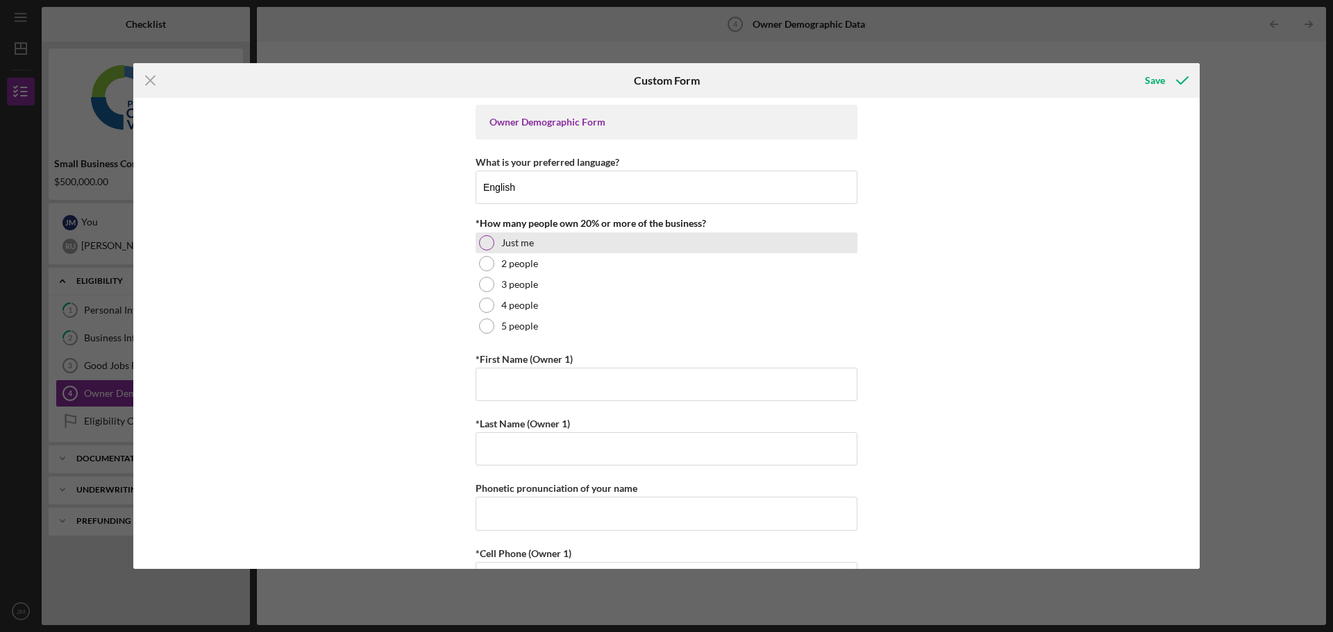
click at [480, 242] on div at bounding box center [486, 242] width 15 height 15
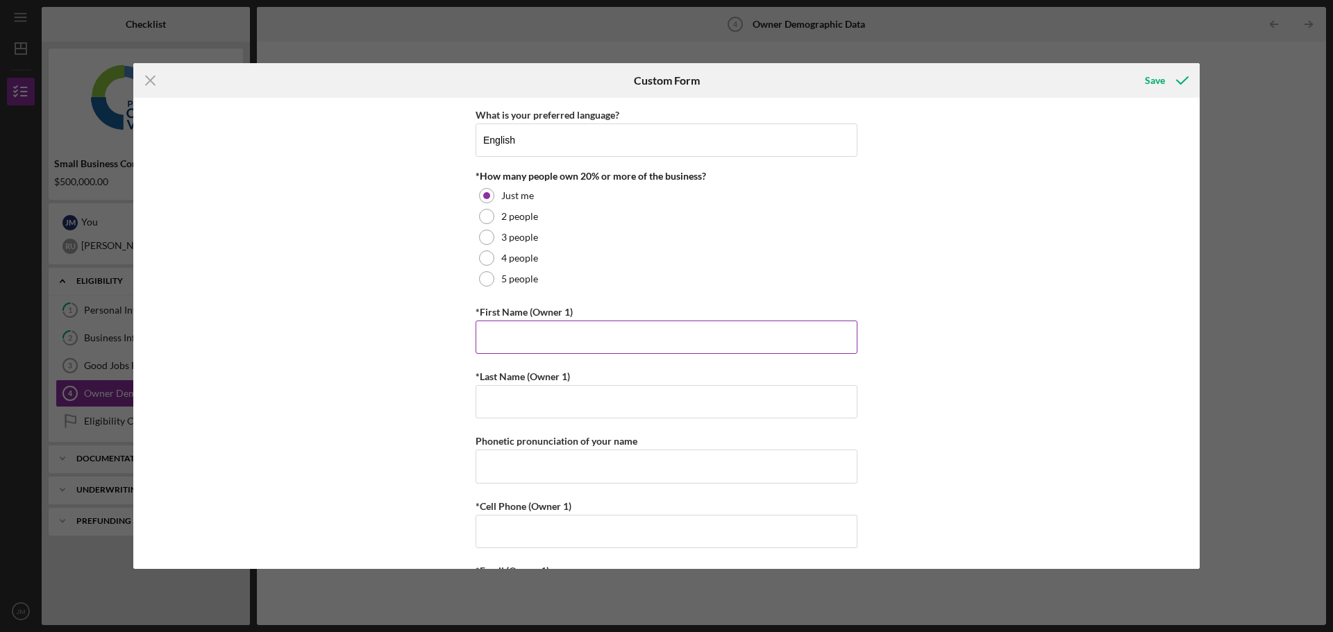
scroll to position [69, 0]
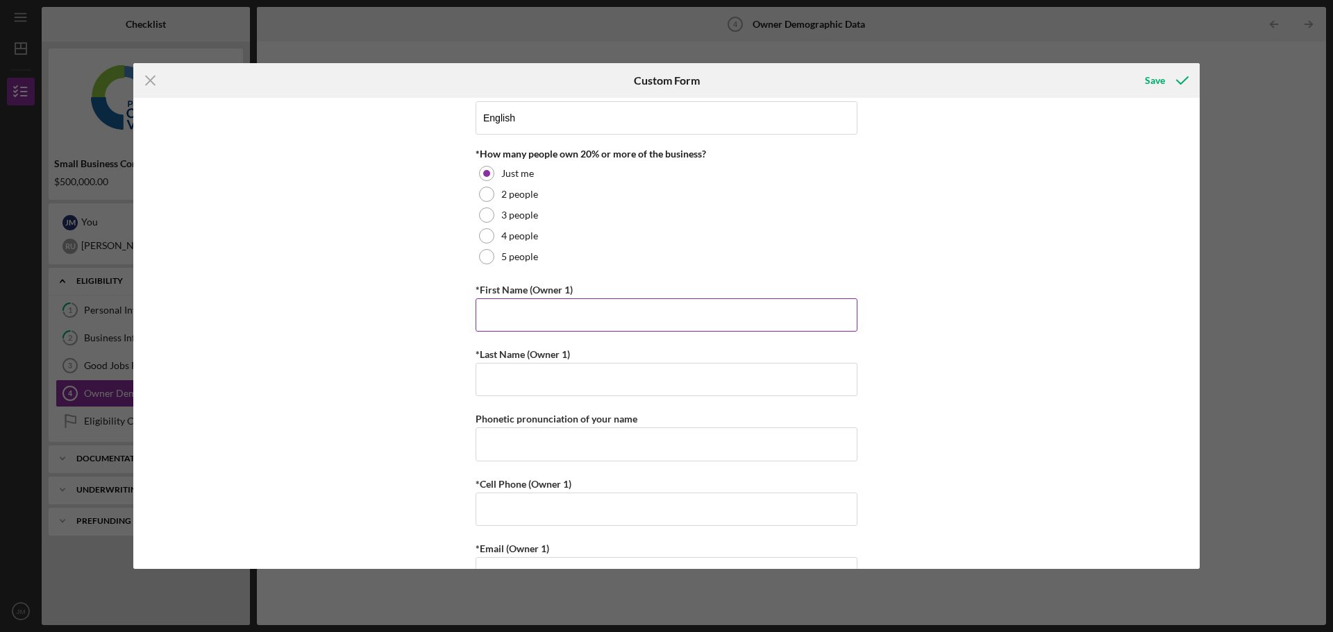
click at [540, 305] on input "*First Name (Owner 1)" at bounding box center [667, 315] width 382 height 33
type input "Jonas"
type input "Maceda"
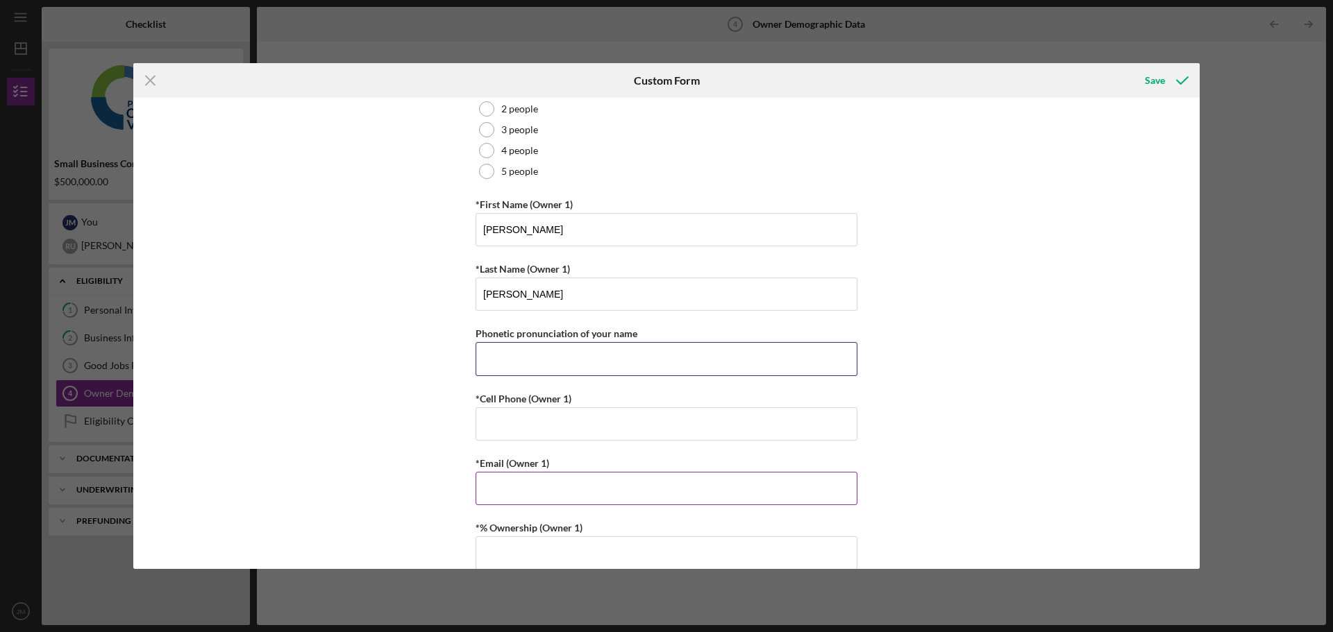
scroll to position [278, 0]
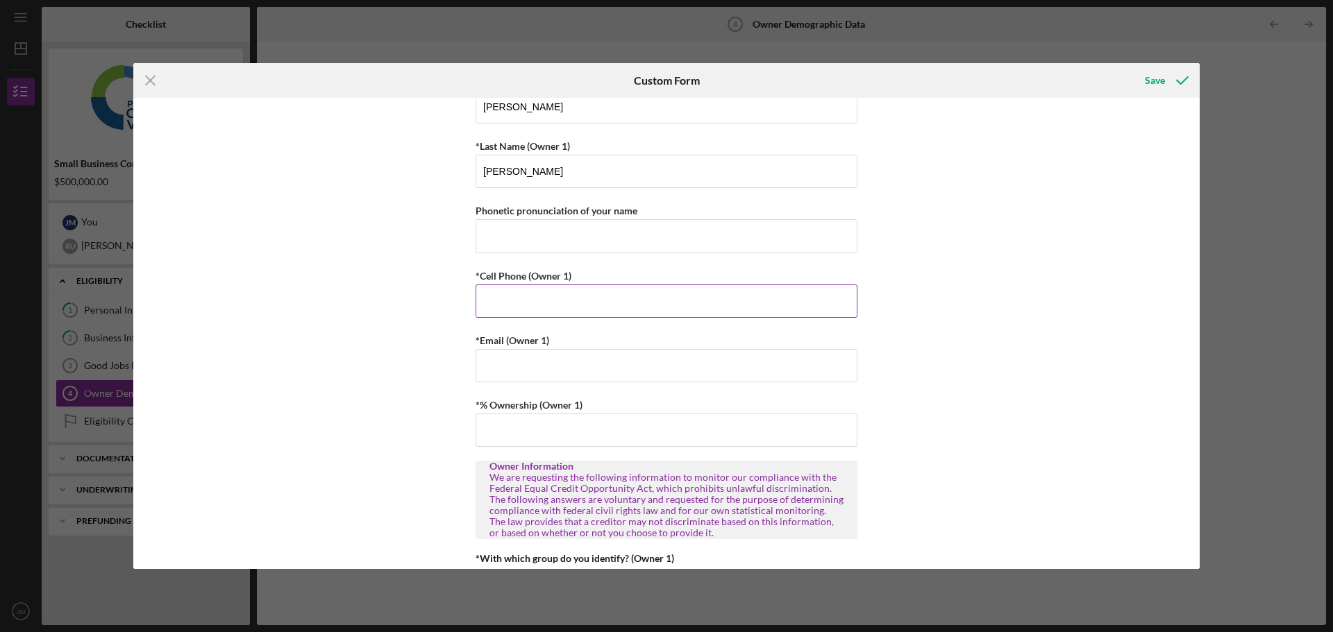
click at [518, 294] on input "*Cell Phone (Owner 1)" at bounding box center [667, 301] width 382 height 33
paste input "(714) 823-3361"
type input "(714) 823-3361"
click at [541, 364] on input "*Email (Owner 1)" at bounding box center [667, 365] width 382 height 33
paste input "jonas@dynamicedservices.net"
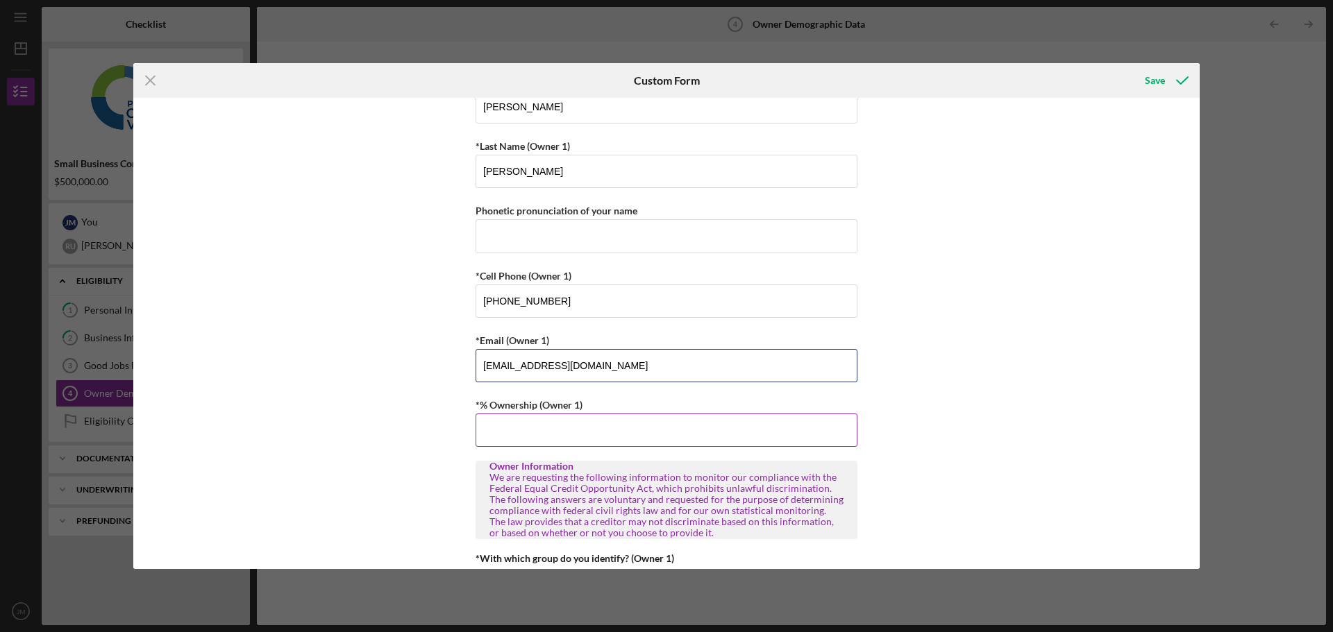
type input "jonas@dynamicedservices.net"
click at [610, 436] on input "*% Ownership (Owner 1)" at bounding box center [667, 430] width 382 height 33
type input "90.00000%"
click at [1150, 85] on div "Save" at bounding box center [1155, 81] width 20 height 28
click at [1155, 76] on div "Save" at bounding box center [1155, 81] width 20 height 28
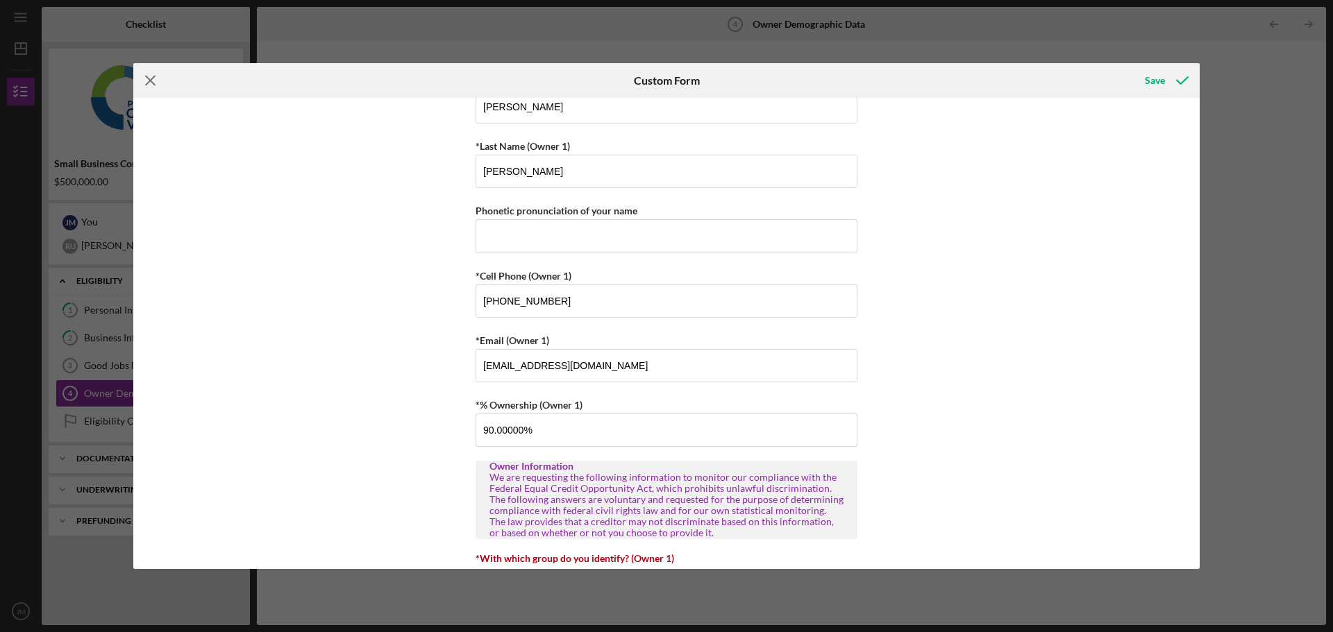
click at [149, 83] on line at bounding box center [150, 80] width 9 height 9
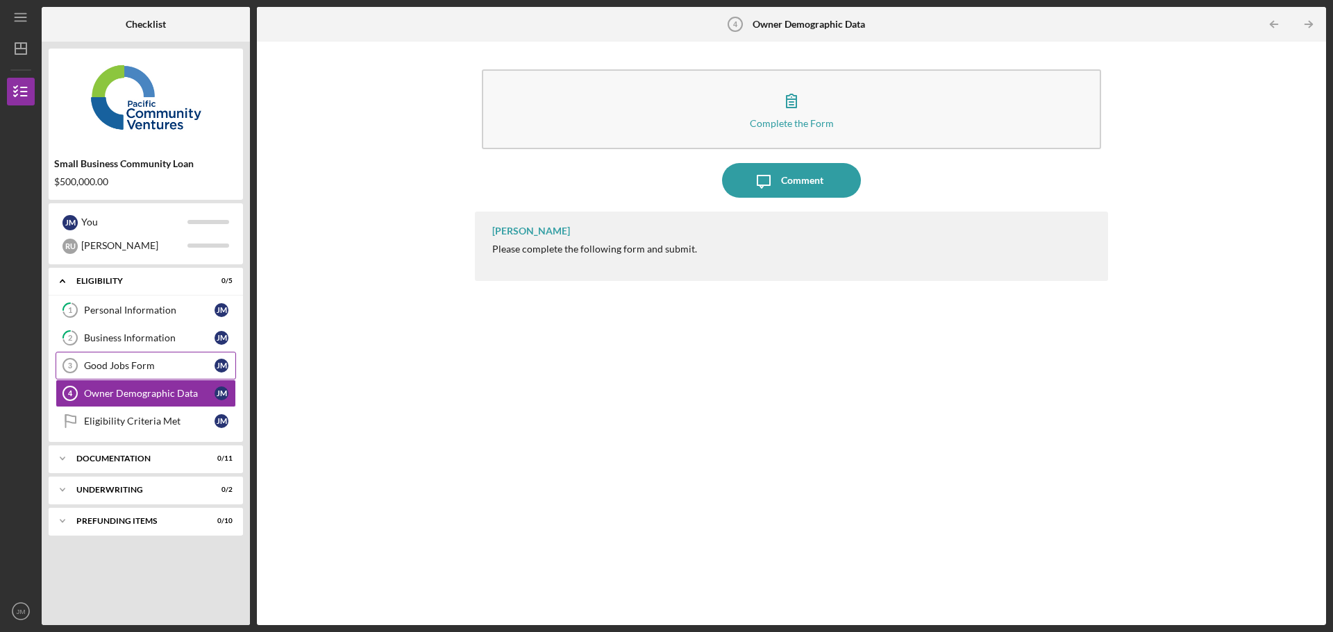
click at [128, 357] on link "Good Jobs Form 3 Good Jobs Form J M" at bounding box center [146, 366] width 180 height 28
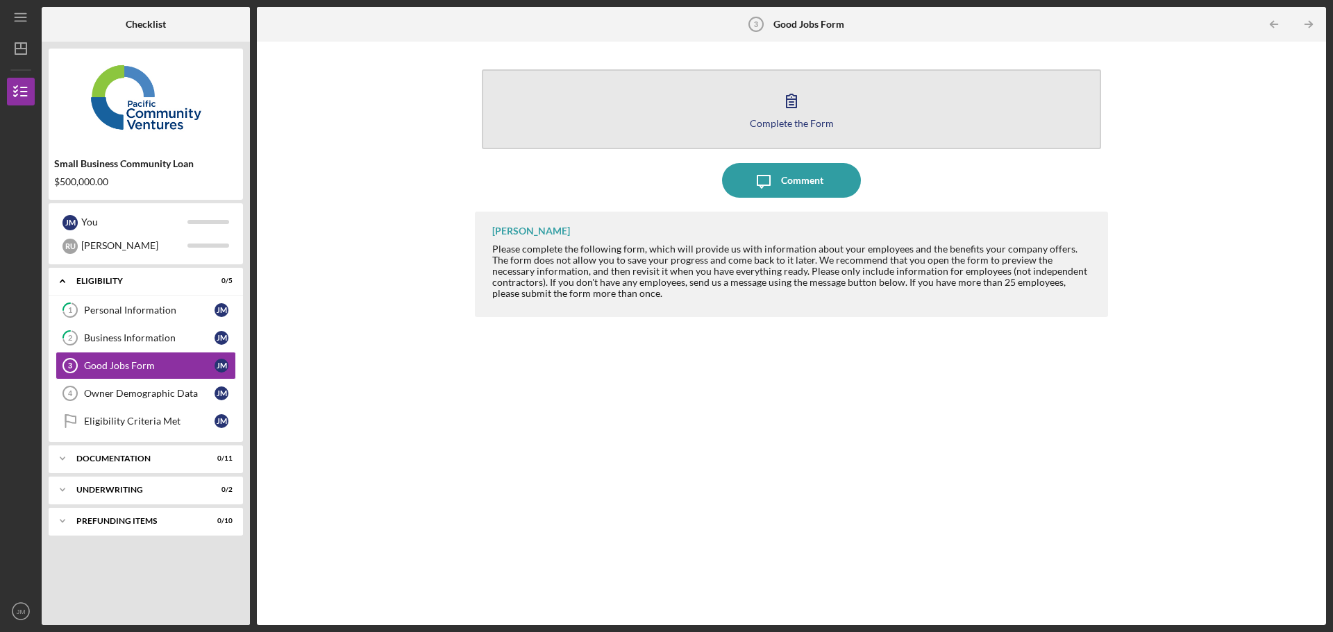
click at [787, 119] on div "Complete the Form" at bounding box center [792, 123] width 84 height 10
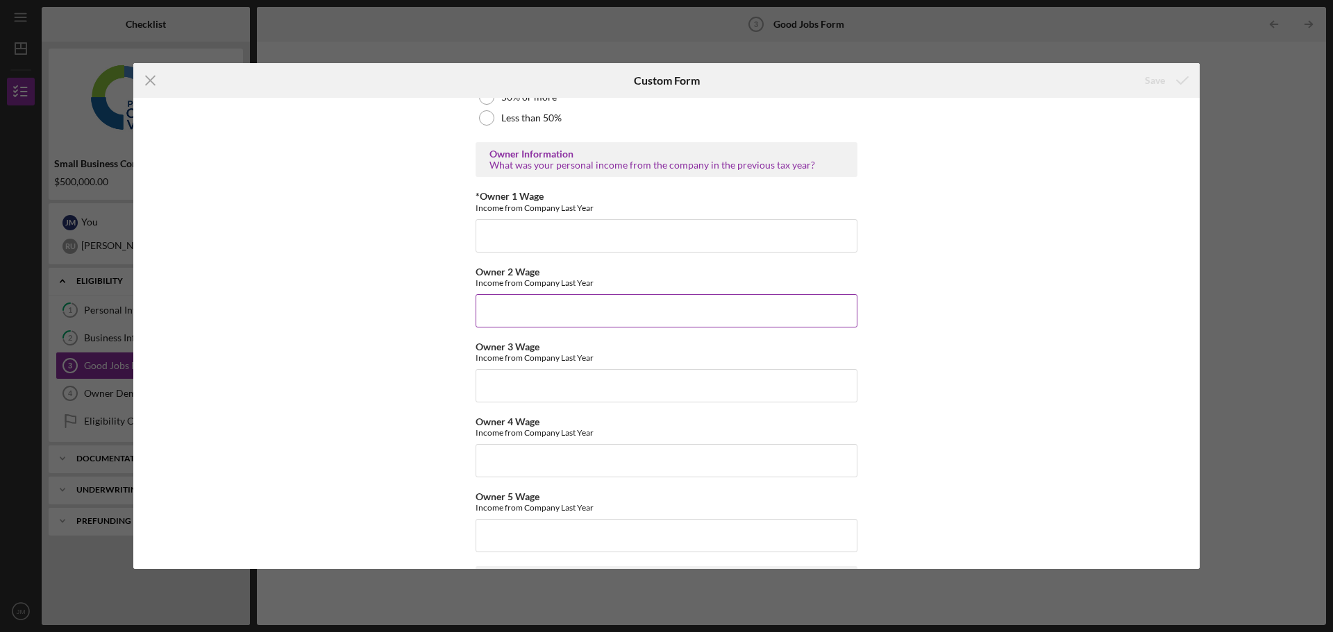
scroll to position [2083, 0]
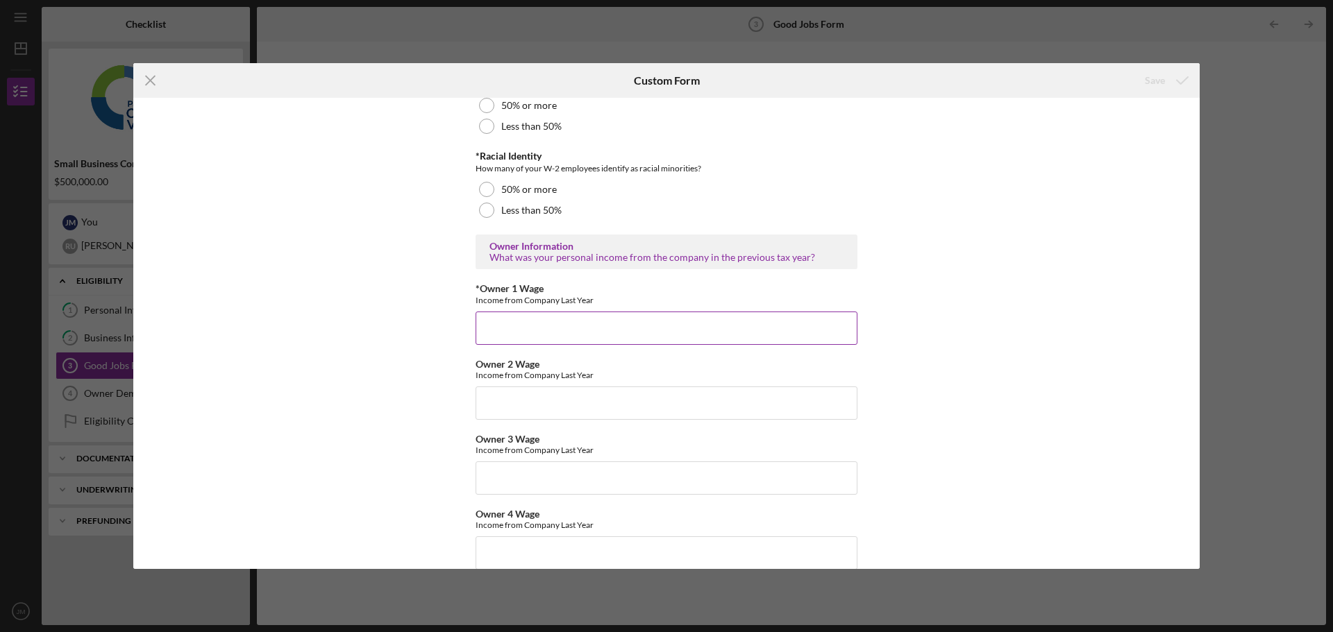
click at [526, 328] on input "*Owner 1 Wage" at bounding box center [667, 328] width 382 height 33
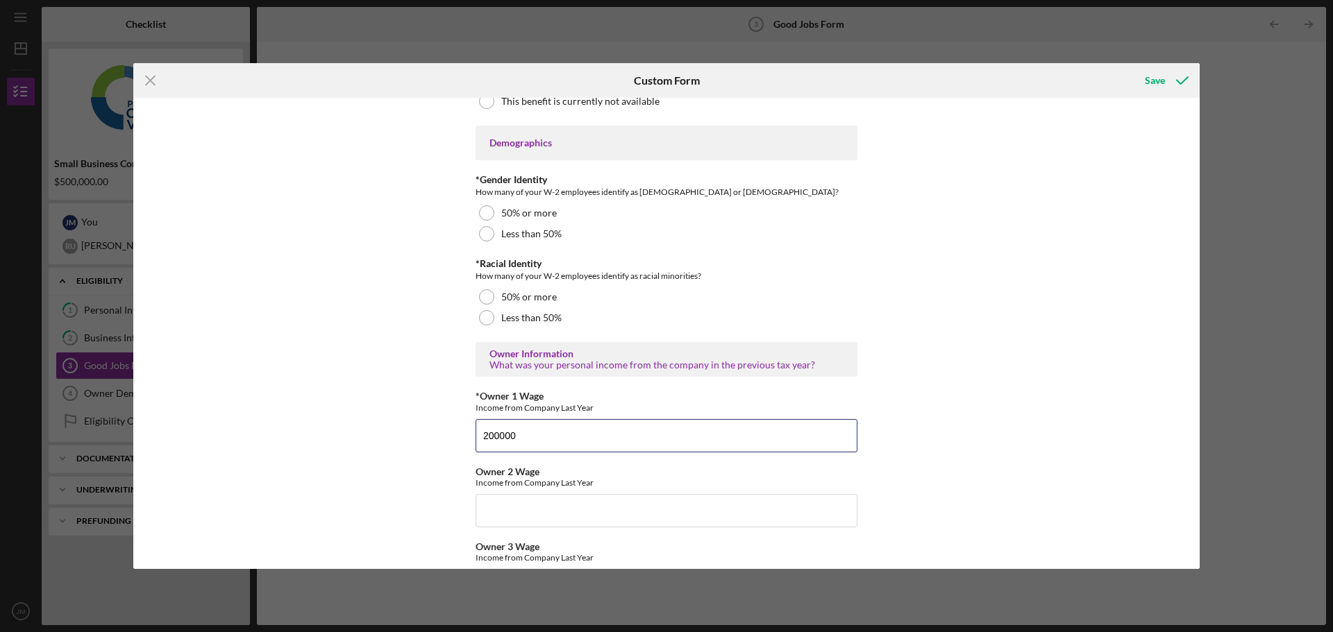
scroll to position [1944, 0]
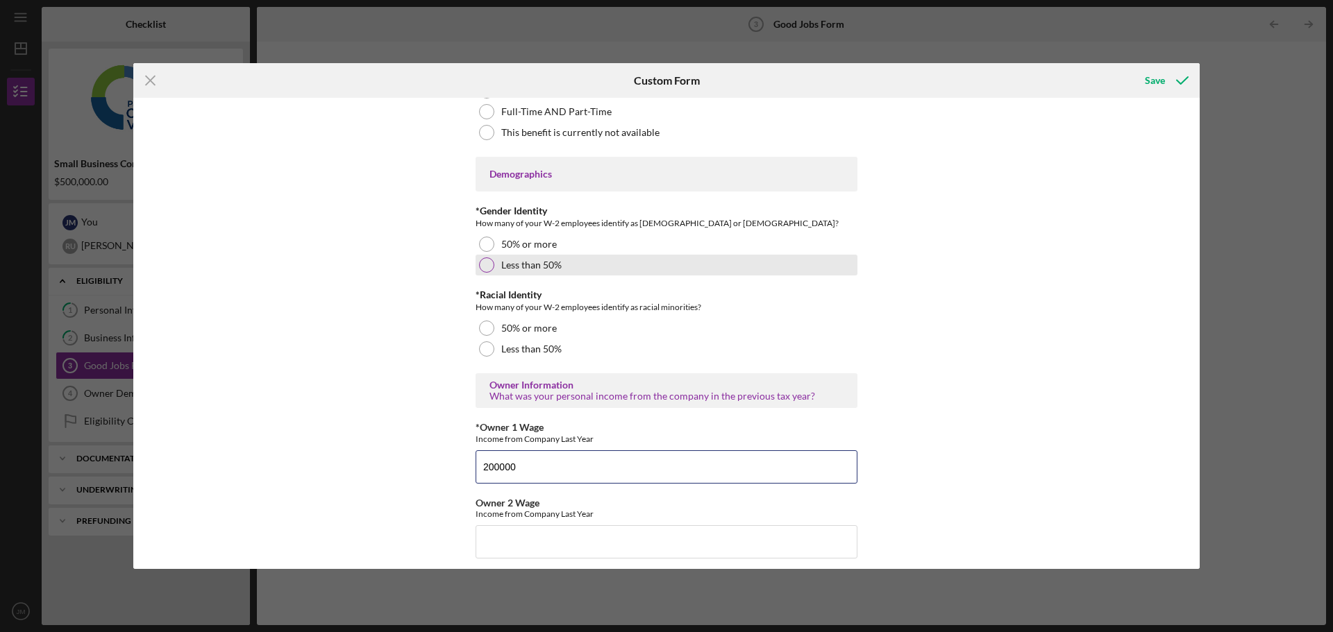
type input "200000"
click at [485, 265] on div at bounding box center [486, 265] width 15 height 15
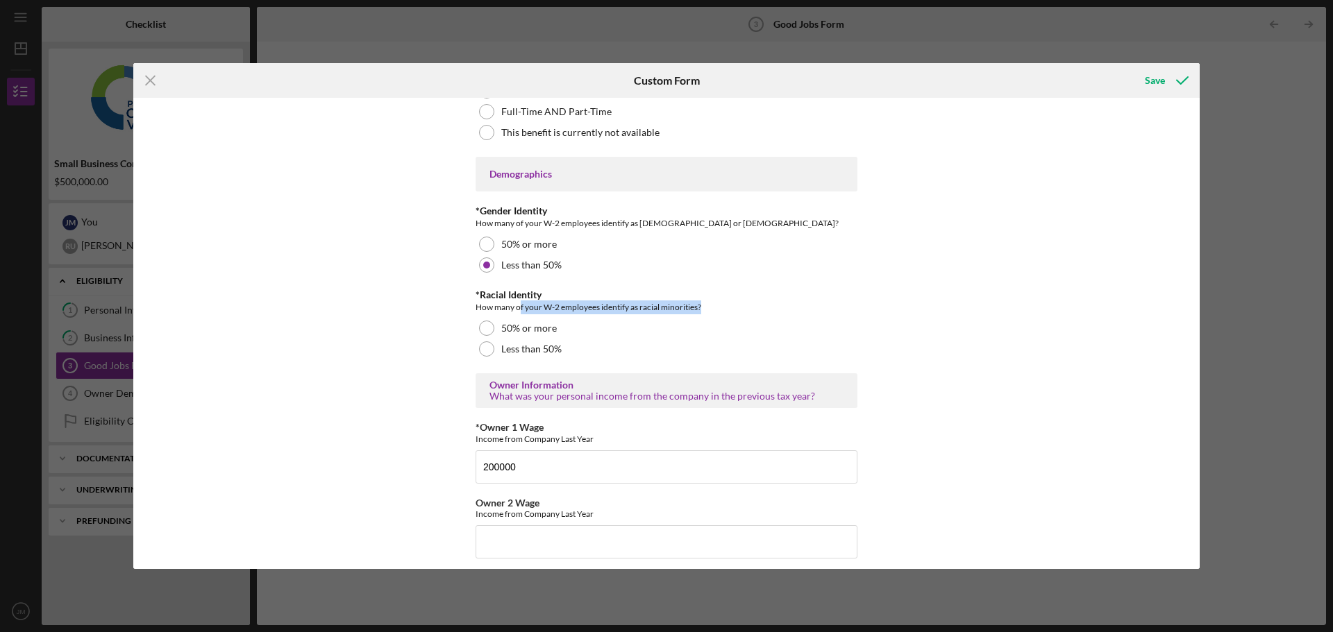
drag, startPoint x: 663, startPoint y: 302, endPoint x: 518, endPoint y: 304, distance: 145.1
click at [518, 304] on div "How many of your W-2 employees identify as racial minorities?" at bounding box center [667, 308] width 382 height 14
click at [494, 307] on div "How many of your W-2 employees identify as racial minorities?" at bounding box center [667, 308] width 382 height 14
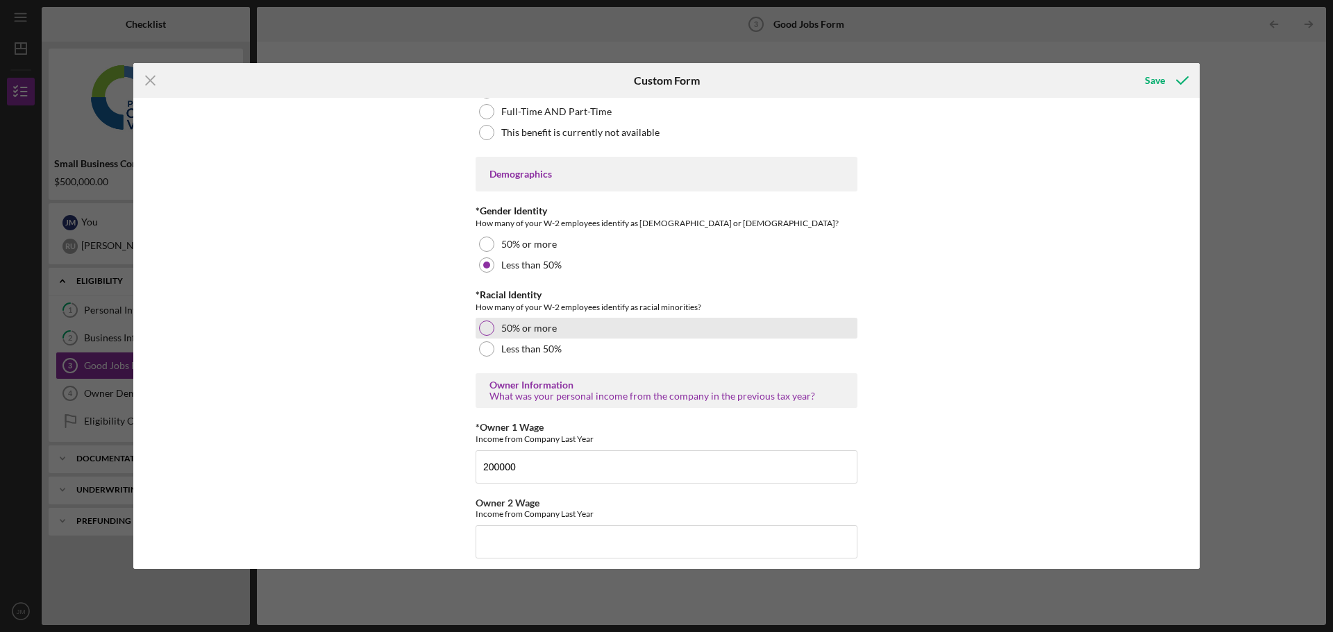
click at [482, 327] on div at bounding box center [486, 328] width 15 height 15
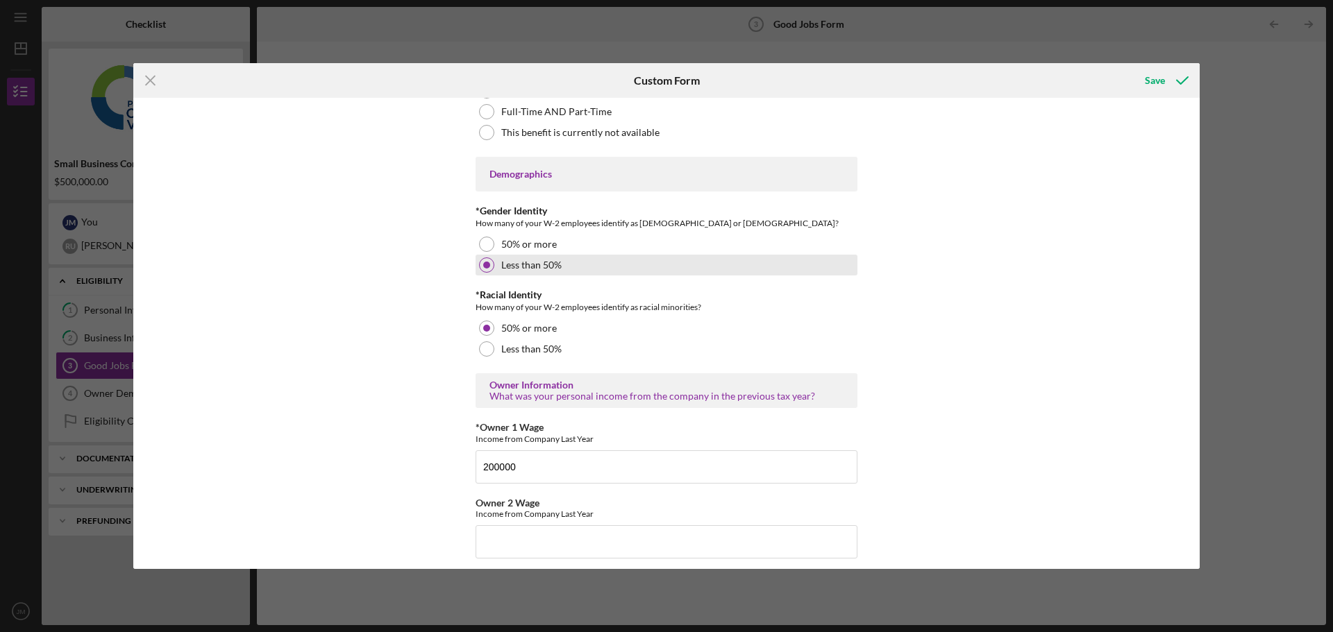
click at [640, 265] on div "Less than 50%" at bounding box center [667, 265] width 382 height 21
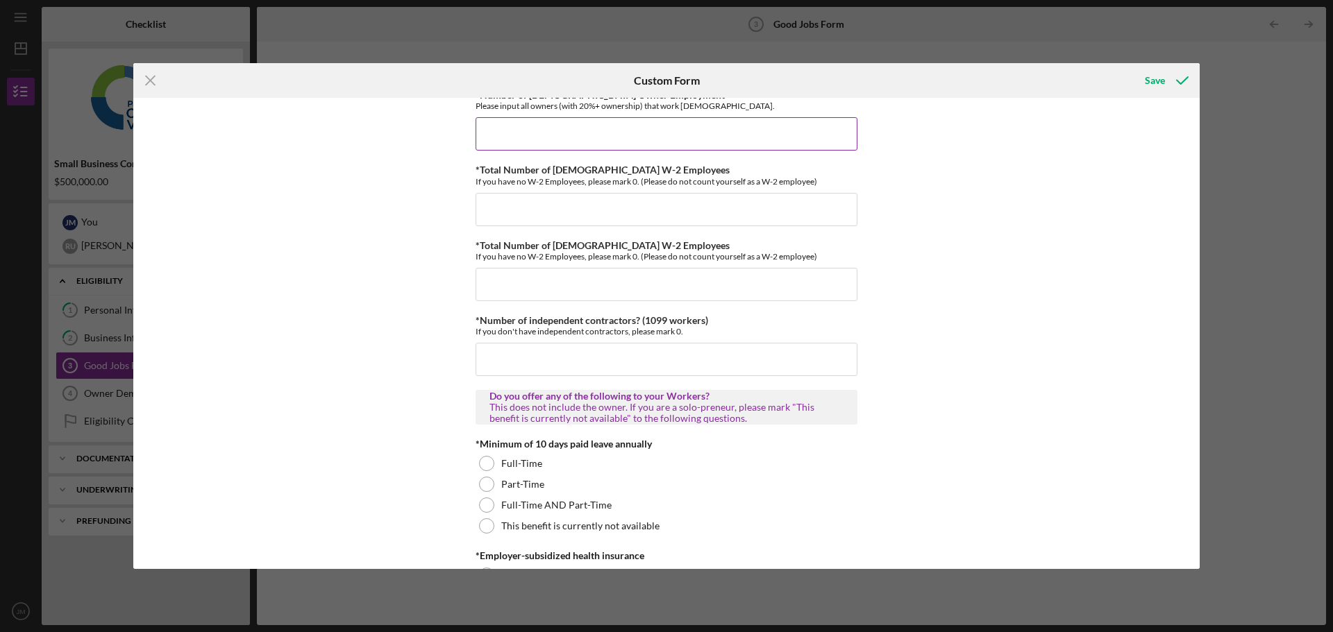
scroll to position [0, 0]
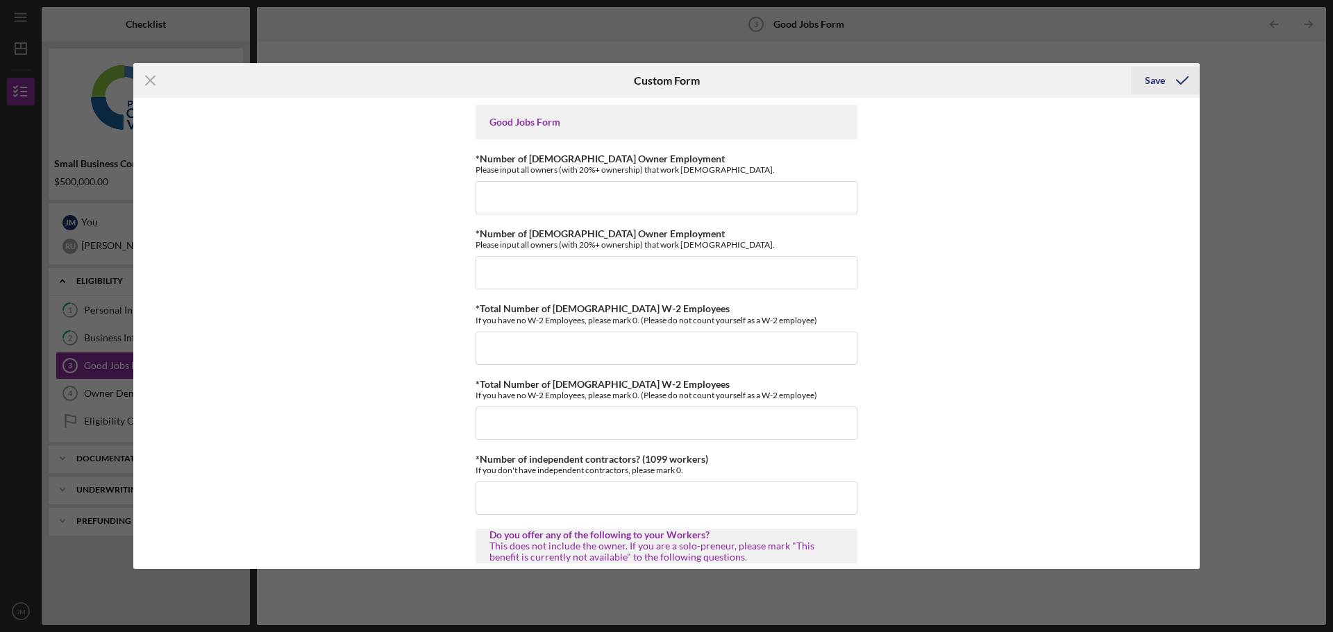
click at [1156, 81] on div "Save" at bounding box center [1155, 81] width 20 height 28
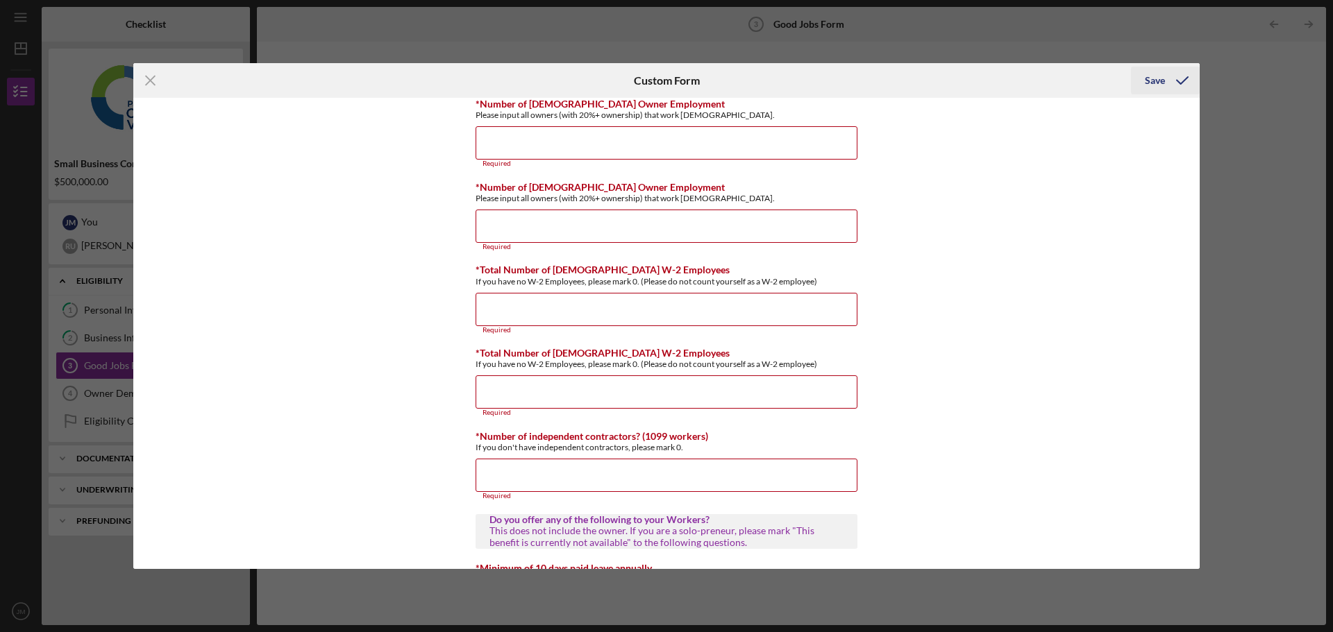
scroll to position [56, 0]
click at [1153, 81] on div "Save" at bounding box center [1155, 81] width 20 height 28
click at [146, 78] on icon "Icon/Menu Close" at bounding box center [150, 80] width 35 height 35
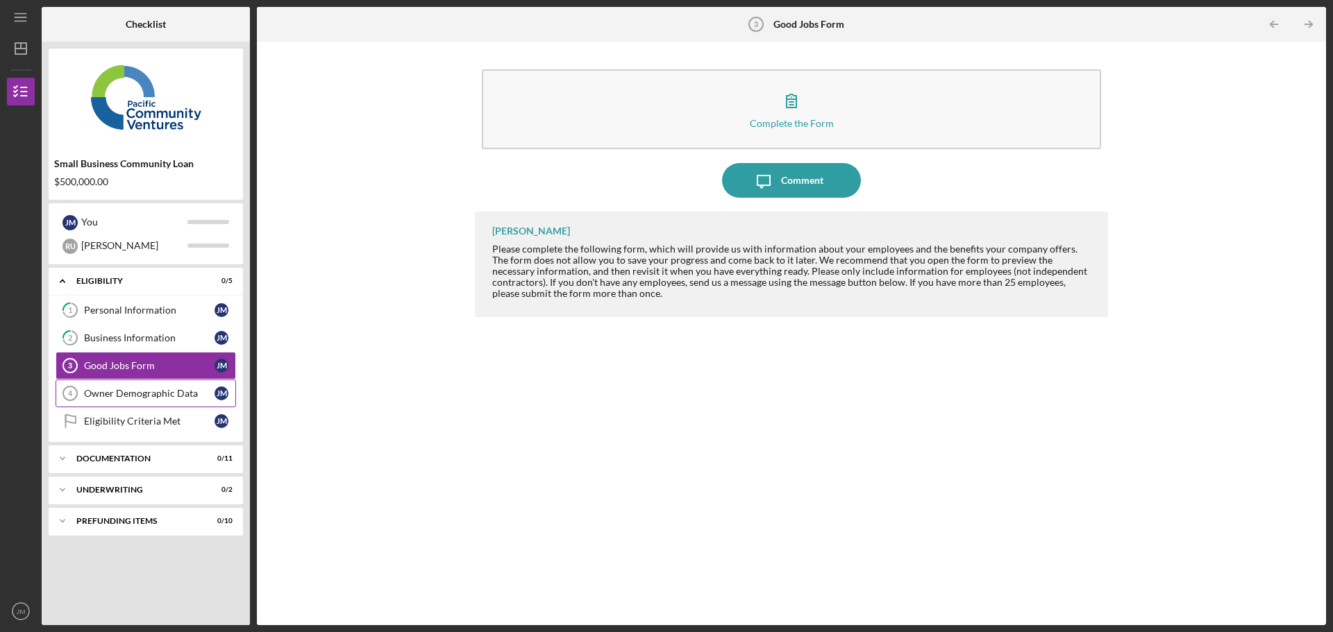
click at [108, 388] on div "Owner Demographic Data" at bounding box center [149, 393] width 131 height 11
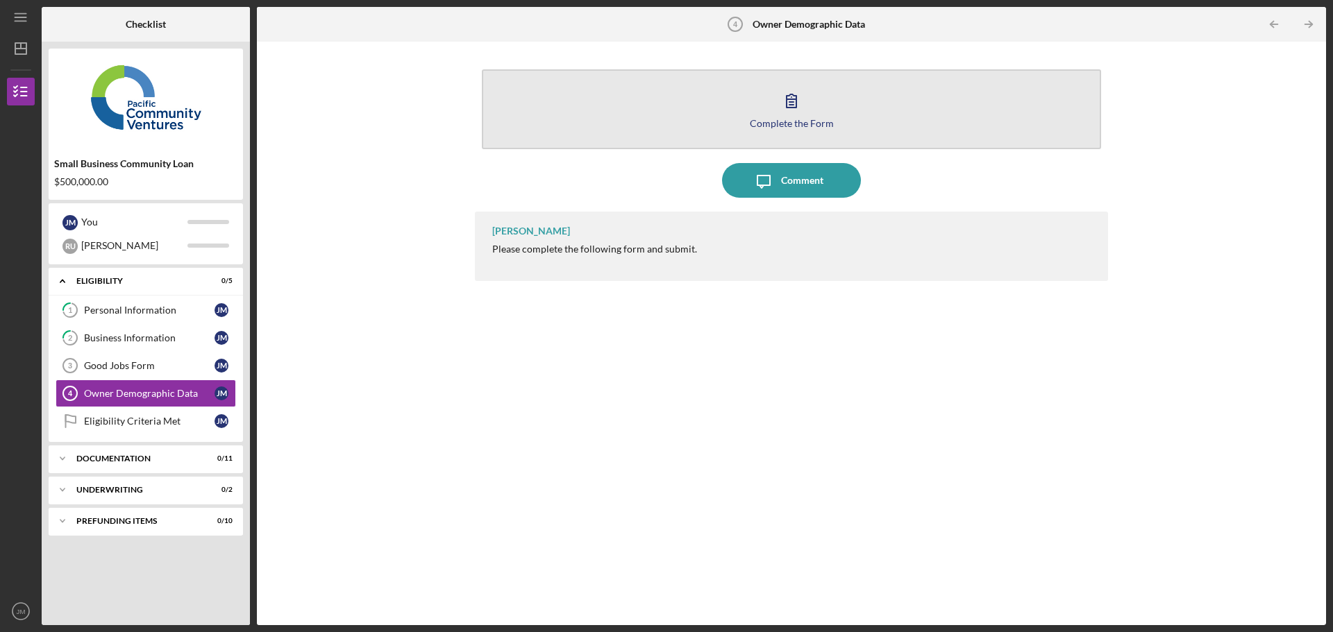
click at [798, 116] on icon "button" at bounding box center [791, 100] width 35 height 35
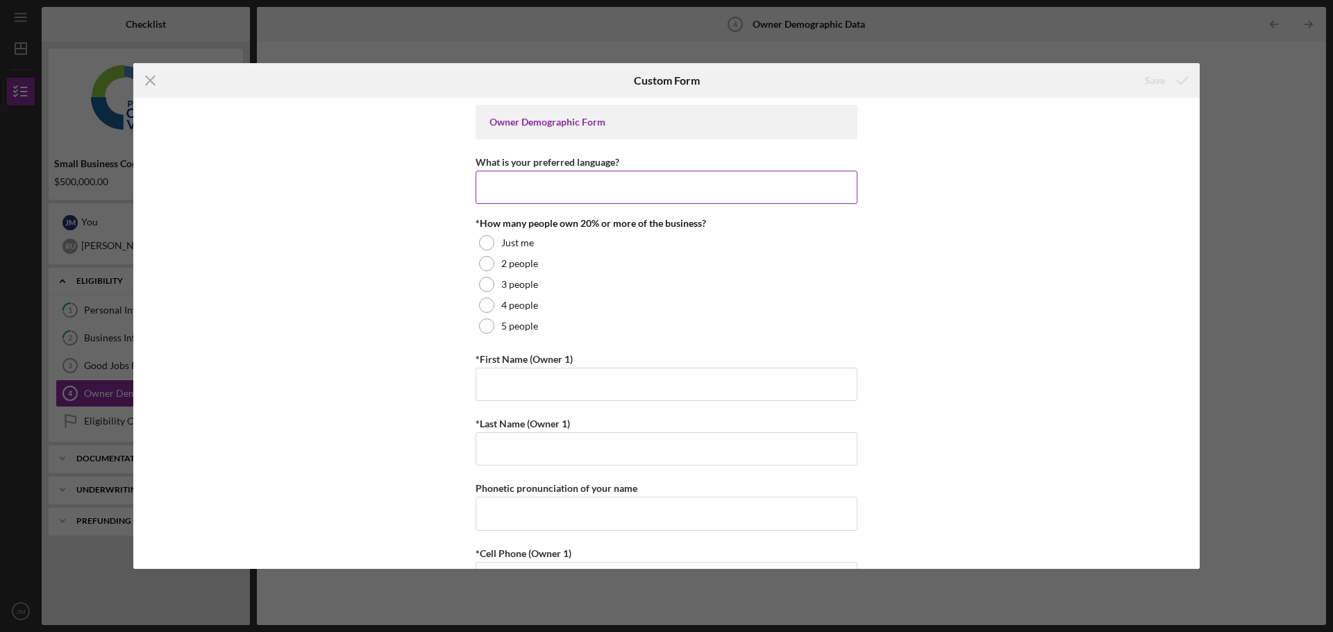
click at [585, 190] on input "What is your preferred language?" at bounding box center [667, 187] width 382 height 33
type input "E"
click at [1148, 79] on div "Save" at bounding box center [1155, 81] width 20 height 28
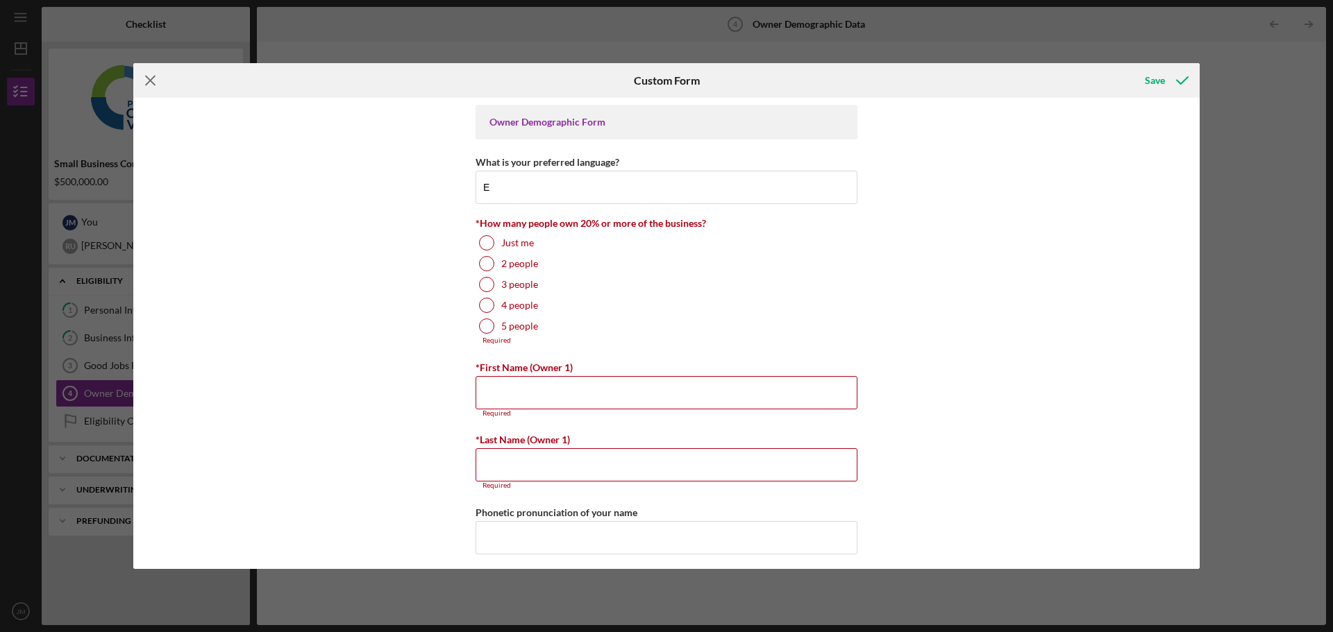
click at [153, 83] on line at bounding box center [150, 80] width 9 height 9
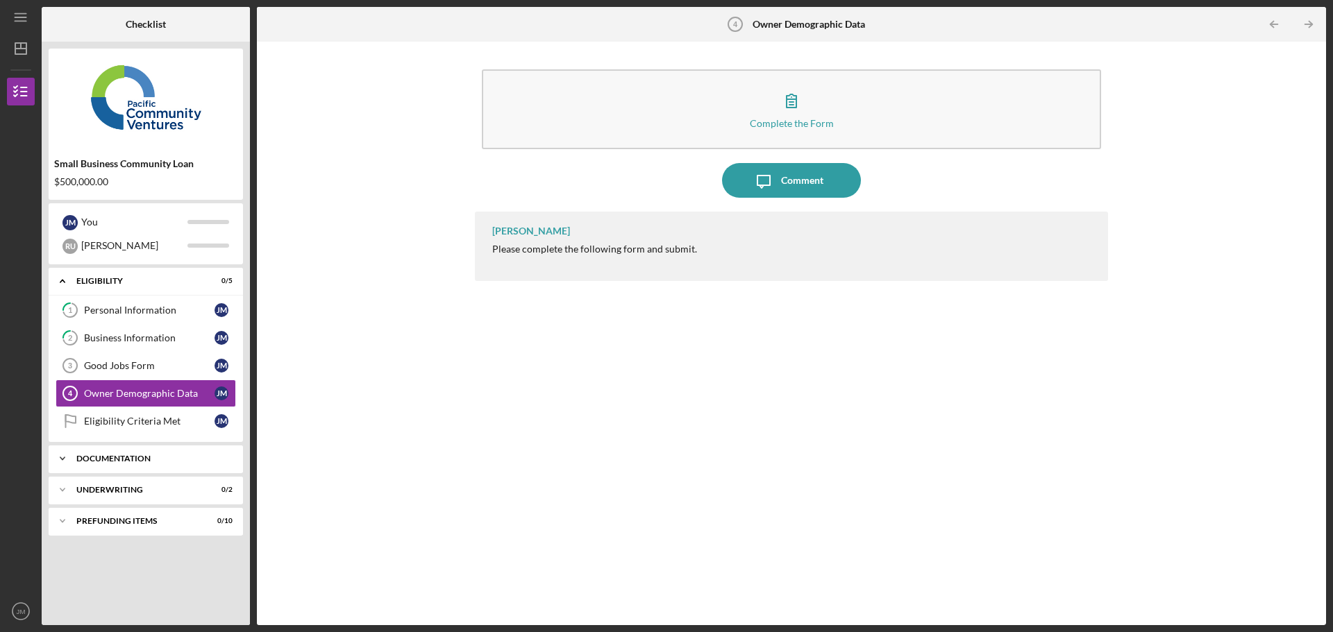
click at [113, 460] on div "Documentation" at bounding box center [150, 459] width 149 height 8
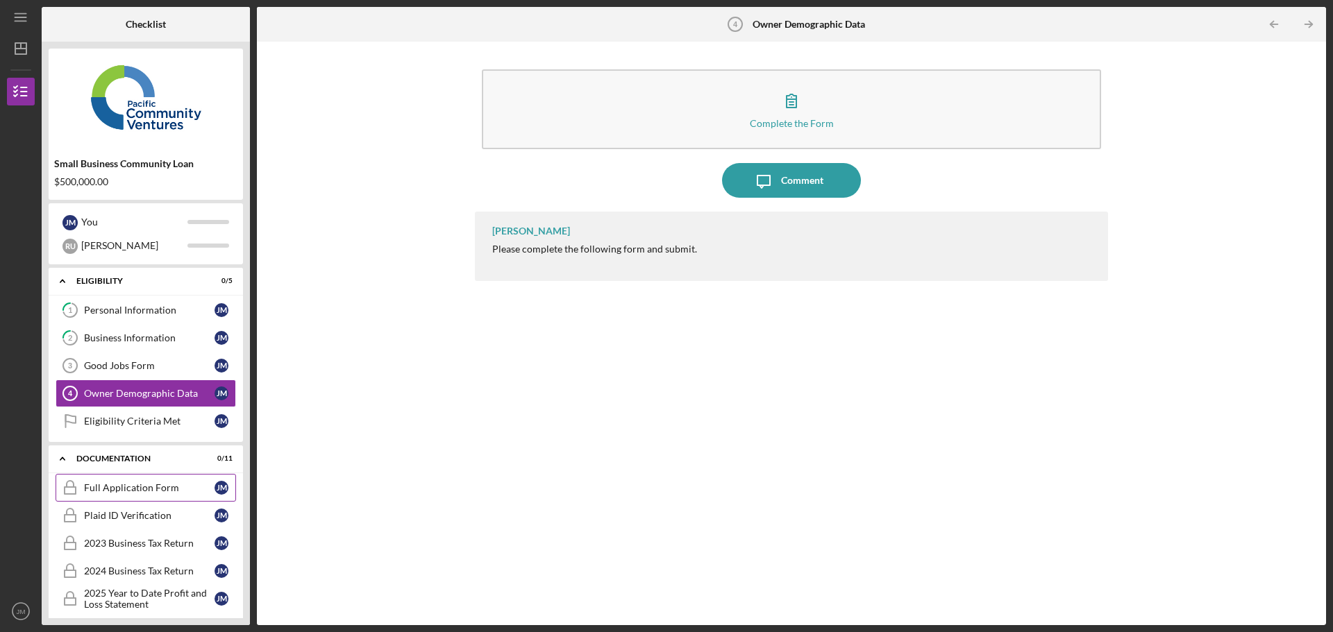
click at [119, 486] on div "Full Application Form" at bounding box center [149, 487] width 131 height 11
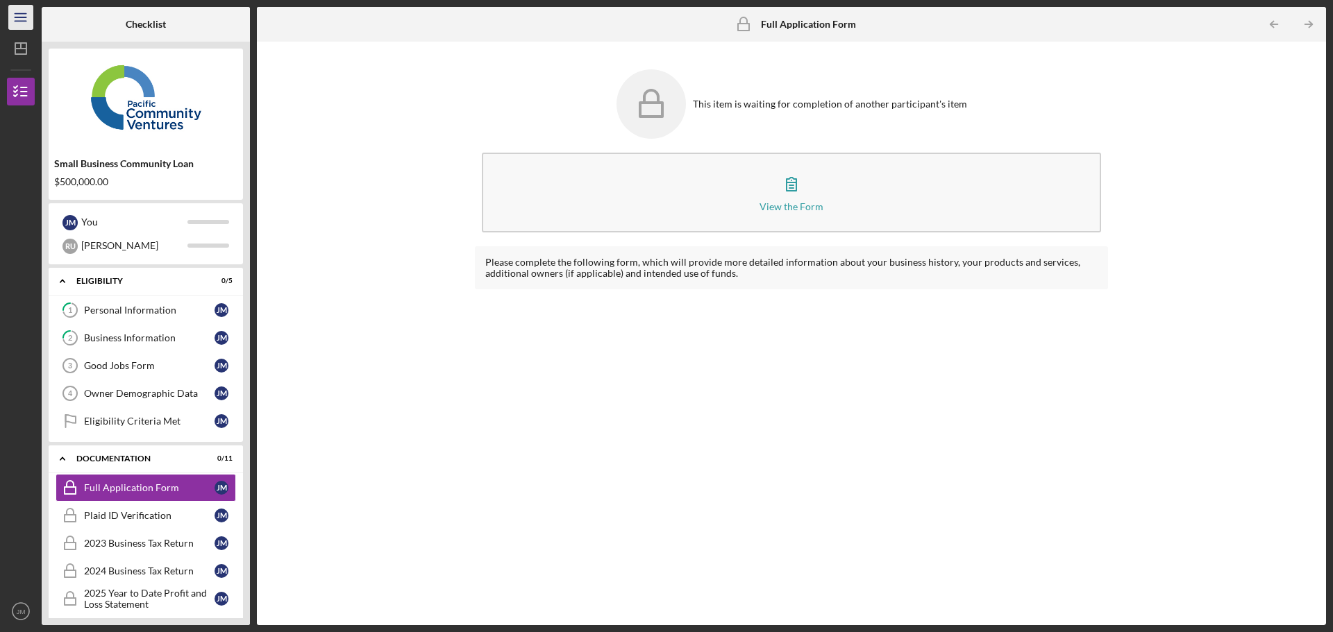
click at [23, 17] on icon "Icon/Menu" at bounding box center [21, 17] width 31 height 31
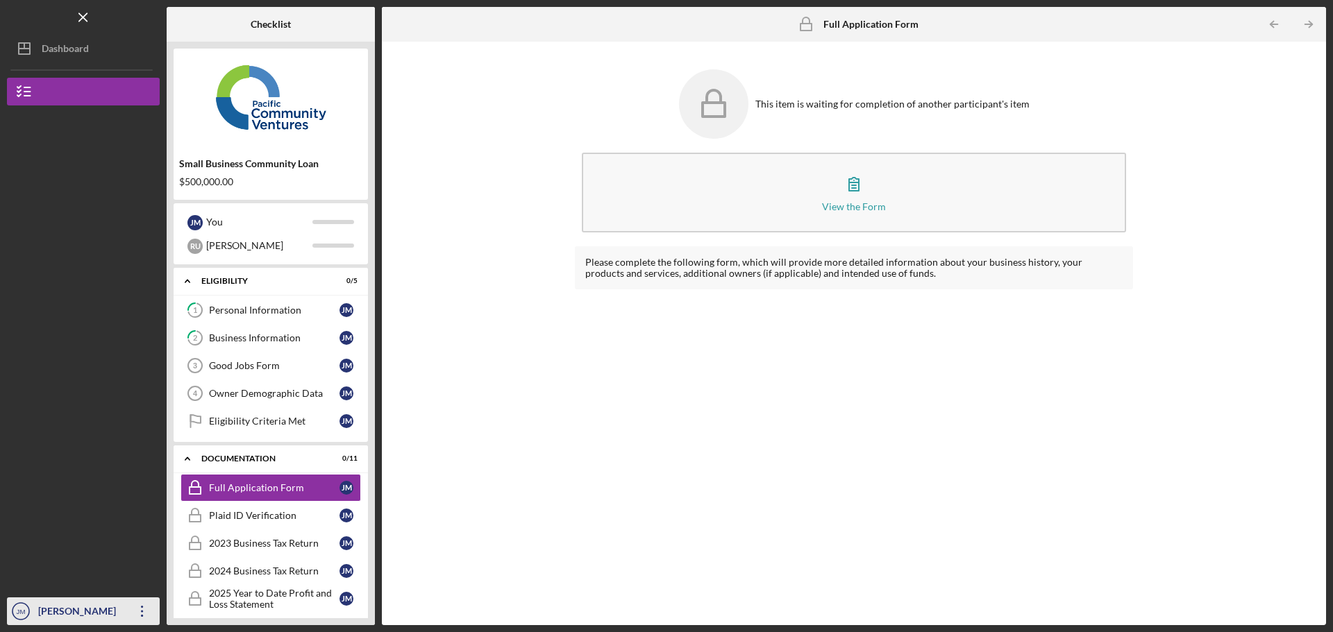
click at [146, 607] on icon "Icon/Overflow" at bounding box center [142, 611] width 35 height 35
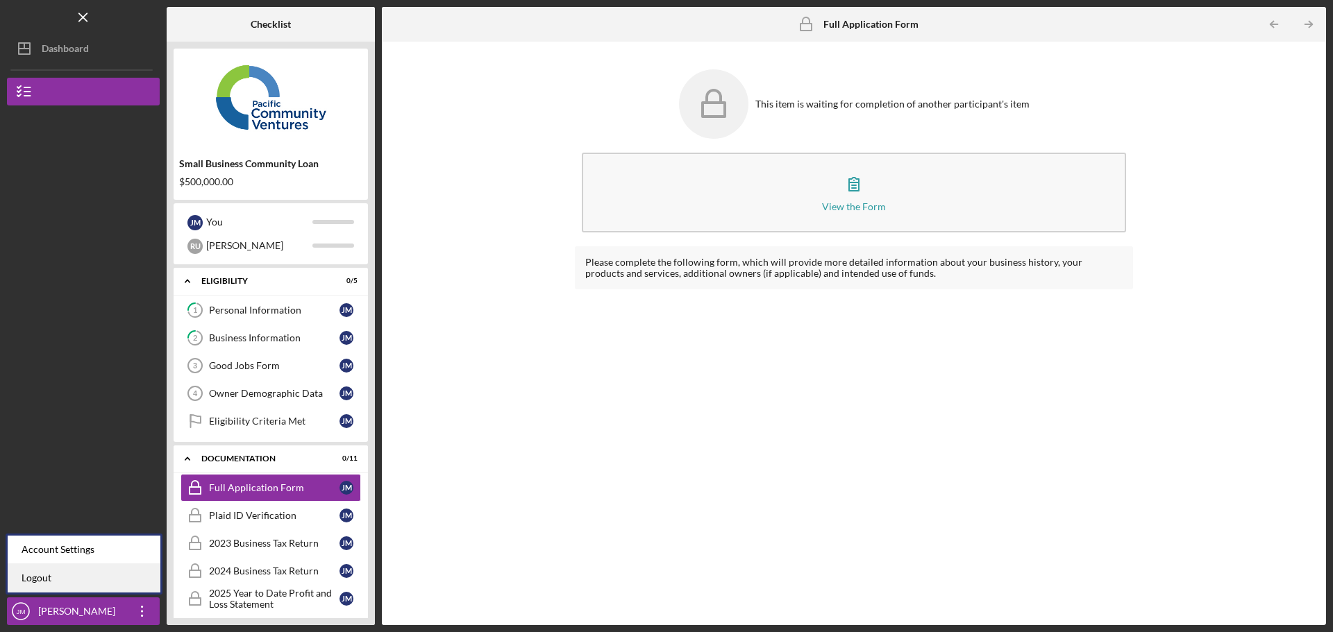
click at [56, 582] on link "Logout" at bounding box center [84, 578] width 153 height 28
